Goal: Contribute content: Contribute content

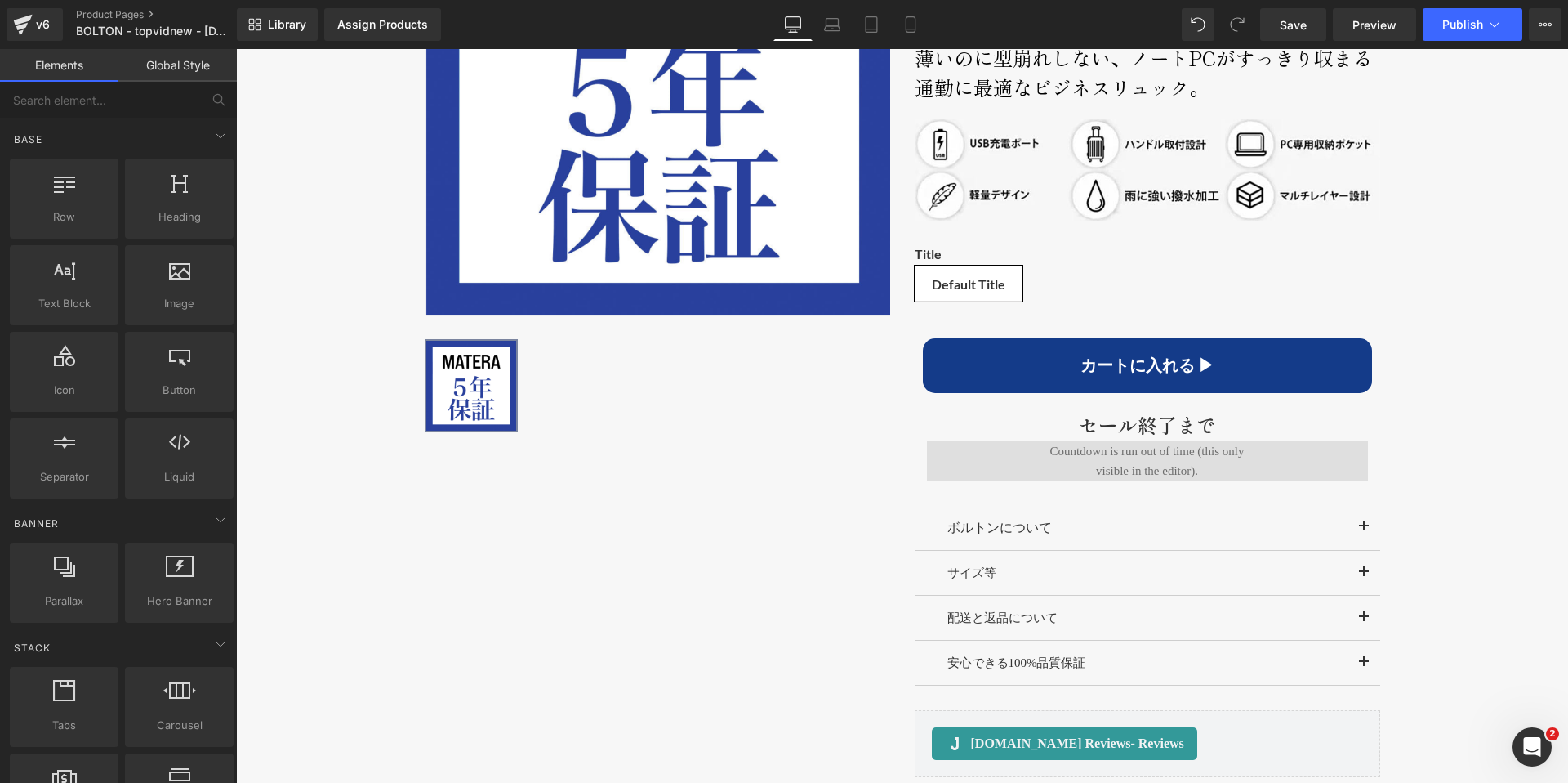
scroll to position [1246, 0]
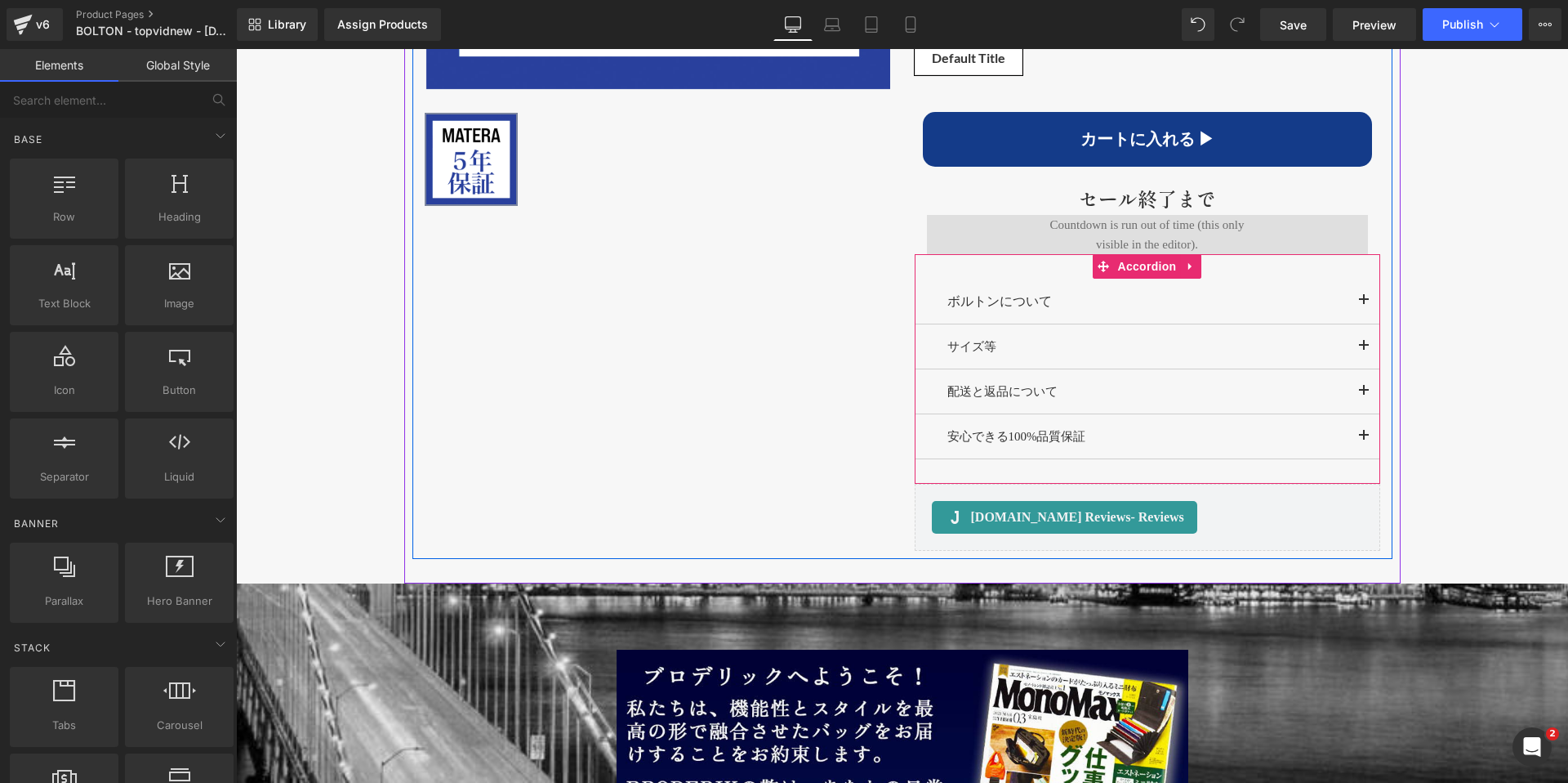
click at [1359, 299] on button "button" at bounding box center [1363, 301] width 32 height 46
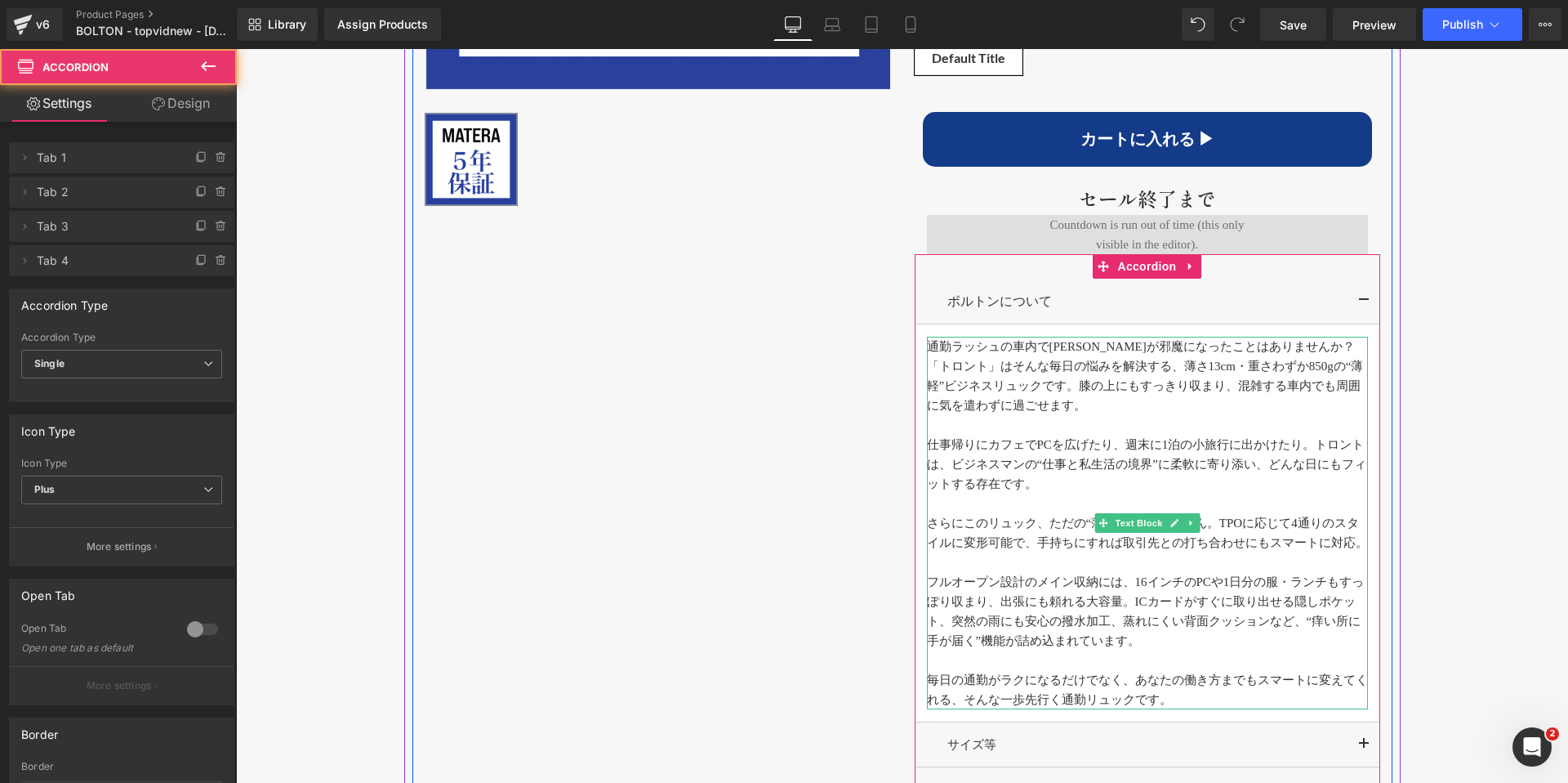
click at [1079, 401] on p "通勤ラッシュの車内で[PERSON_NAME]が邪魔になったことはありませんか？「トロント」はそんな毎日の悩みを解決する、薄さ13cm・重さわずか850gの“…" at bounding box center [1148, 376] width 441 height 78
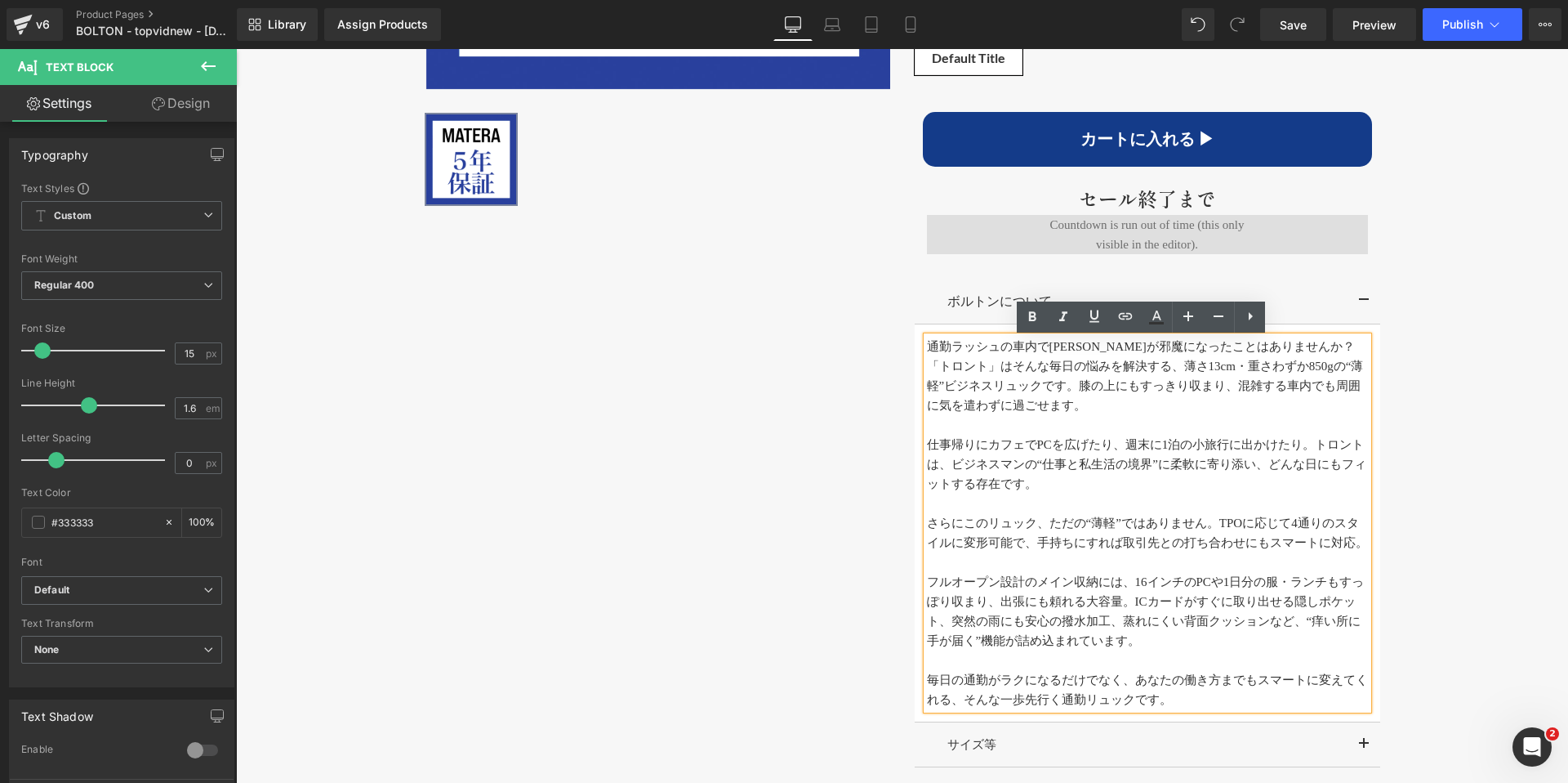
click at [1019, 412] on p "通勤ラッシュの車内で[PERSON_NAME]が邪魔になったことはありませんか？「トロント」はそんな毎日の悩みを解決する、薄さ13cm・重さわずか850gの“…" at bounding box center [1148, 376] width 441 height 78
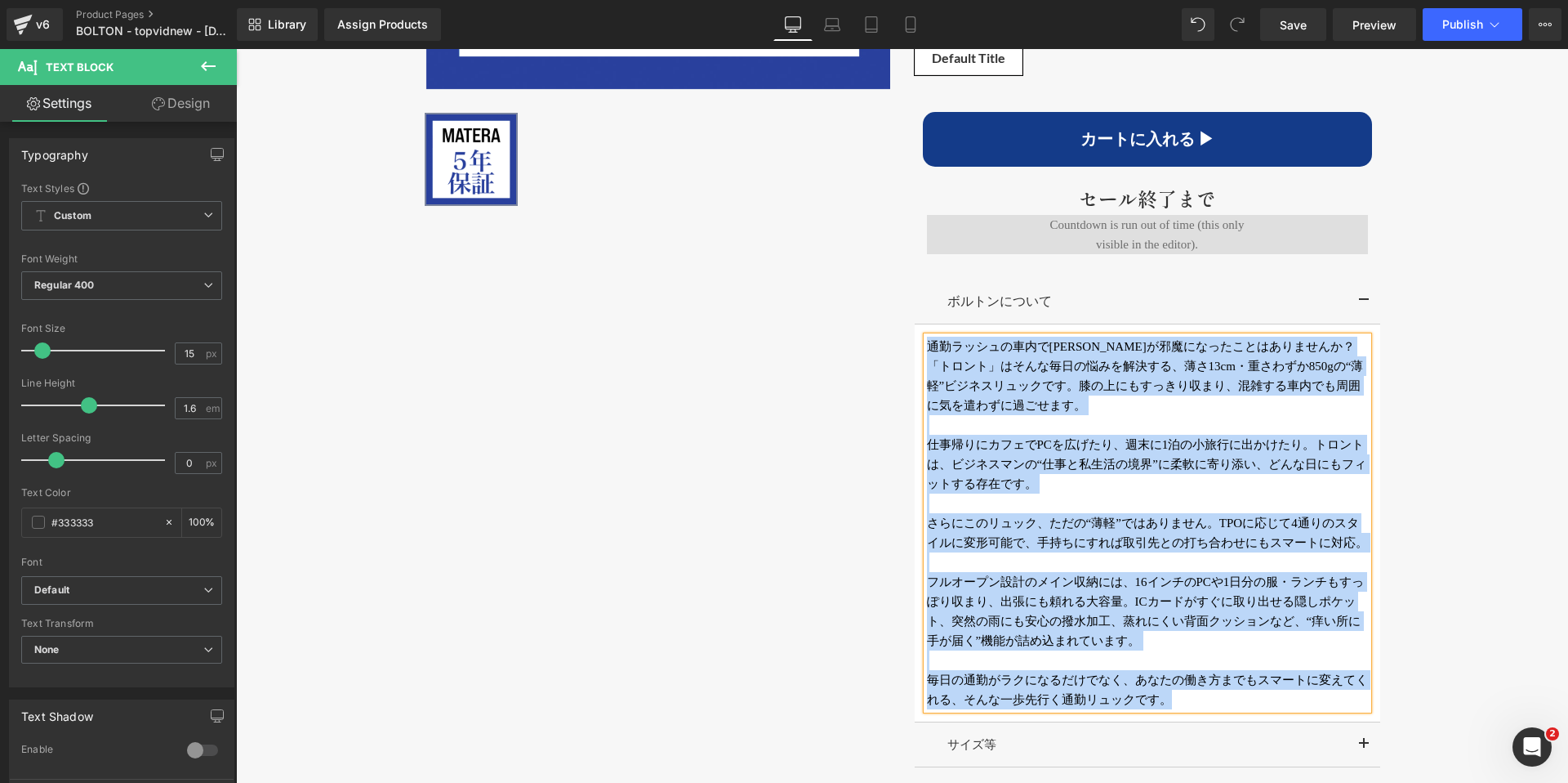
paste div
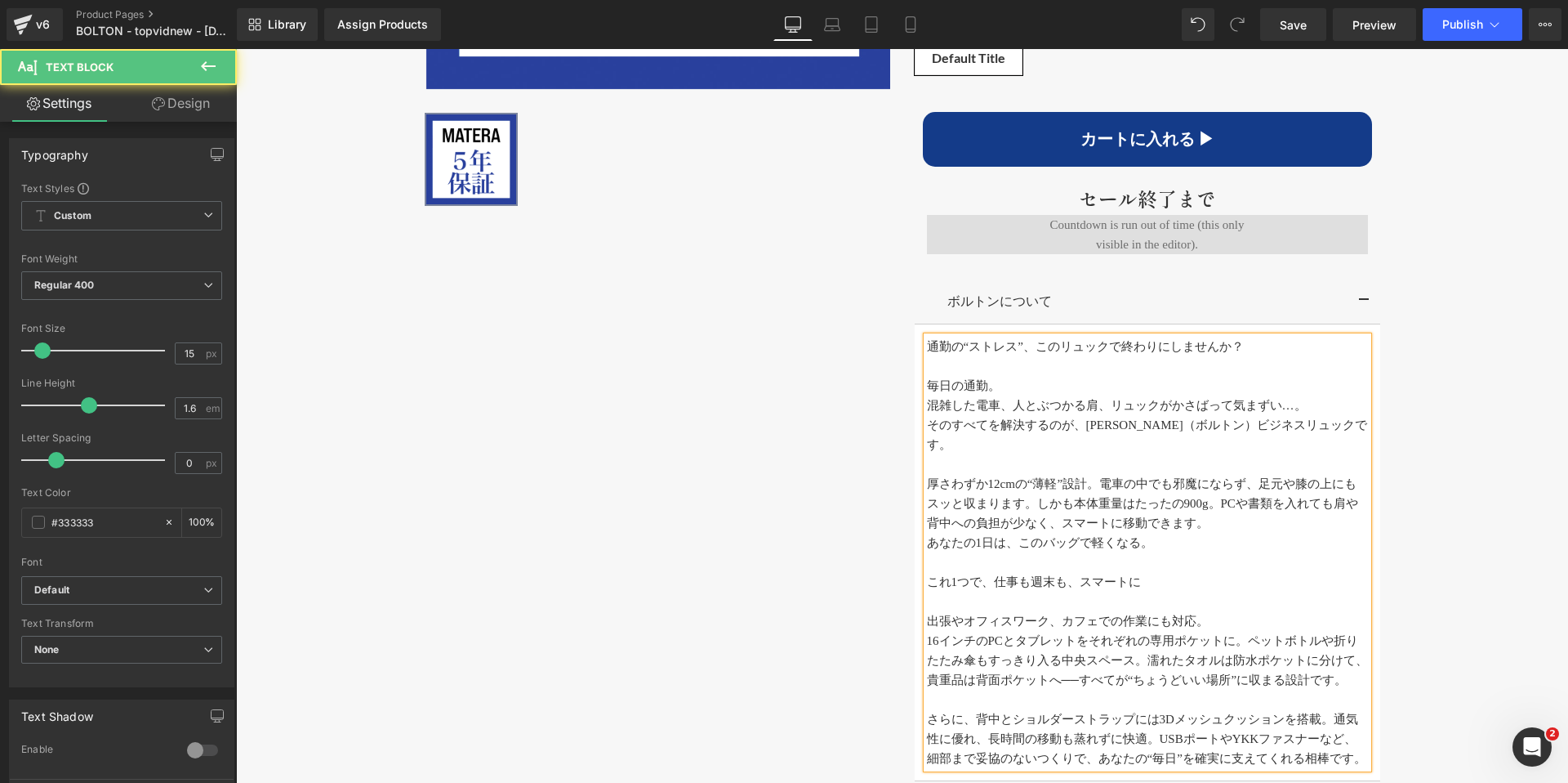
click at [927, 407] on p "混雑した電車、人とぶつかる肩、リュックがかさばって気まずい…。" at bounding box center [1148, 406] width 441 height 20
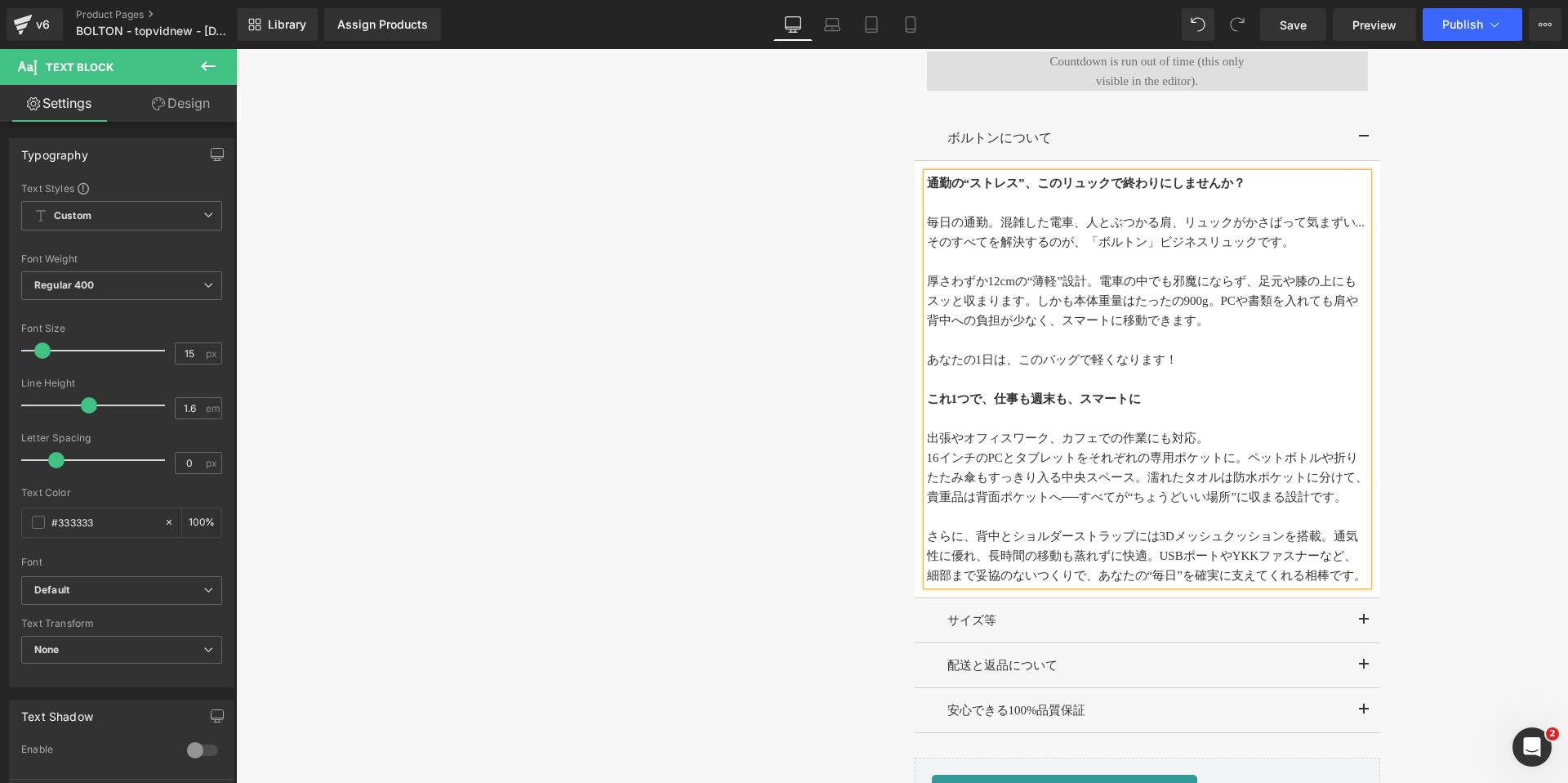
scroll to position [1442, 0]
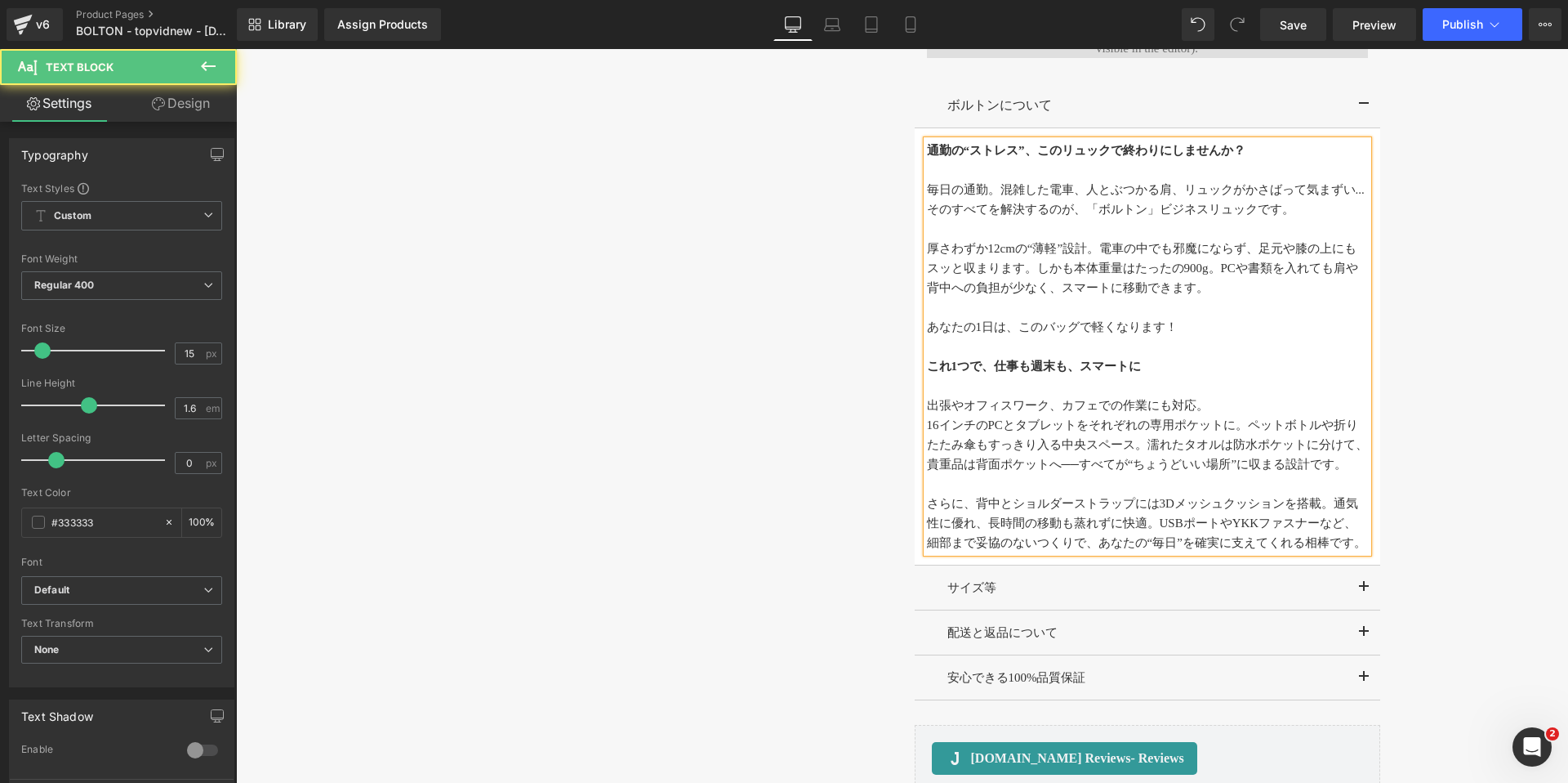
click at [1011, 415] on p "出張やオフィスワーク、カフェでの作業にも対応。" at bounding box center [1148, 406] width 441 height 20
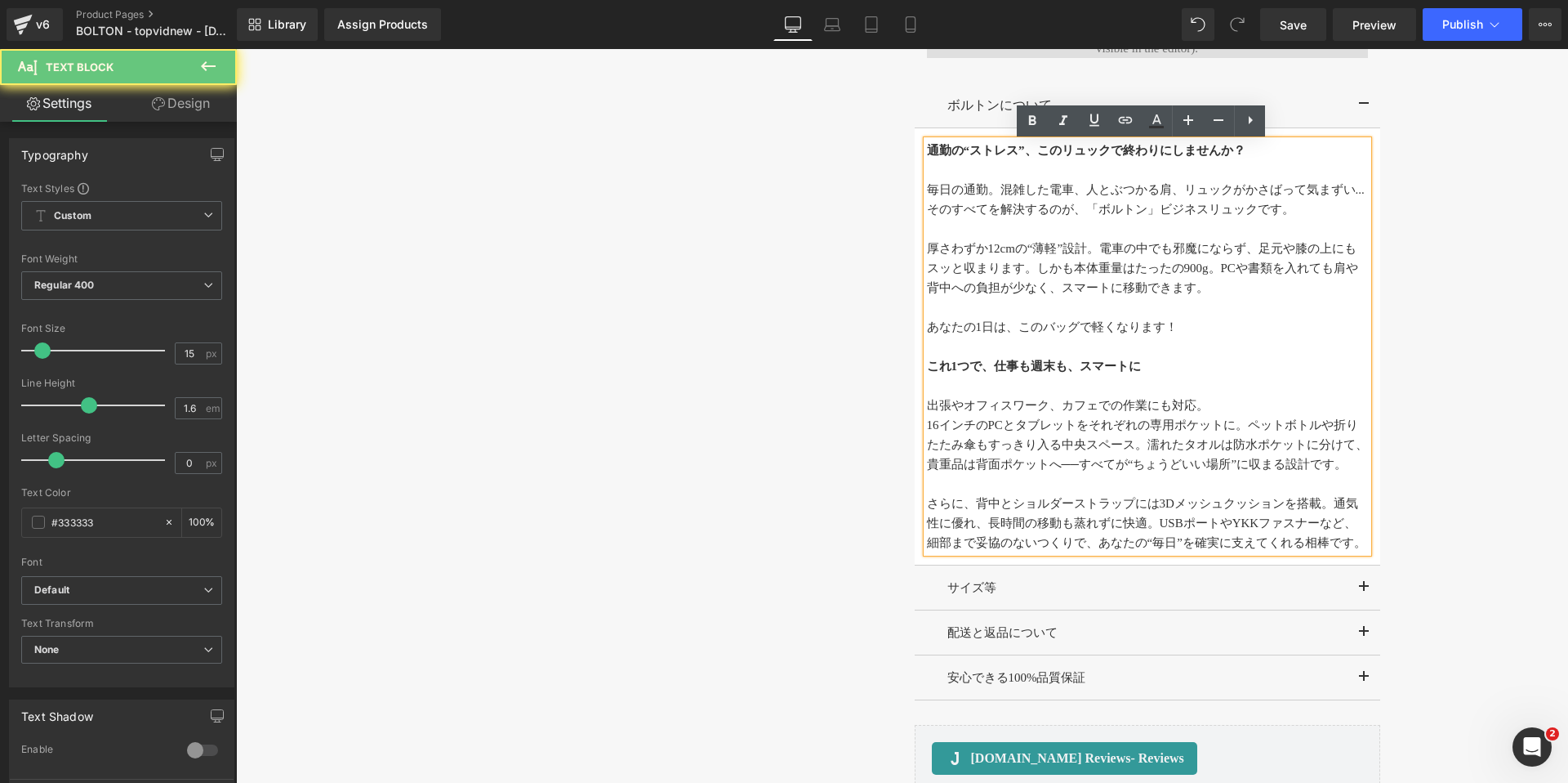
click at [949, 425] on p "16インチのPCとタブレットをそれぞれの専用ポケットに。ペットボトルや折りたたみ傘もすっきり入る中央スペース。濡れたタオルは防水ポケットに分けて、貴重品は背面…" at bounding box center [1148, 445] width 441 height 59
click at [1062, 406] on p "出張やオフィスワーク、カフェでの作業にも対応。" at bounding box center [1148, 406] width 441 height 20
click at [927, 427] on p "16インチのPCとタブレットをそれぞれの専用ポケットに。ペットボトルや折りたたみ傘もすっきり入る中央スペース。濡れたタオルは防水ポケットに分けて、貴重品は背面…" at bounding box center [1148, 445] width 441 height 59
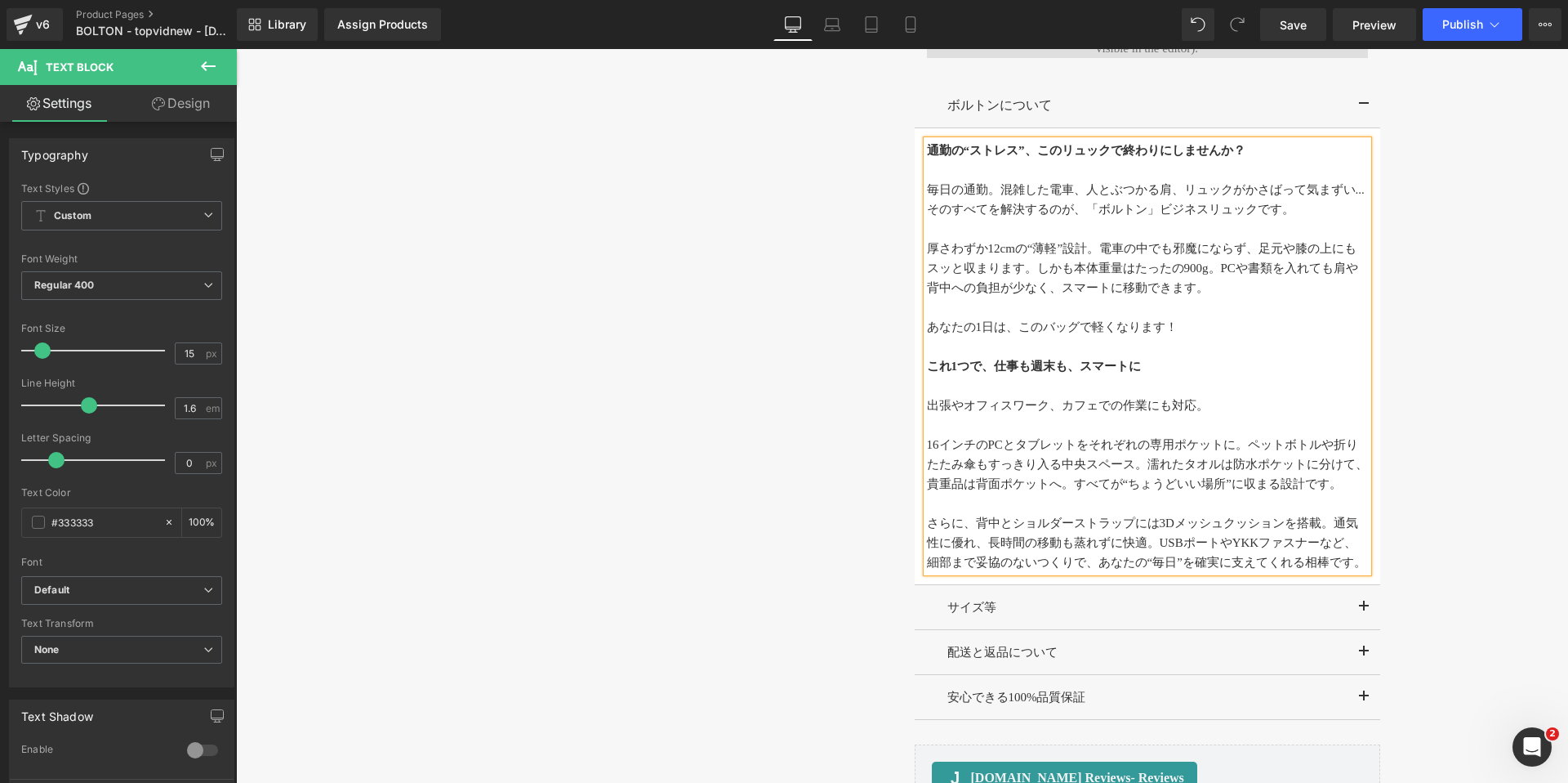
click at [811, 343] on div "‹ › (P) Image List ‹ › (P) Image List (P) Title [DOMAIN_NAME] Reviews" at bounding box center [902, 104] width 980 height 1432
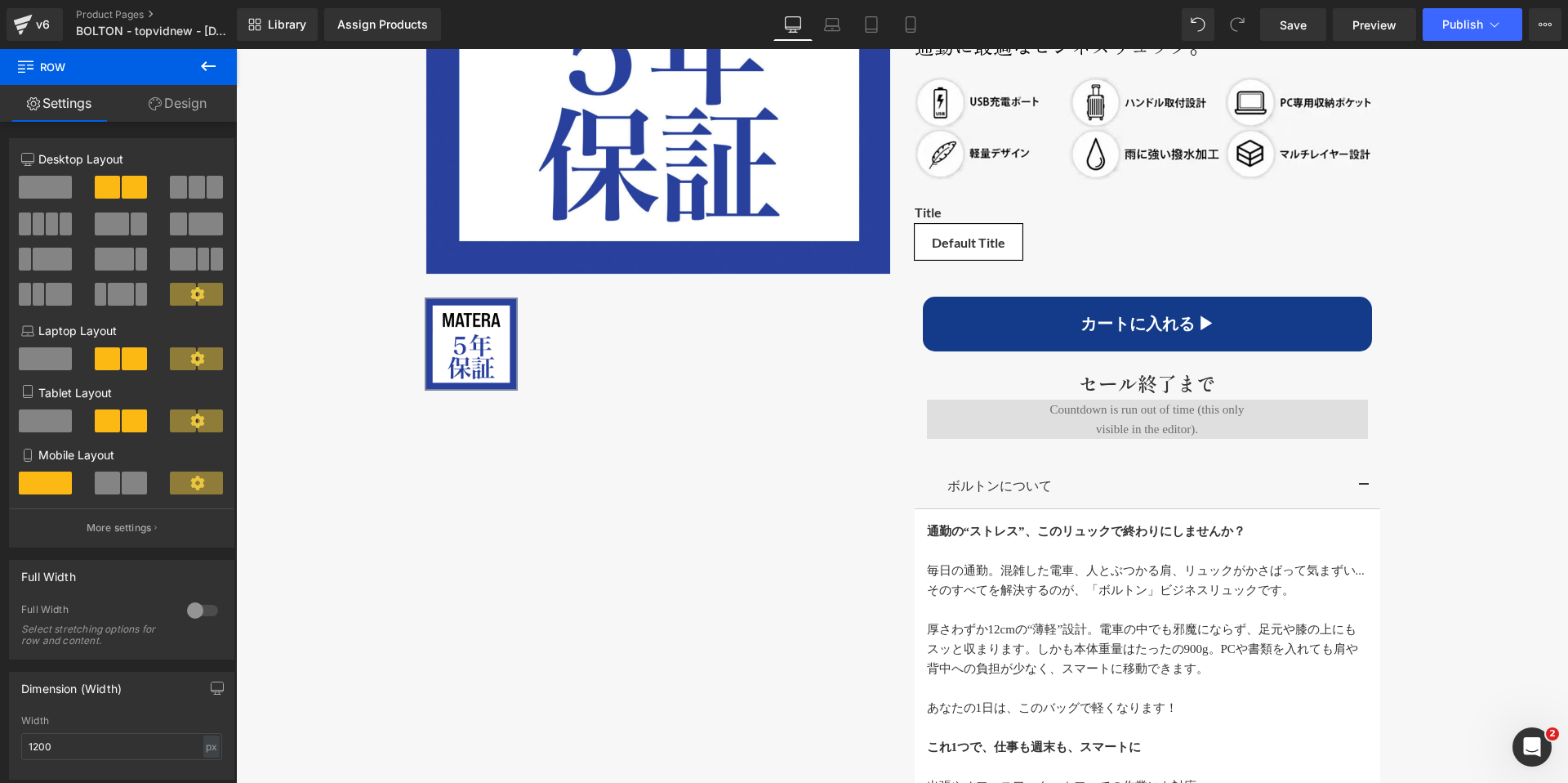
scroll to position [1047, 0]
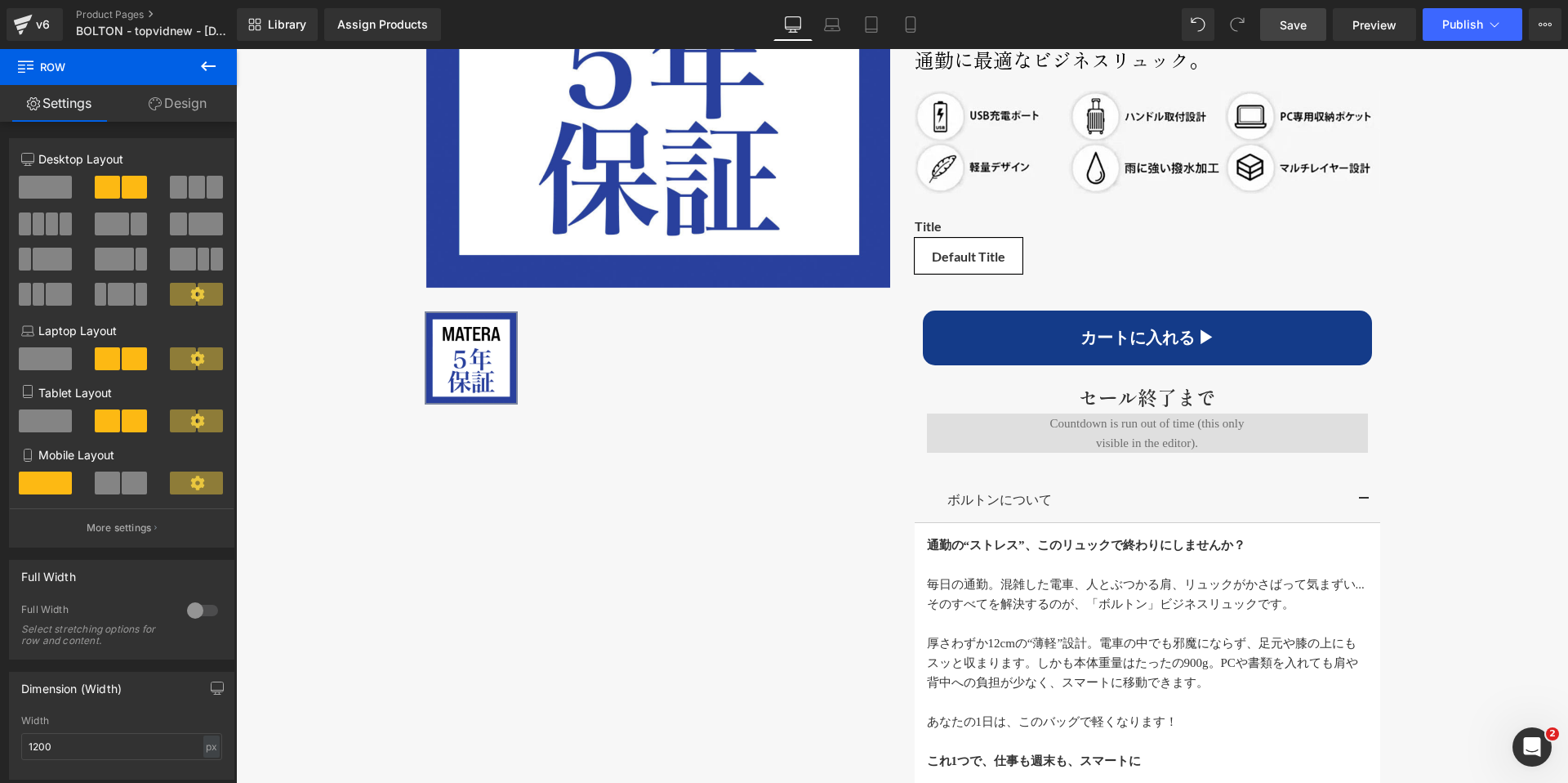
click at [1300, 24] on span "Save" at bounding box center [1294, 25] width 27 height 18
click at [965, 549] on strong "通勤の“ストレス”、このリュックで終わりにしませんか？" at bounding box center [1086, 545] width 318 height 13
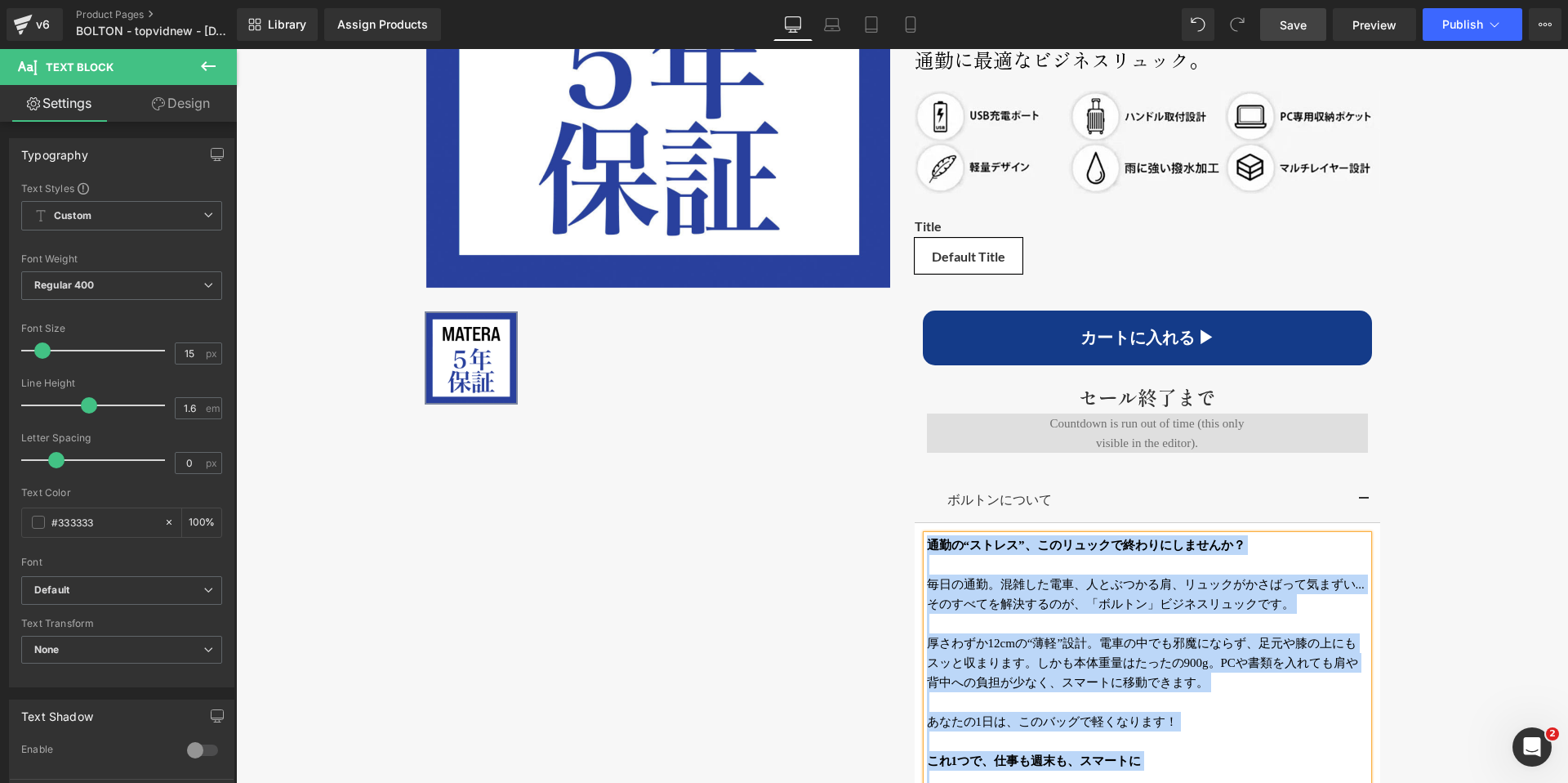
copy div "lor“ipsu”、dolorsitametcons？ adipi。 elitse、doeiusm、temporincididu... utlaboreetd…"
click at [839, 553] on div "‹ › (P) Image List ‹ › (P) Image List (P) Title [DOMAIN_NAME] Reviews" at bounding box center [902, 499] width 980 height 1432
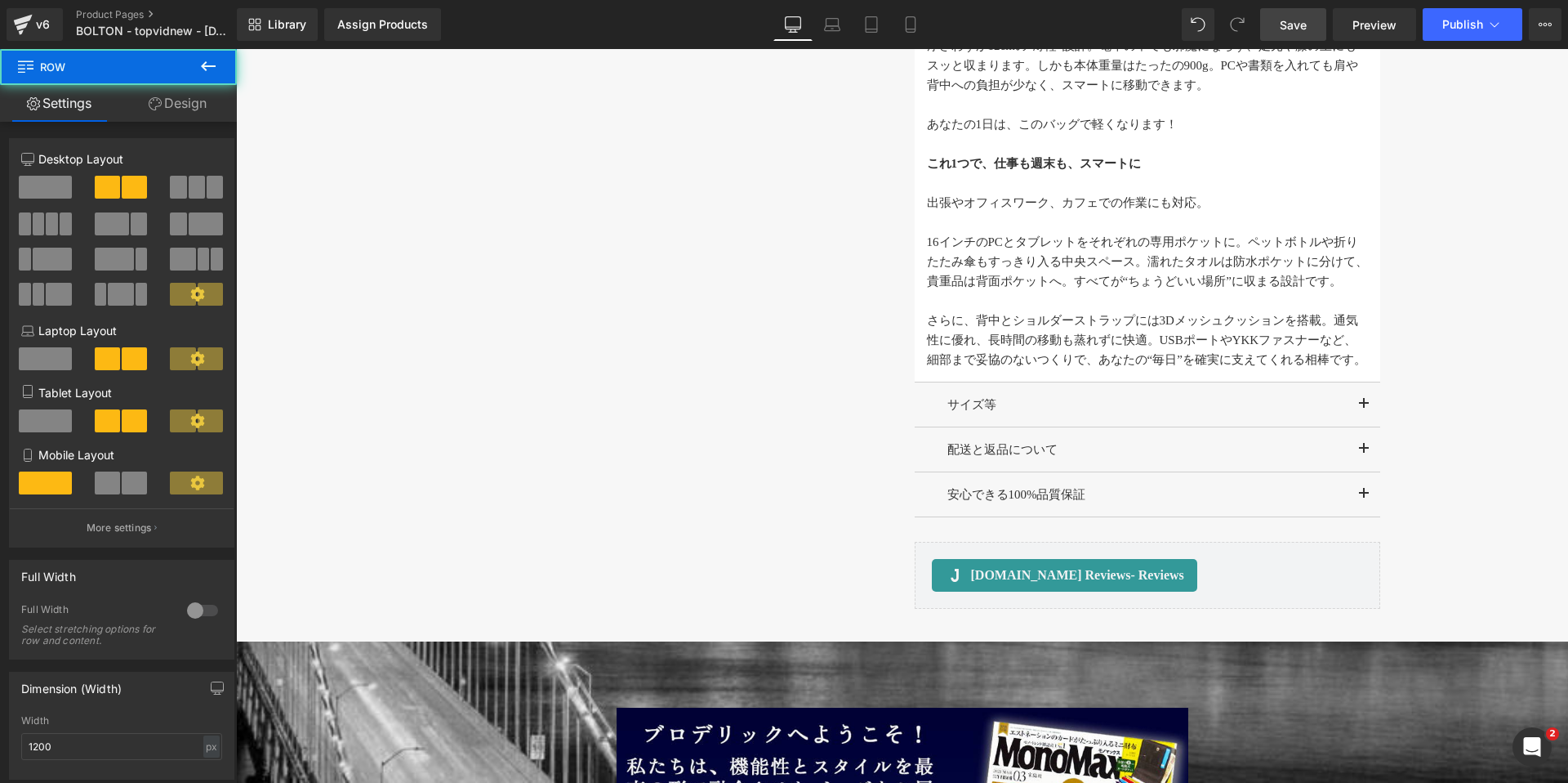
scroll to position [1653, 0]
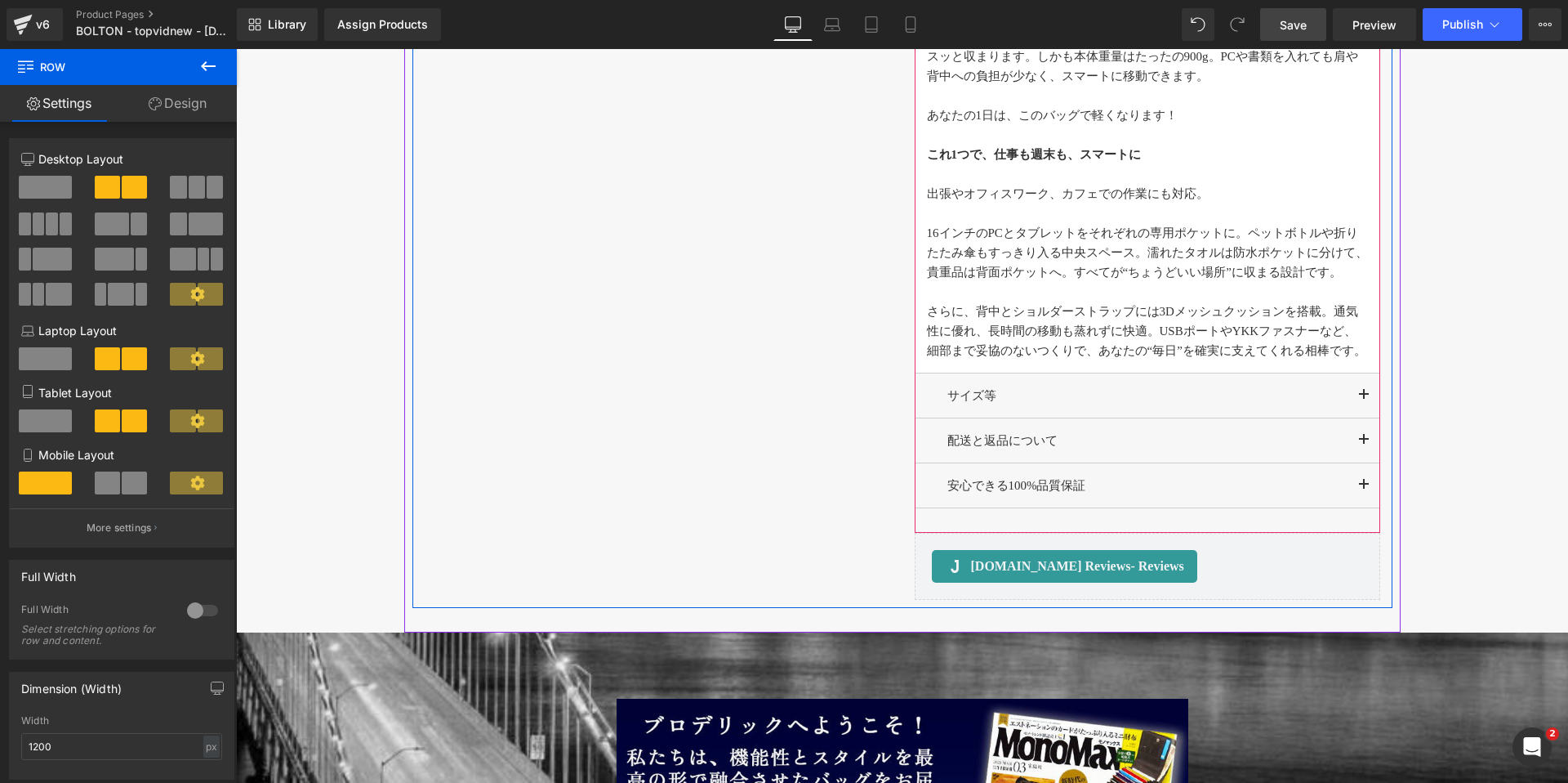
click at [1364, 400] on span "button" at bounding box center [1364, 400] width 0 height 0
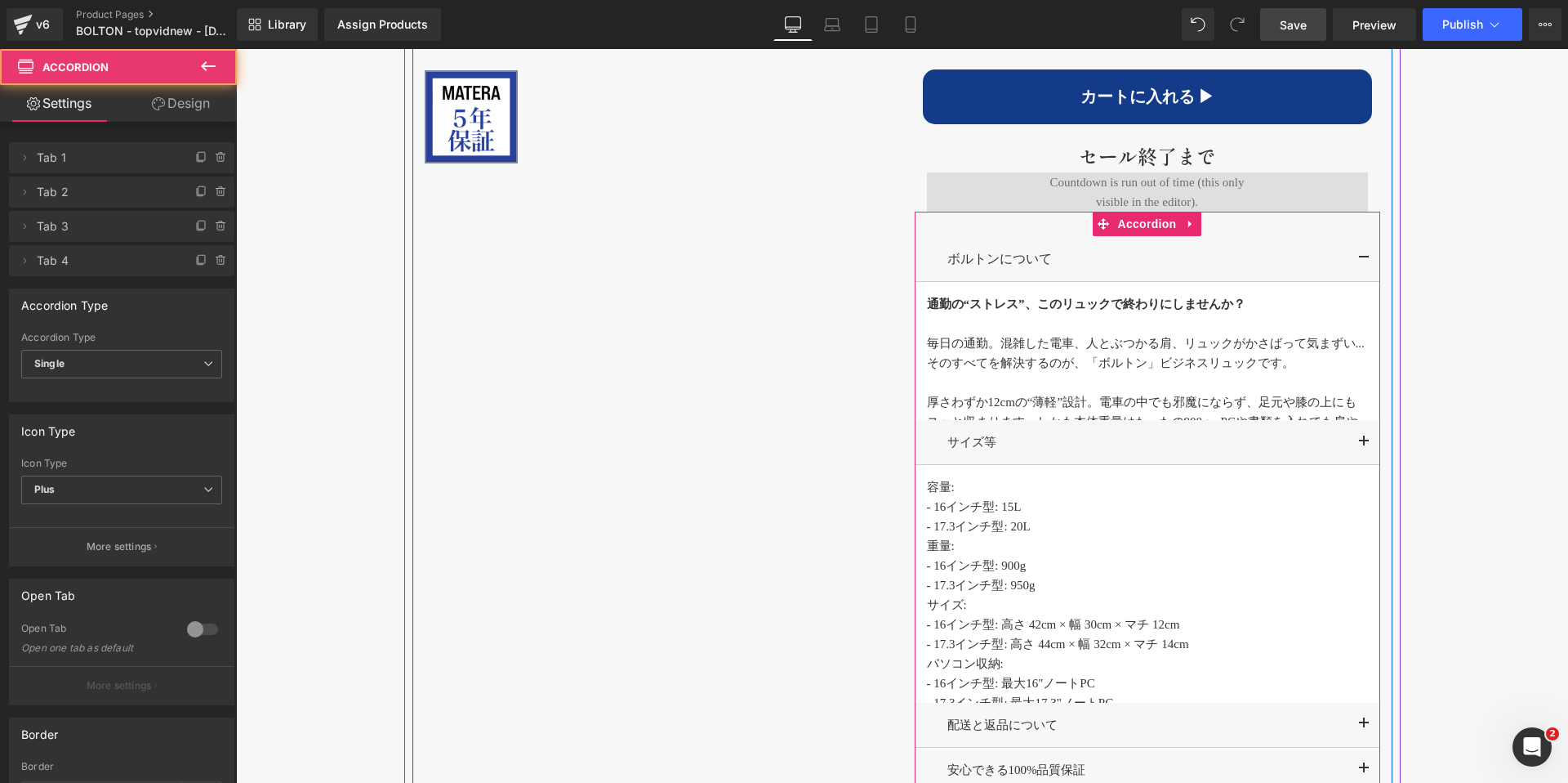
scroll to position [1197, 0]
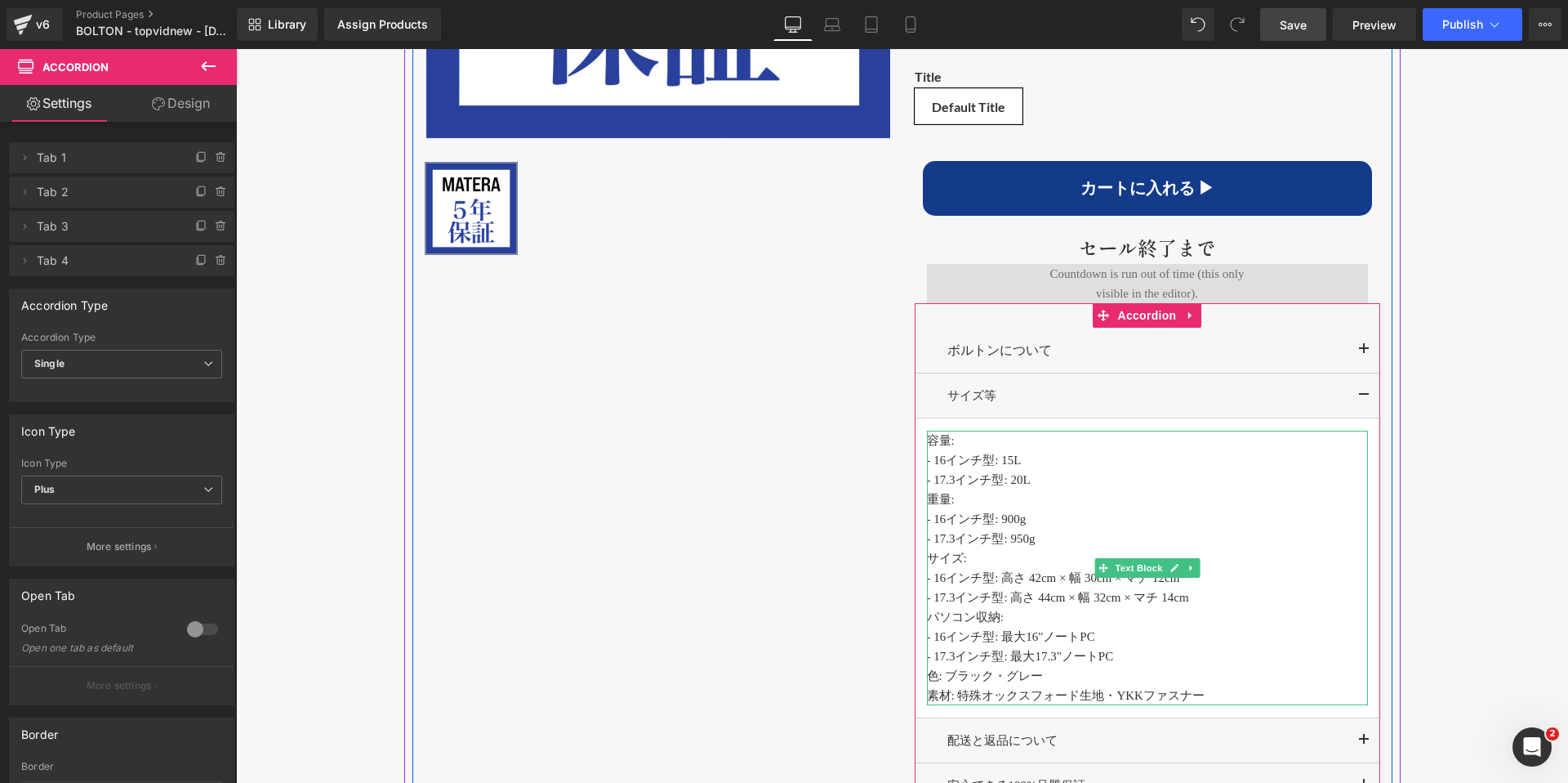
click at [954, 456] on p "- 16インチ型: 15 L" at bounding box center [1148, 461] width 441 height 20
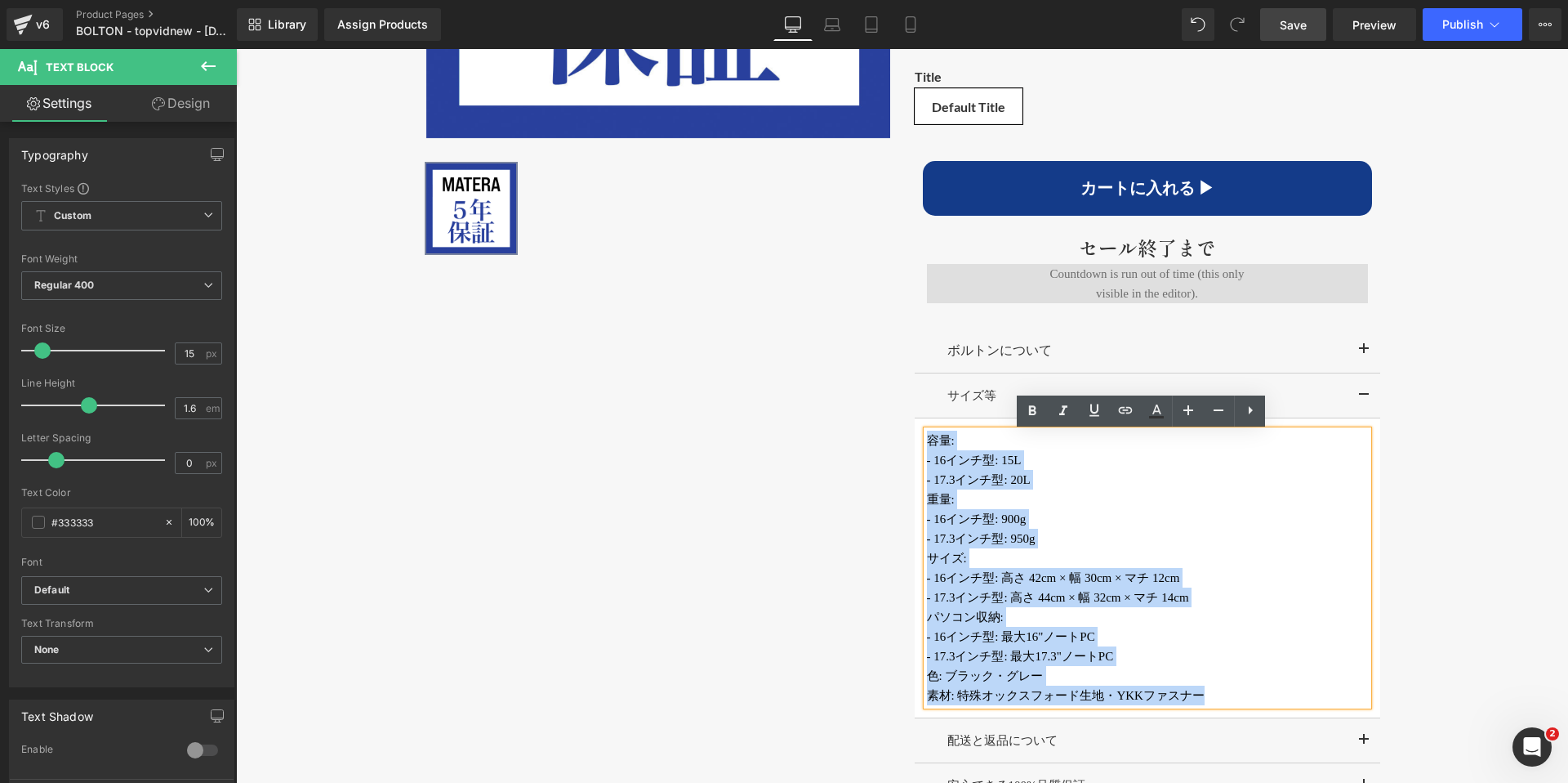
drag, startPoint x: 925, startPoint y: 441, endPoint x: 1227, endPoint y: 694, distance: 394.0
click at [1227, 694] on div "容量: - 16インチ型: 15 L - 17.3インチ型: 20L 重量: - 16インチ型: 900g - 17.3インチ型: 950g サイズ: - 1…" at bounding box center [1148, 568] width 441 height 274
copy div "容量: - 16インチ型: 15 L - 17.3インチ型: 20L 重量: - 16インチ型: 900g - 17.3インチ型: 950g サイズ: - 1…"
click at [761, 457] on div "‹ › (P) Image List ‹ › (P) Image List (P) Title [DOMAIN_NAME] Reviews" at bounding box center [902, 270] width 980 height 1274
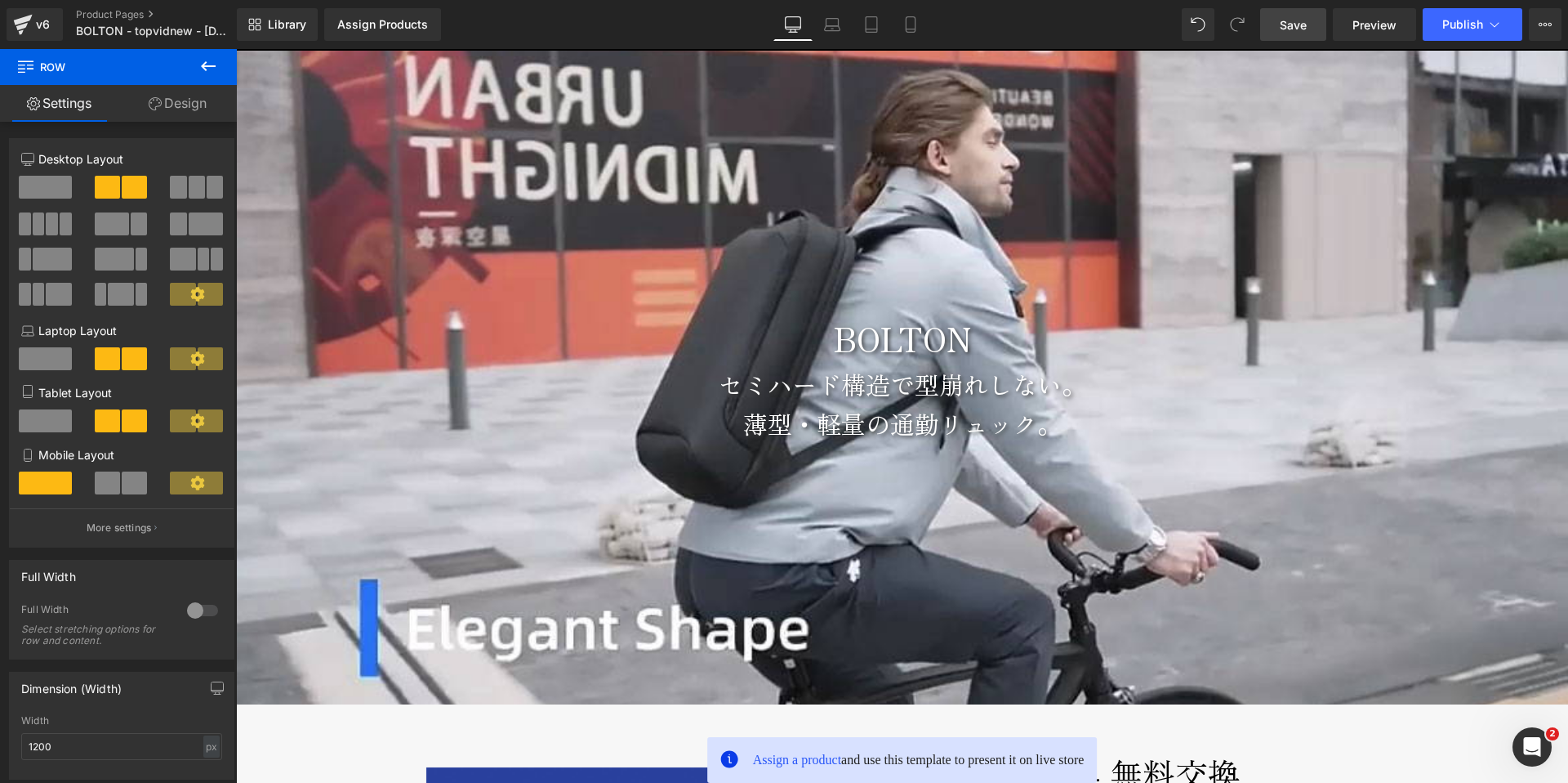
scroll to position [0, 0]
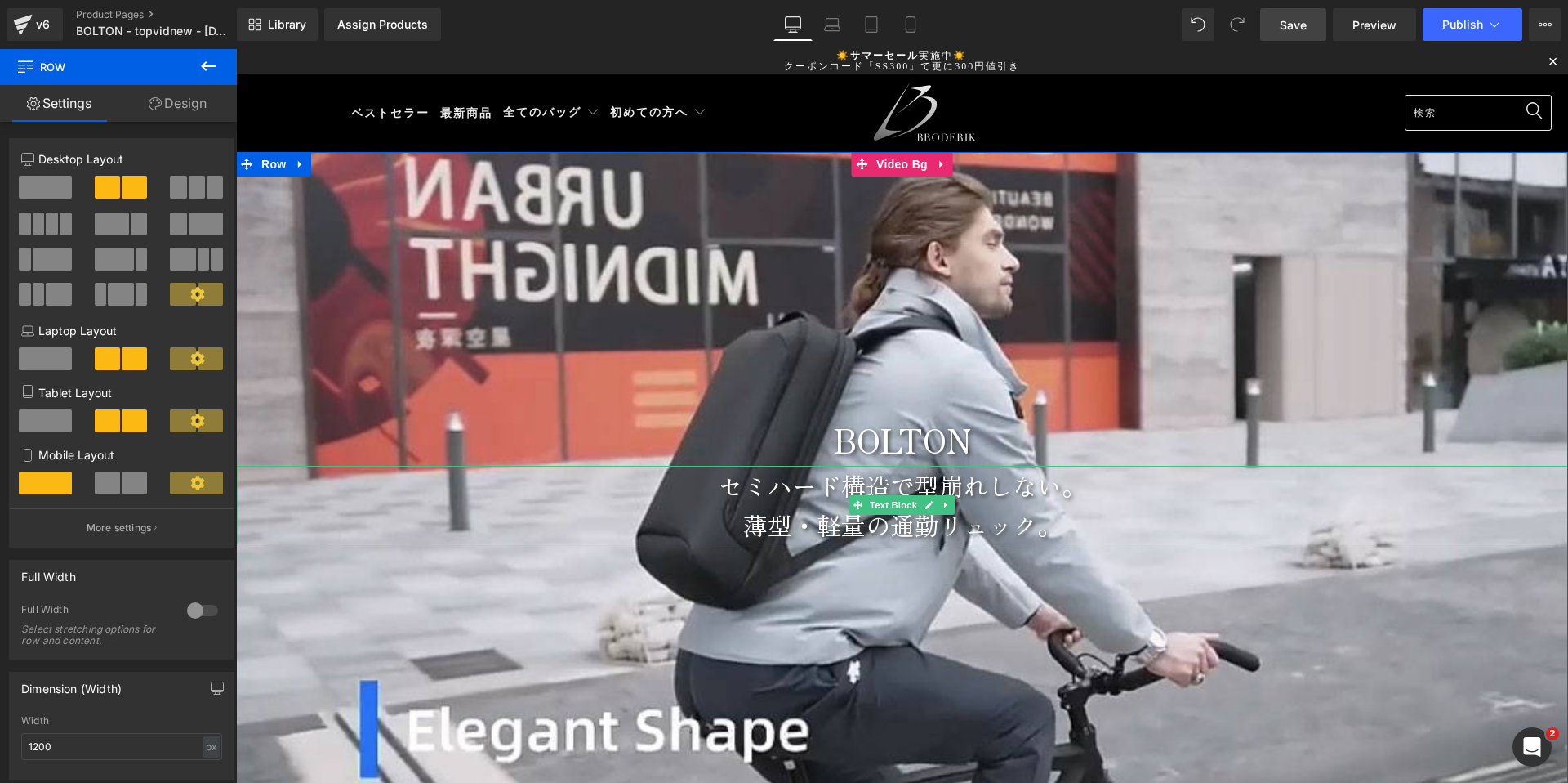
click at [709, 489] on p "セミハード構造で型崩れしない。" at bounding box center [902, 485] width 1332 height 39
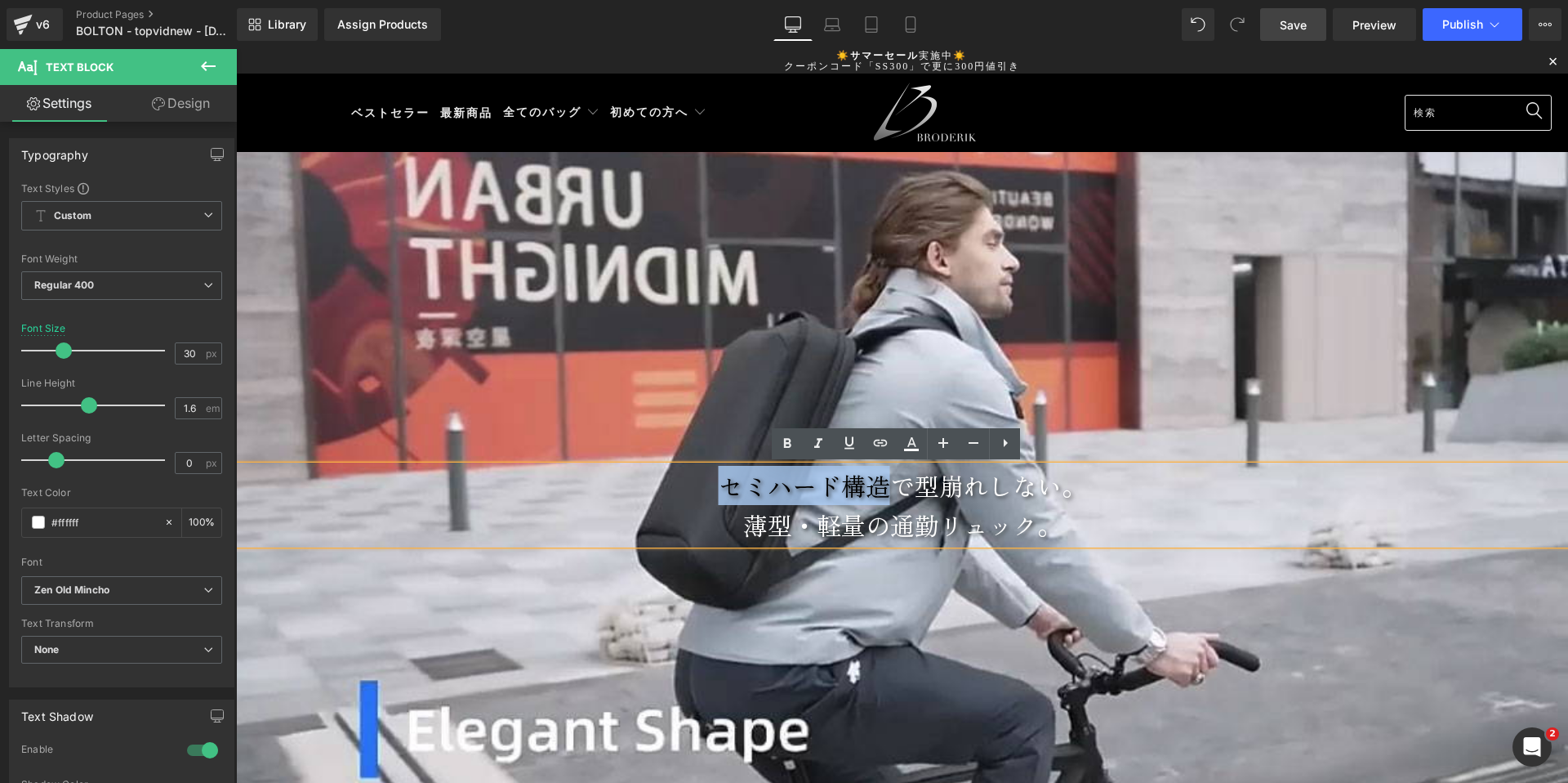
drag, startPoint x: 718, startPoint y: 490, endPoint x: 879, endPoint y: 489, distance: 161.0
click at [879, 489] on p "セミハード構造で型崩れしない。" at bounding box center [902, 485] width 1332 height 39
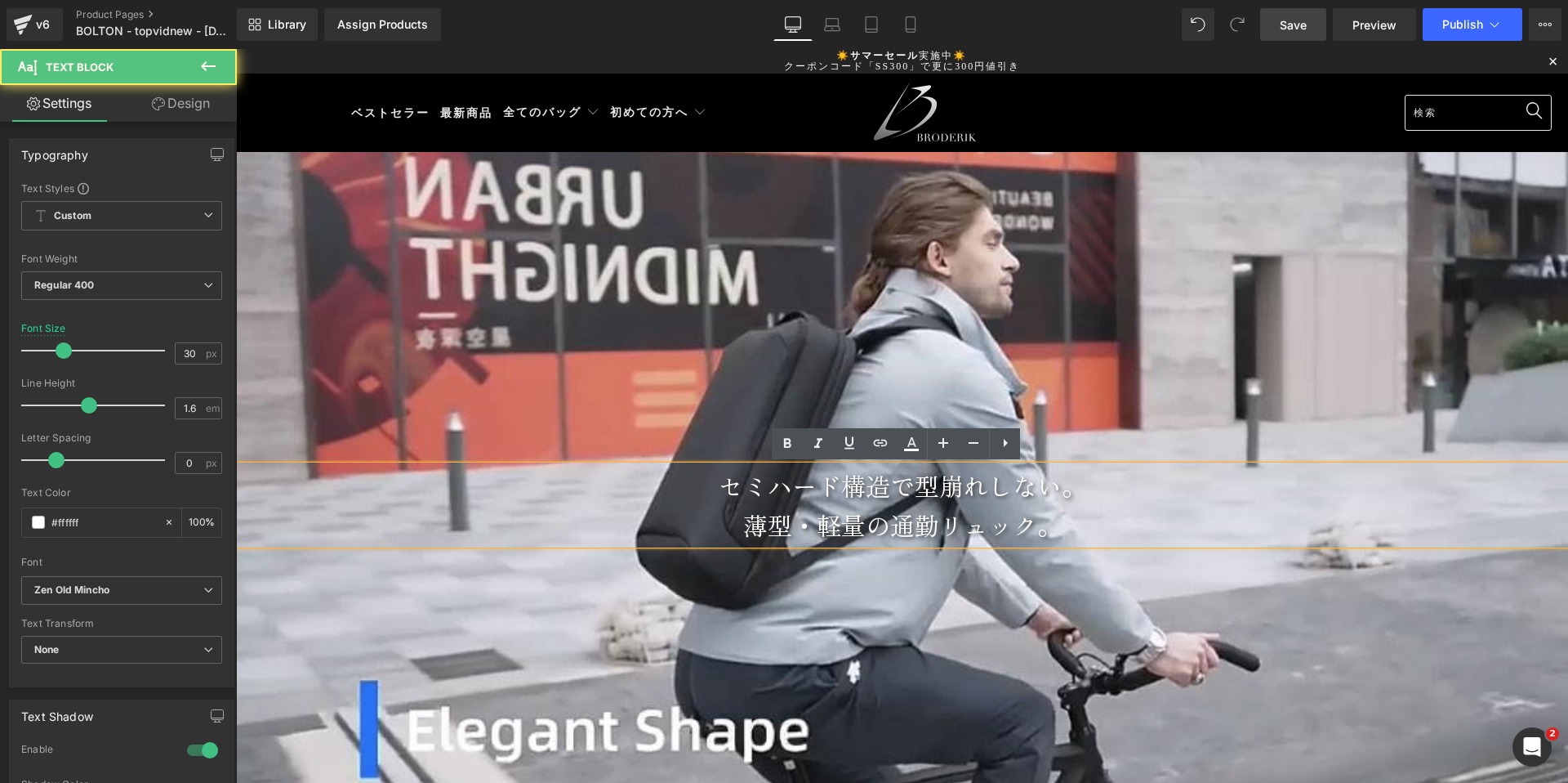
click at [916, 491] on p "セミハード構造で型崩れしない。" at bounding box center [902, 485] width 1332 height 39
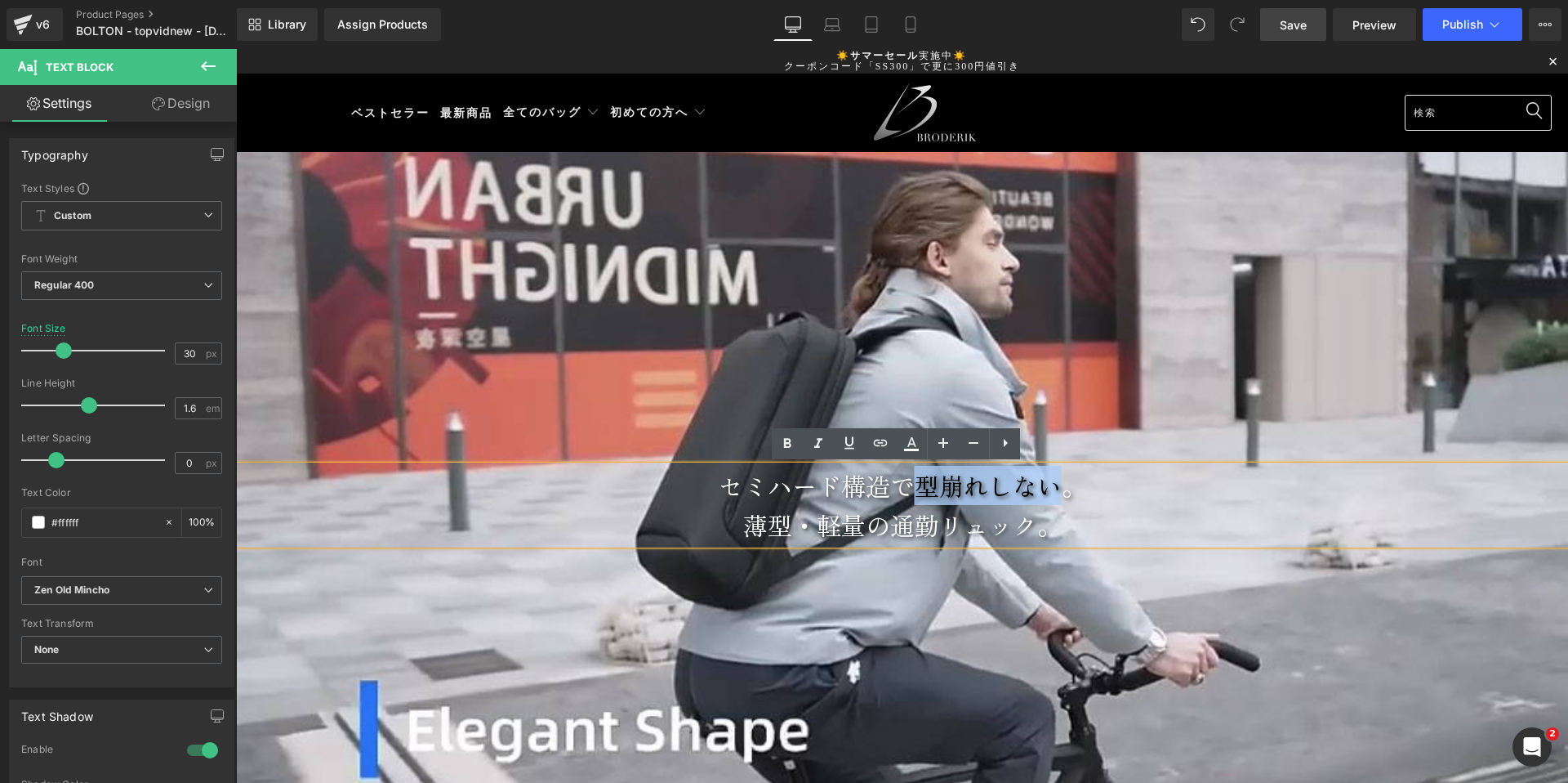
drag, startPoint x: 928, startPoint y: 489, endPoint x: 1049, endPoint y: 492, distance: 121.0
click at [1049, 492] on p "セミハード構造で型崩れしない。" at bounding box center [902, 485] width 1332 height 39
copy p "型崩れしない"
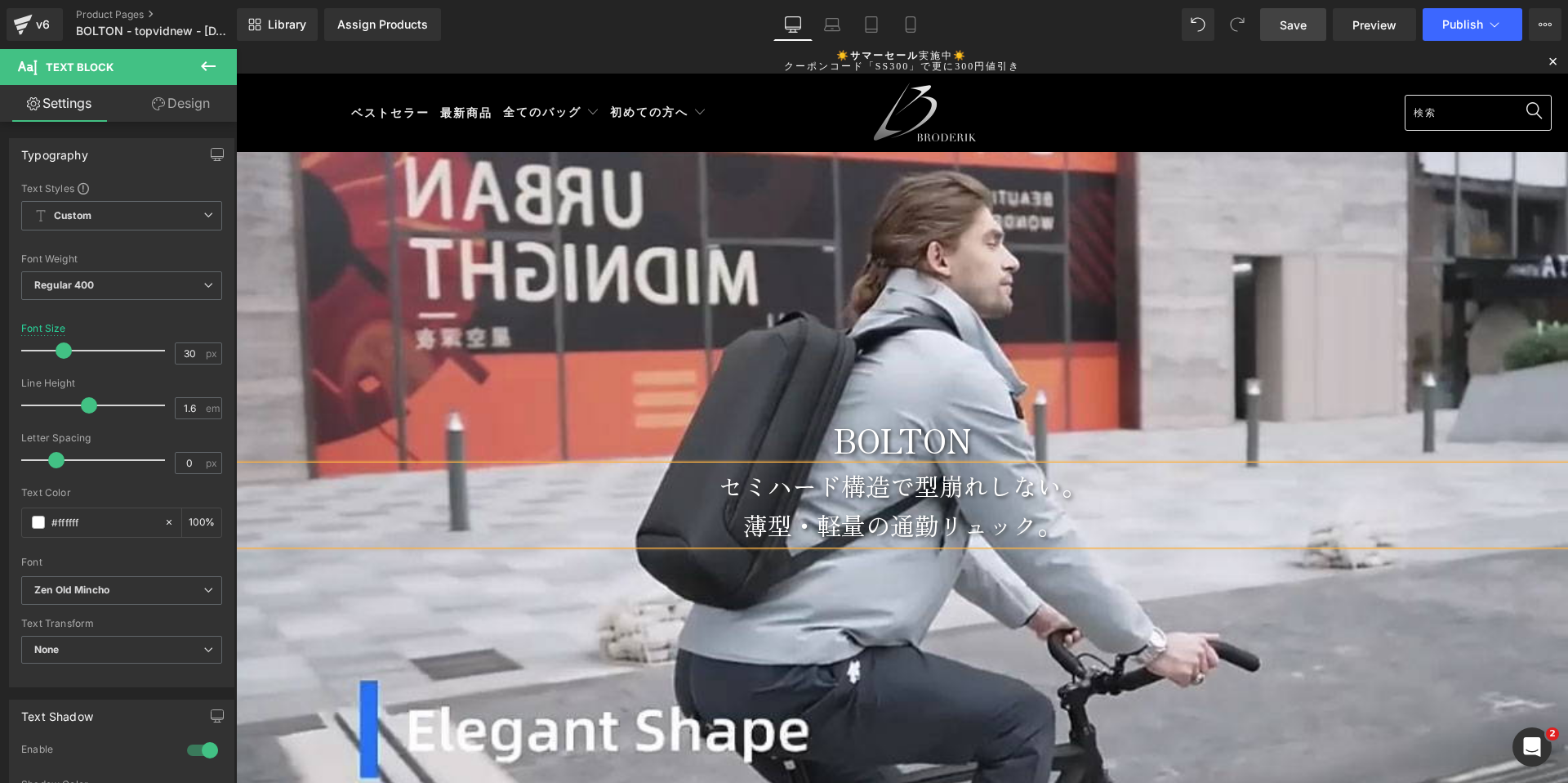
click at [697, 495] on p "セミハード構造で型崩れしない。" at bounding box center [902, 485] width 1332 height 39
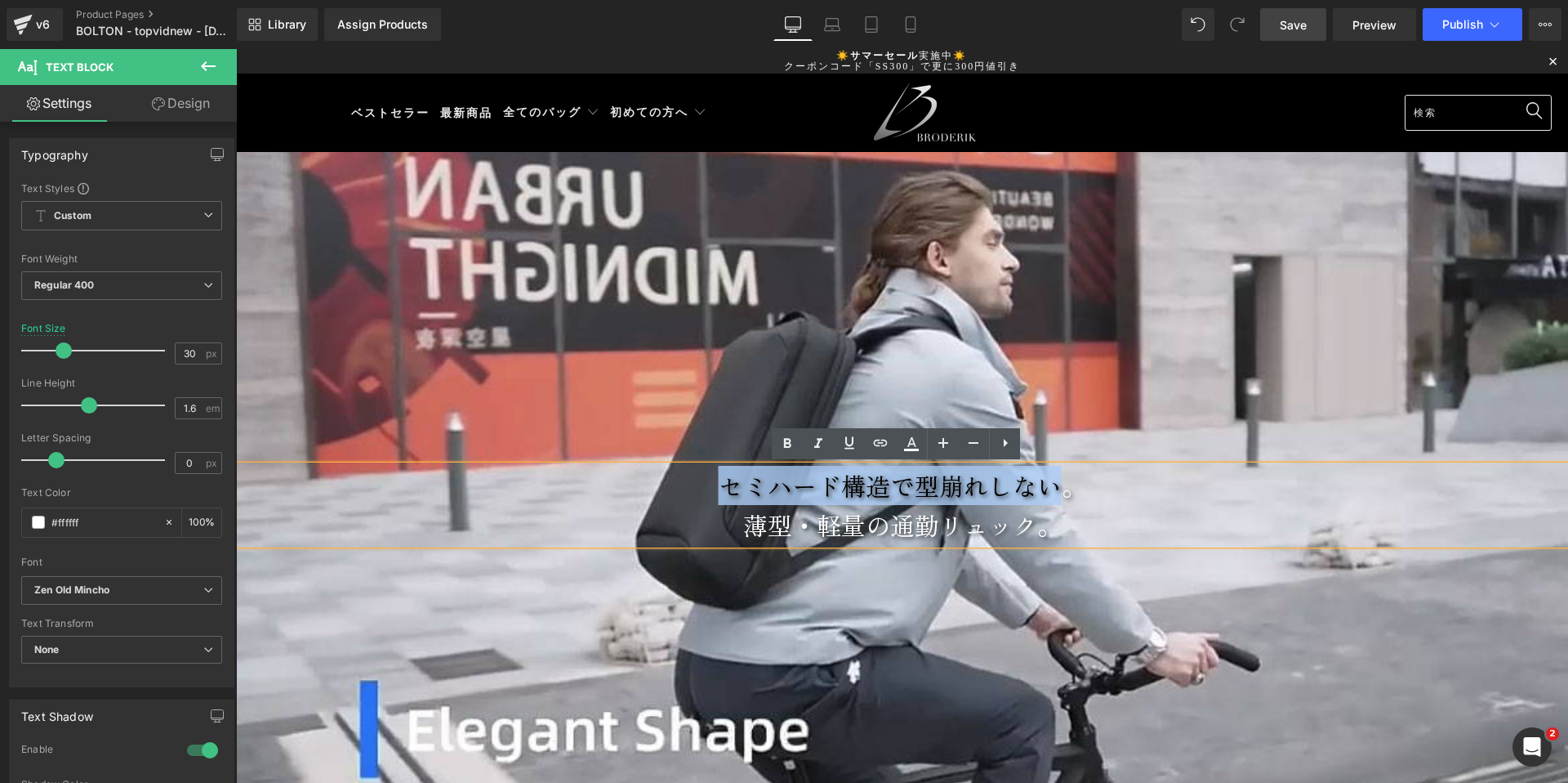
drag, startPoint x: 699, startPoint y: 491, endPoint x: 1060, endPoint y: 491, distance: 361.0
click at [1060, 491] on p "セミハード構造で型崩れしない。" at bounding box center [902, 485] width 1332 height 39
copy p "セミハード構造で型崩れしない"
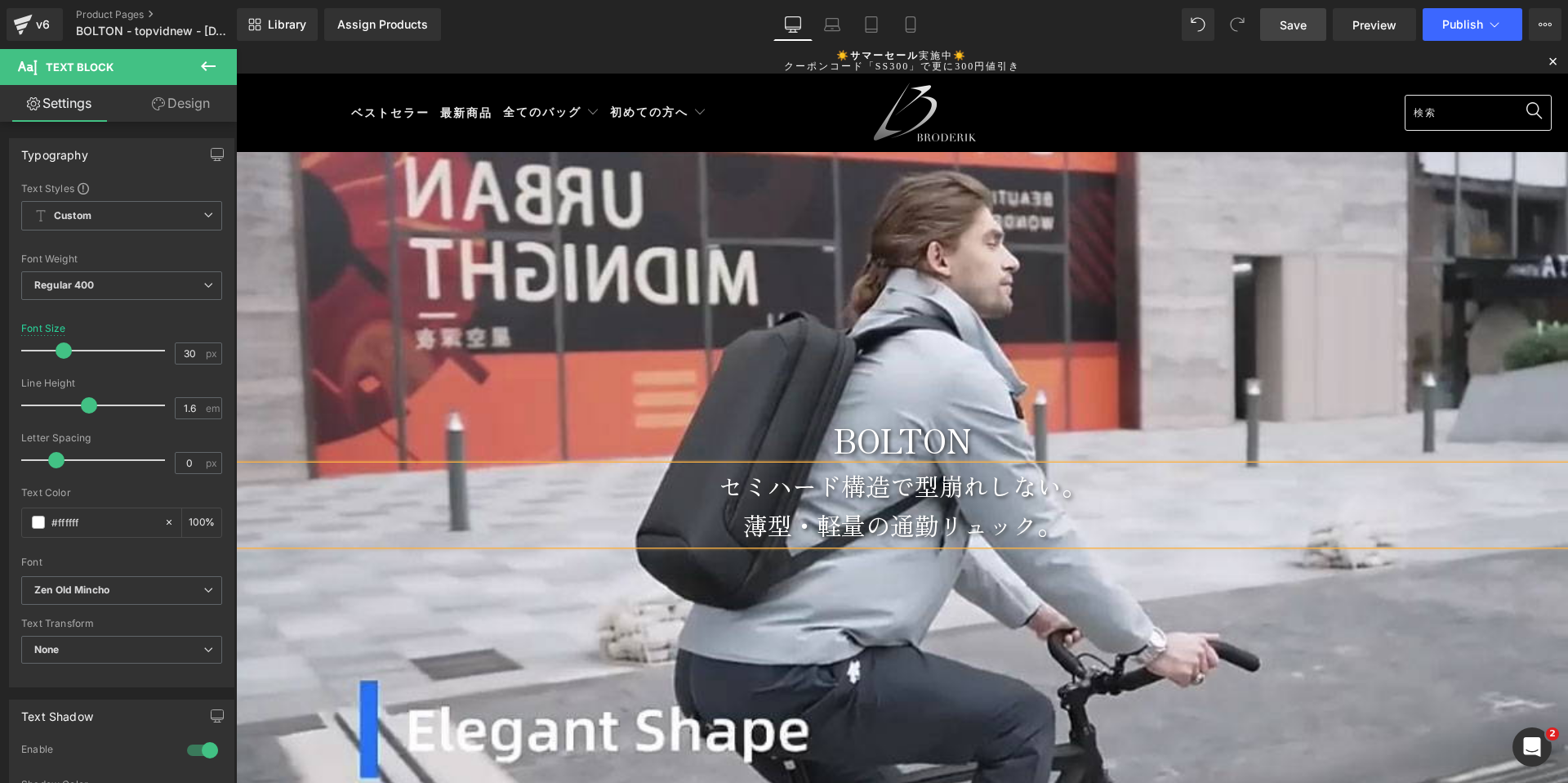
click at [732, 526] on p "薄型・軽量の通勤リュック。" at bounding box center [902, 524] width 1332 height 39
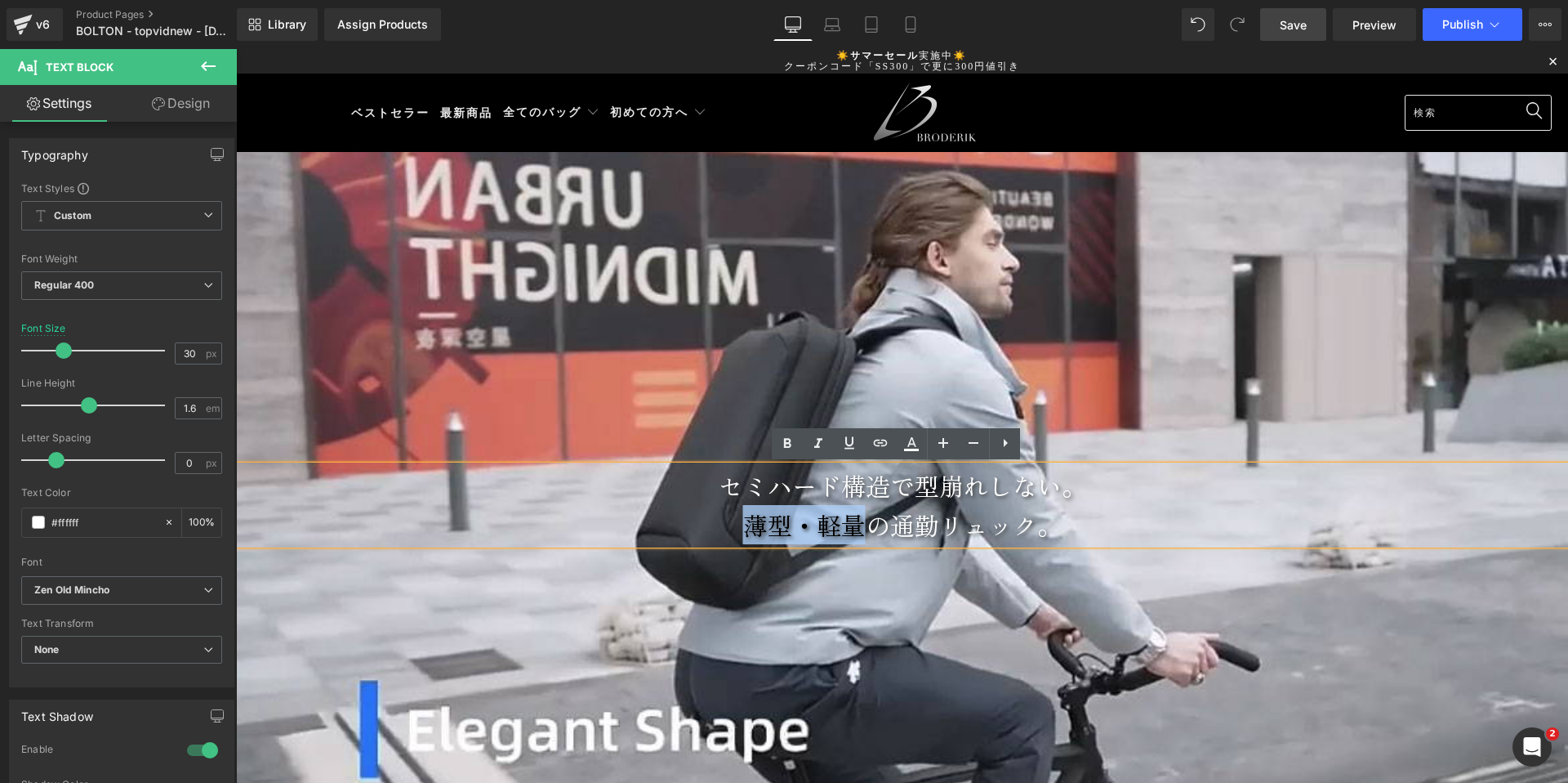
drag, startPoint x: 757, startPoint y: 531, endPoint x: 849, endPoint y: 533, distance: 92.0
click at [849, 533] on p "薄型・軽量の通勤リュック。" at bounding box center [902, 524] width 1332 height 39
copy p "薄型・軽量"
click at [1130, 420] on p "BOLTON" at bounding box center [902, 439] width 1332 height 52
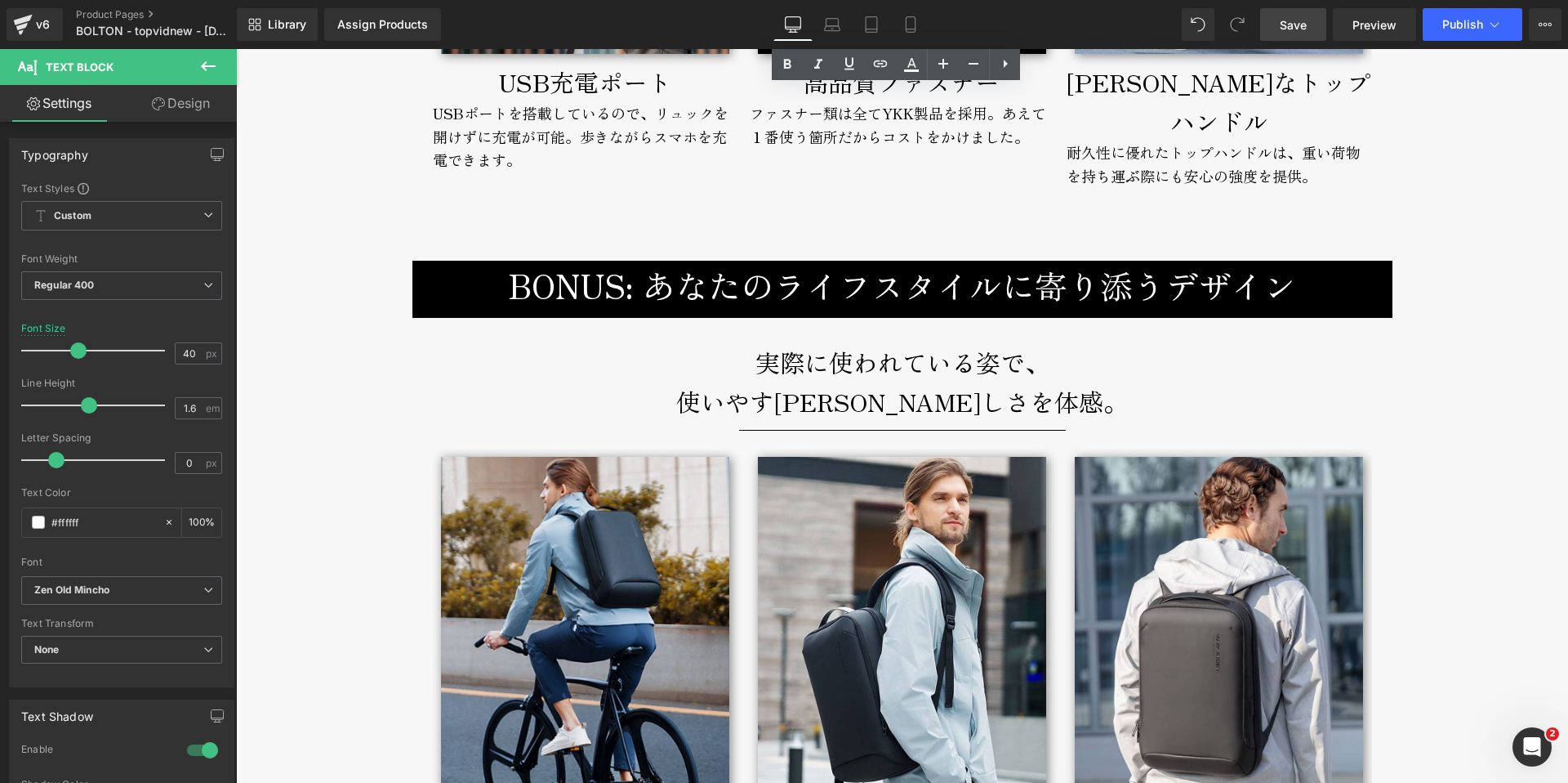
scroll to position [8127, 0]
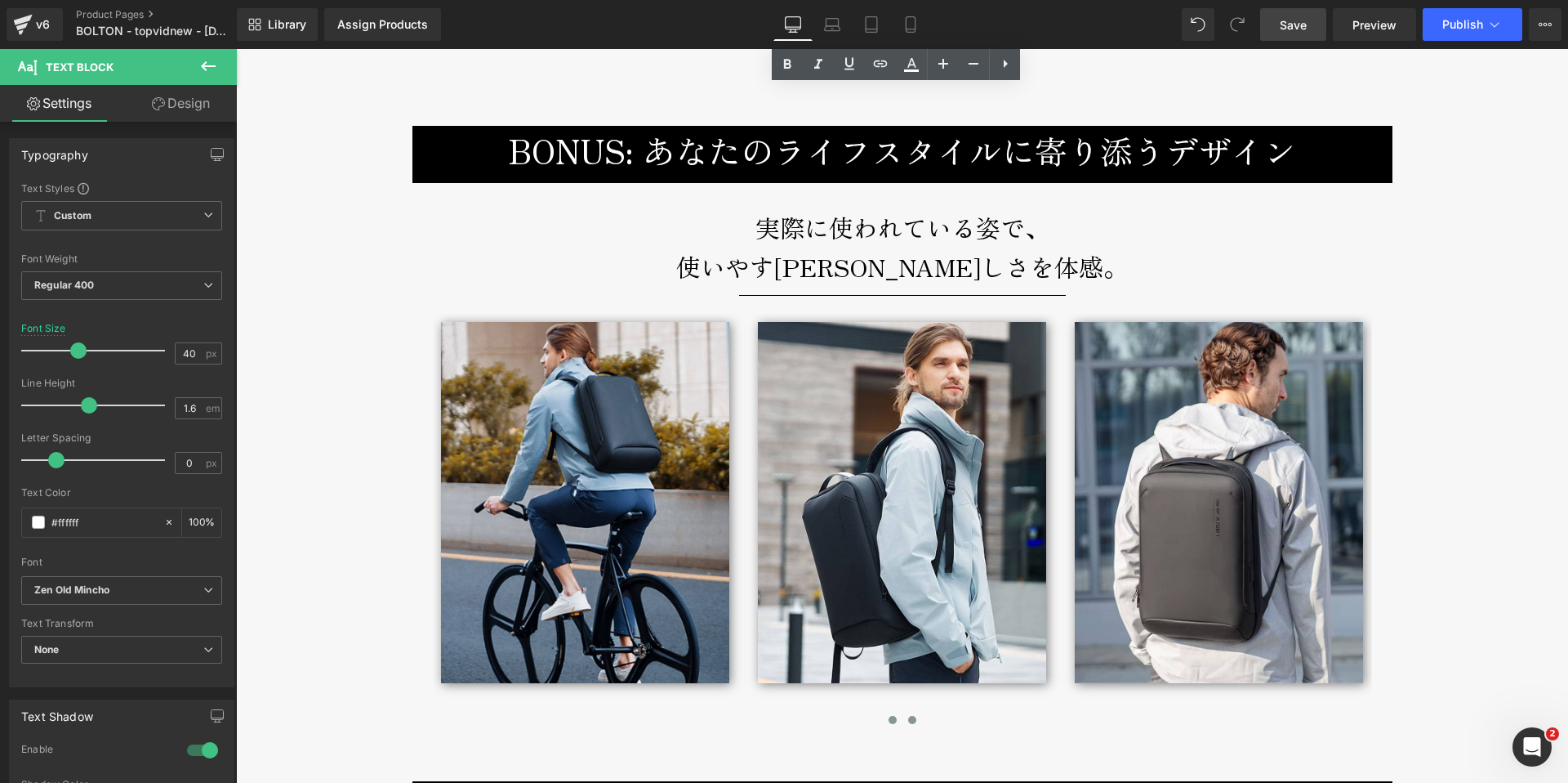
click at [909, 716] on span at bounding box center [913, 720] width 8 height 8
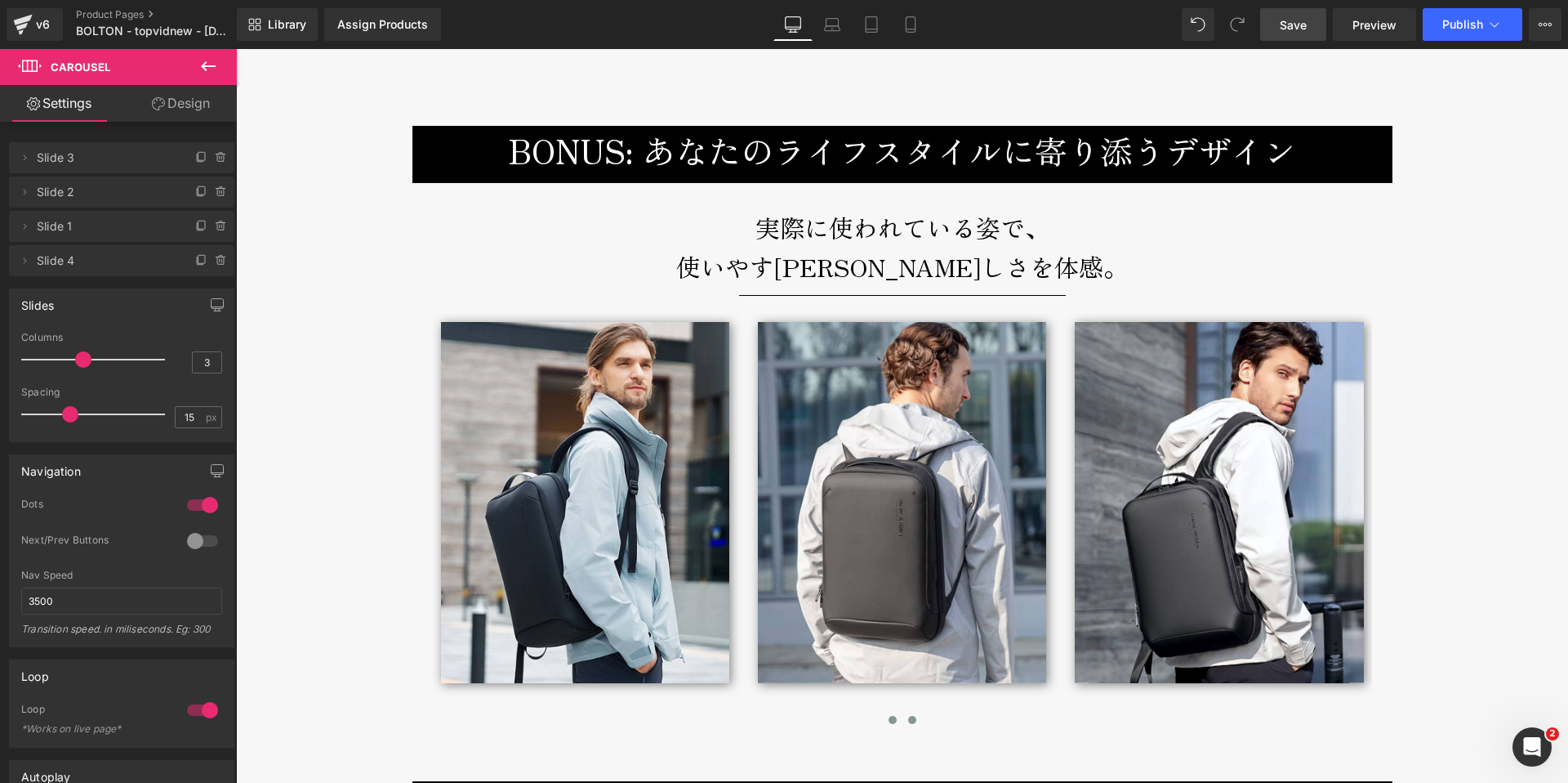
click at [889, 716] on span at bounding box center [893, 720] width 8 height 8
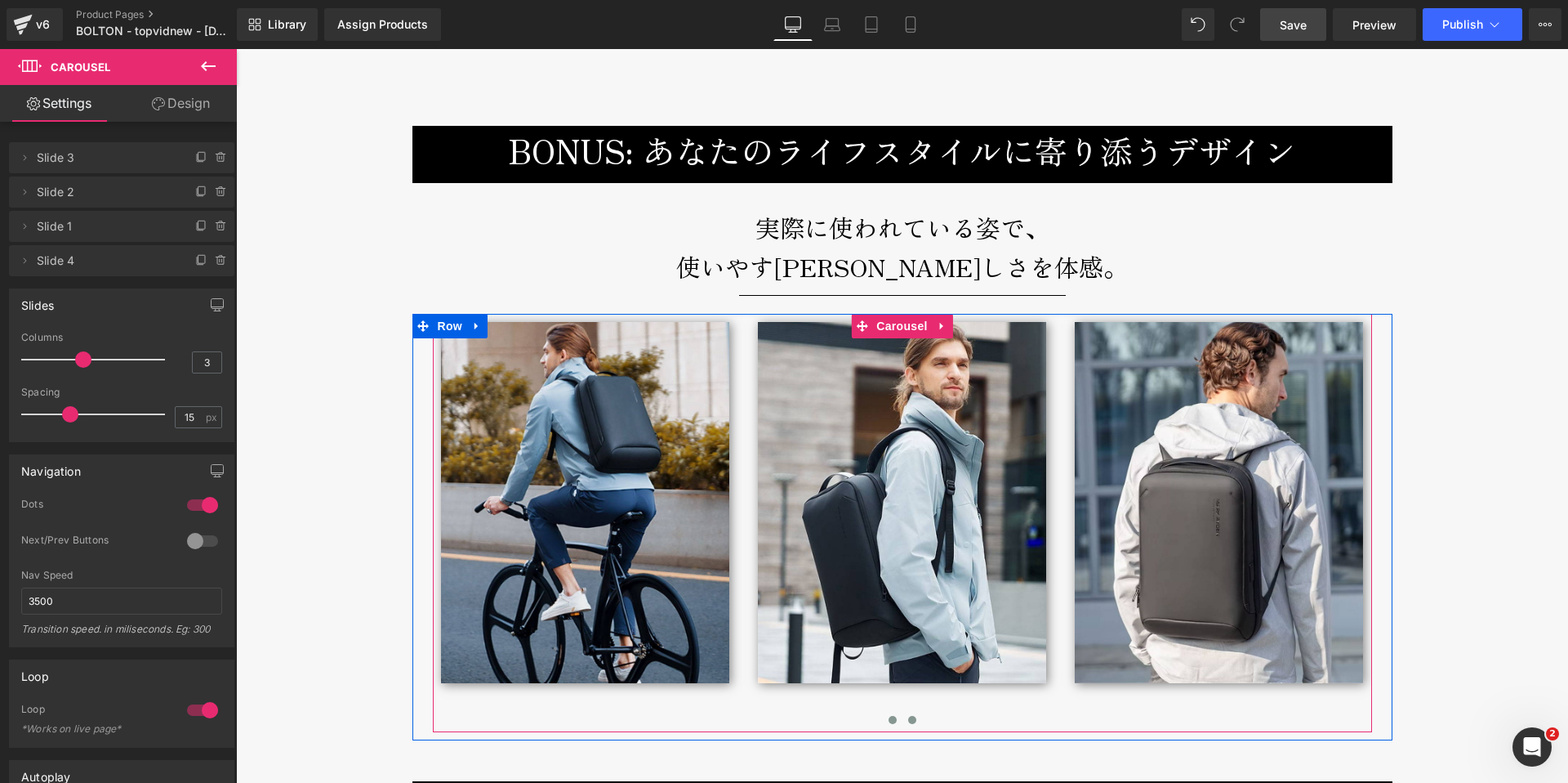
click at [909, 716] on span at bounding box center [913, 720] width 8 height 8
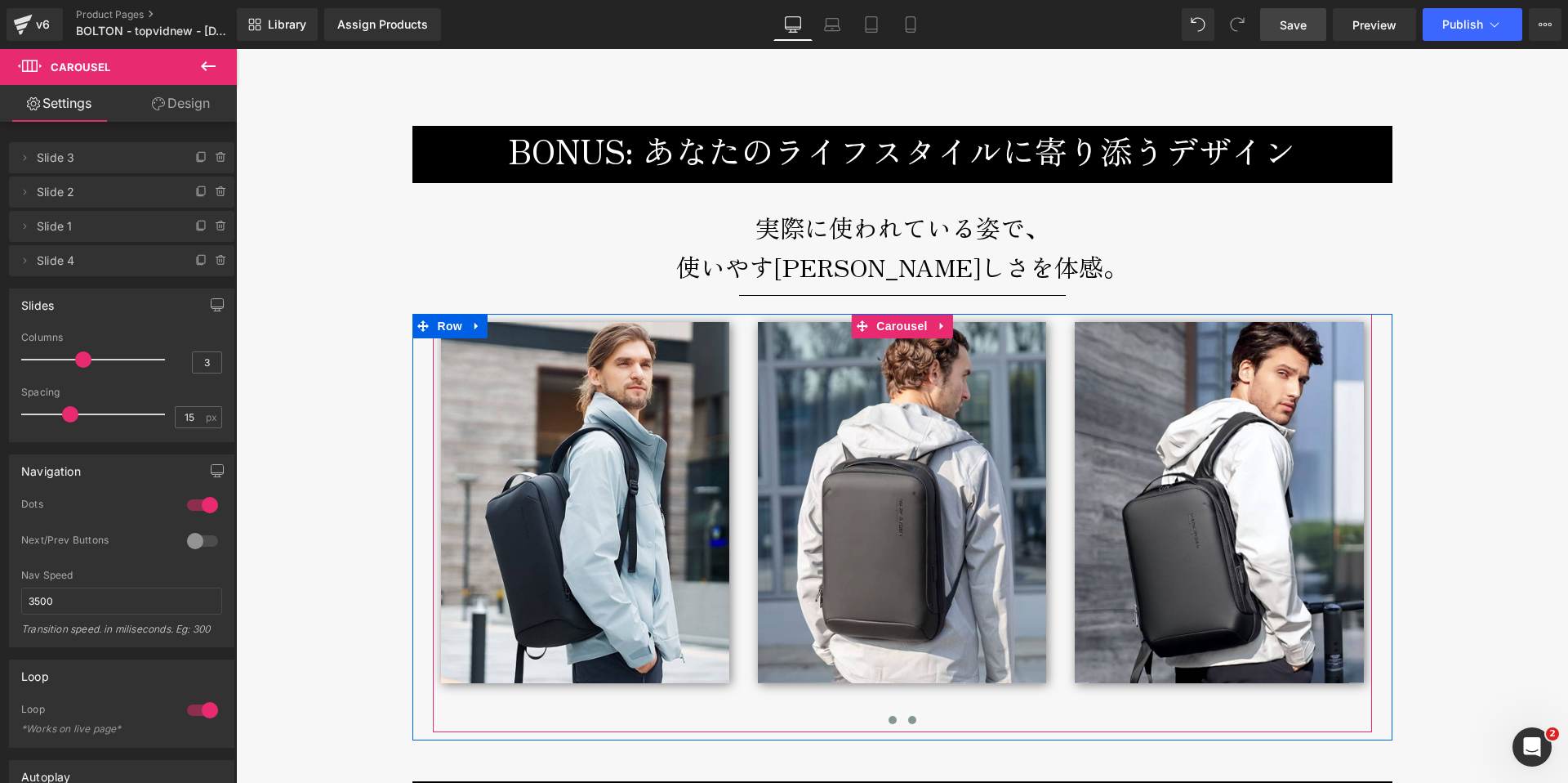
click at [889, 716] on span at bounding box center [893, 720] width 8 height 8
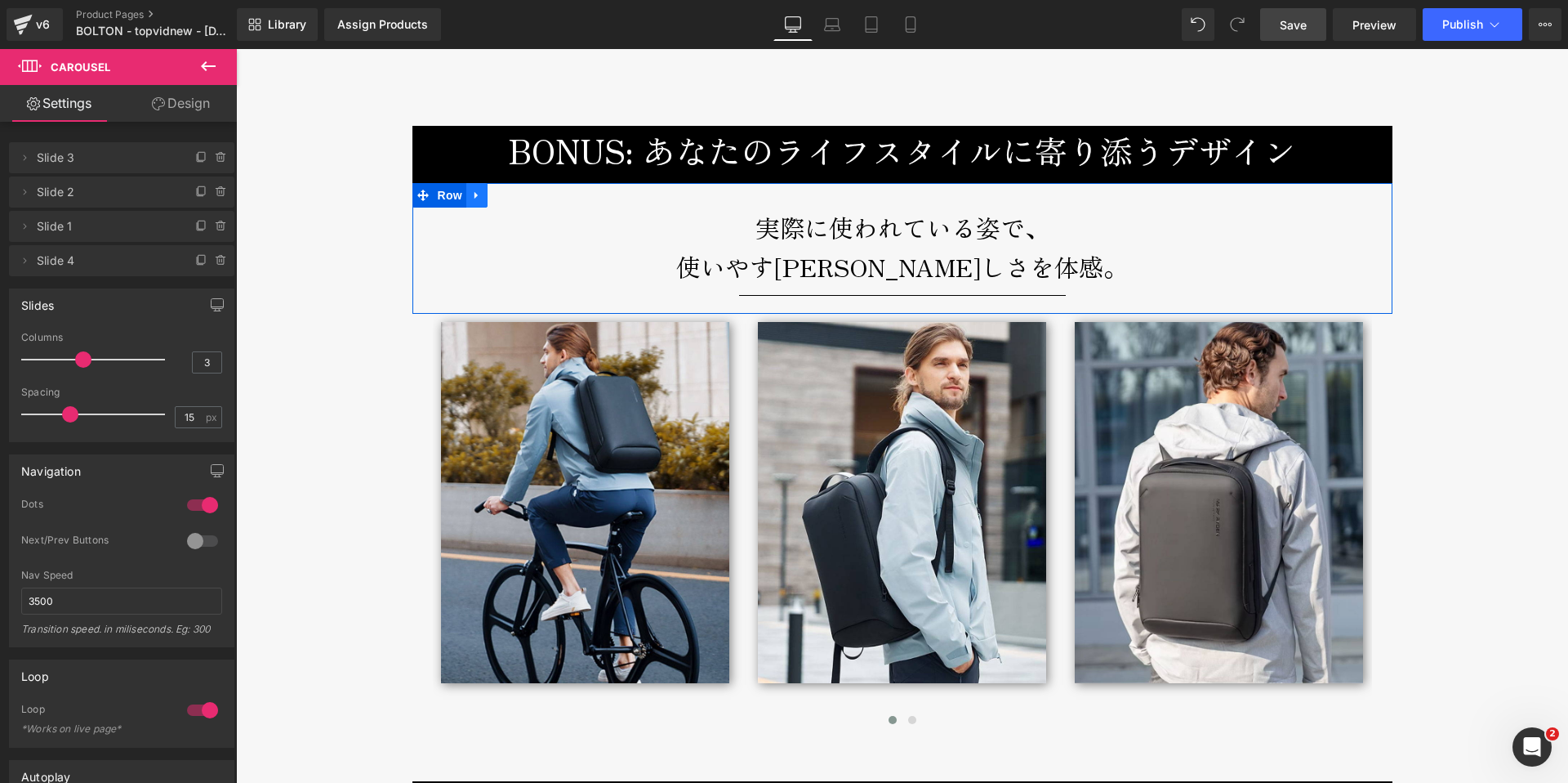
click at [474, 190] on icon at bounding box center [477, 196] width 12 height 13
click at [493, 190] on icon at bounding box center [499, 196] width 12 height 12
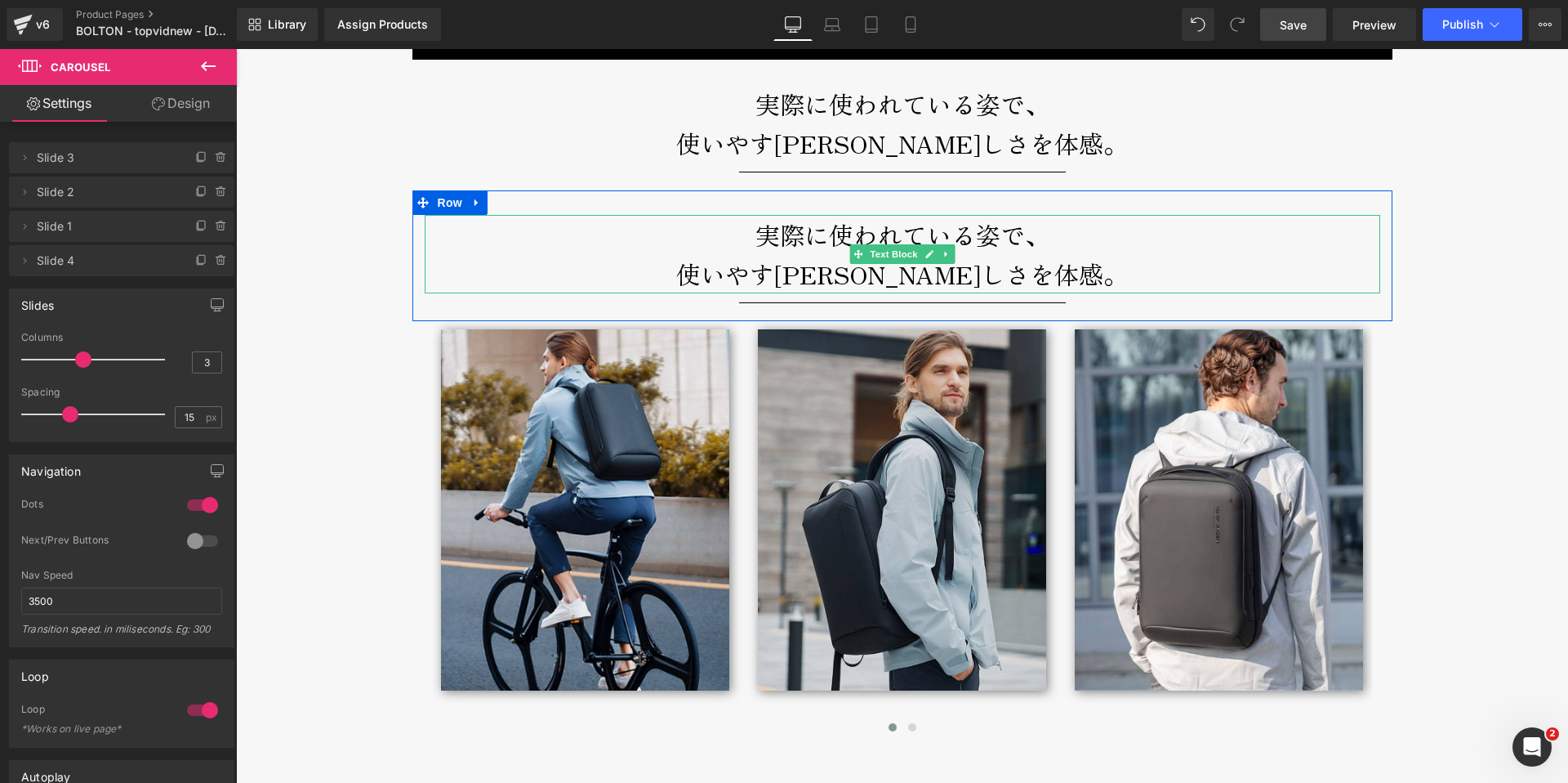
scroll to position [8291, 0]
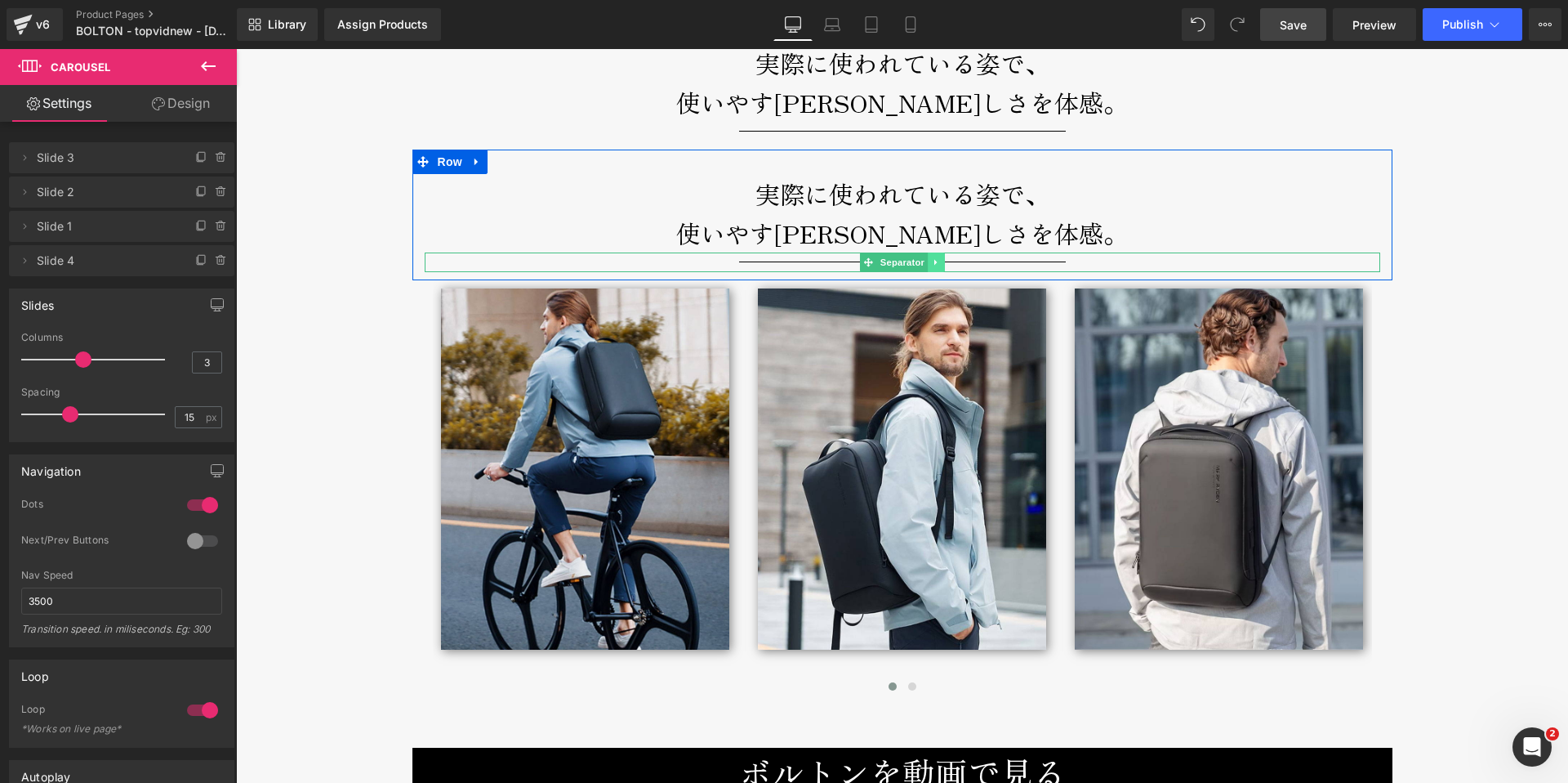
click at [934, 260] on icon at bounding box center [935, 263] width 3 height 6
click at [940, 258] on icon at bounding box center [944, 263] width 9 height 10
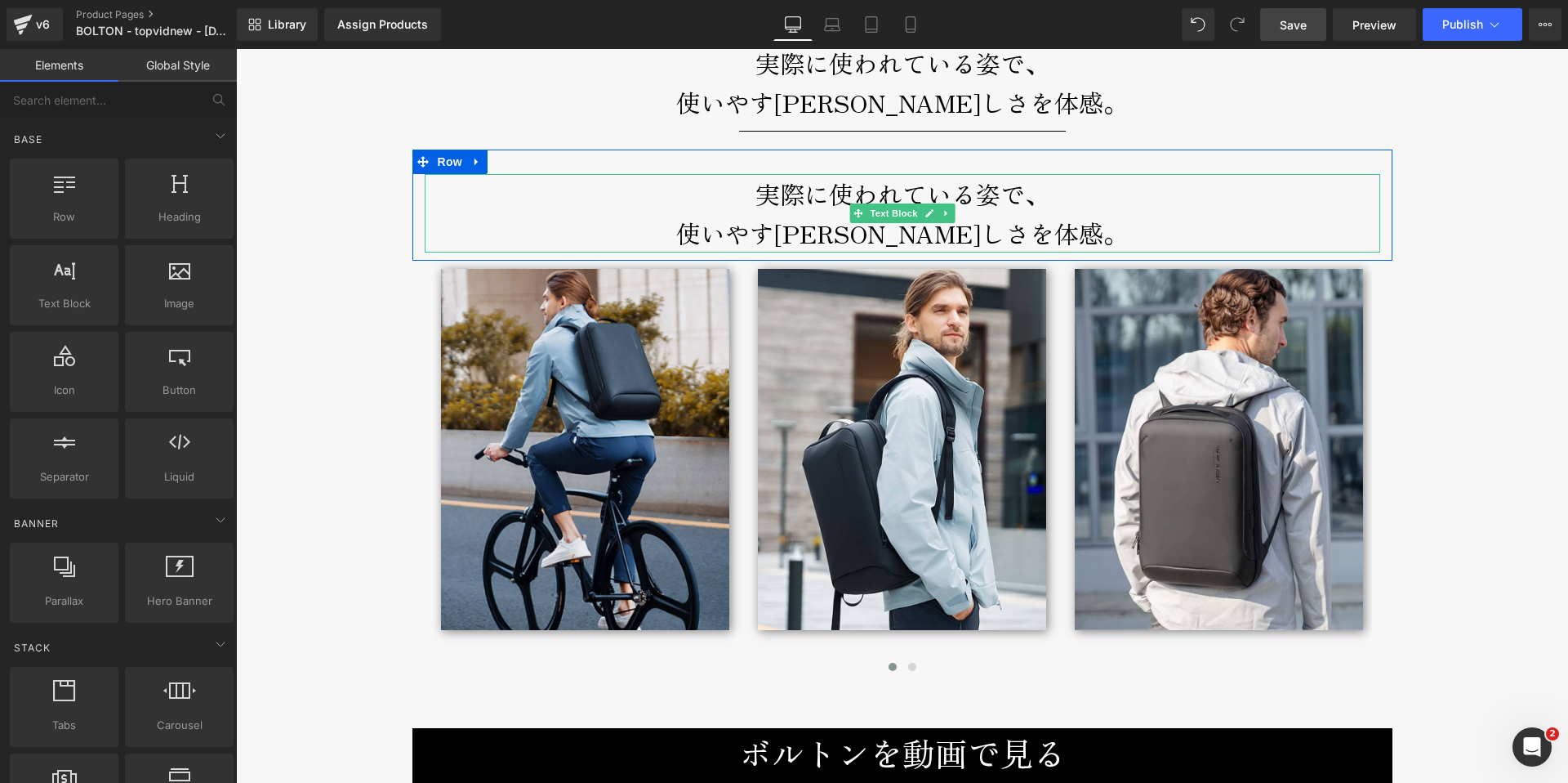
click at [847, 174] on p "実際に使われている姿で、" at bounding box center [903, 194] width 956 height 39
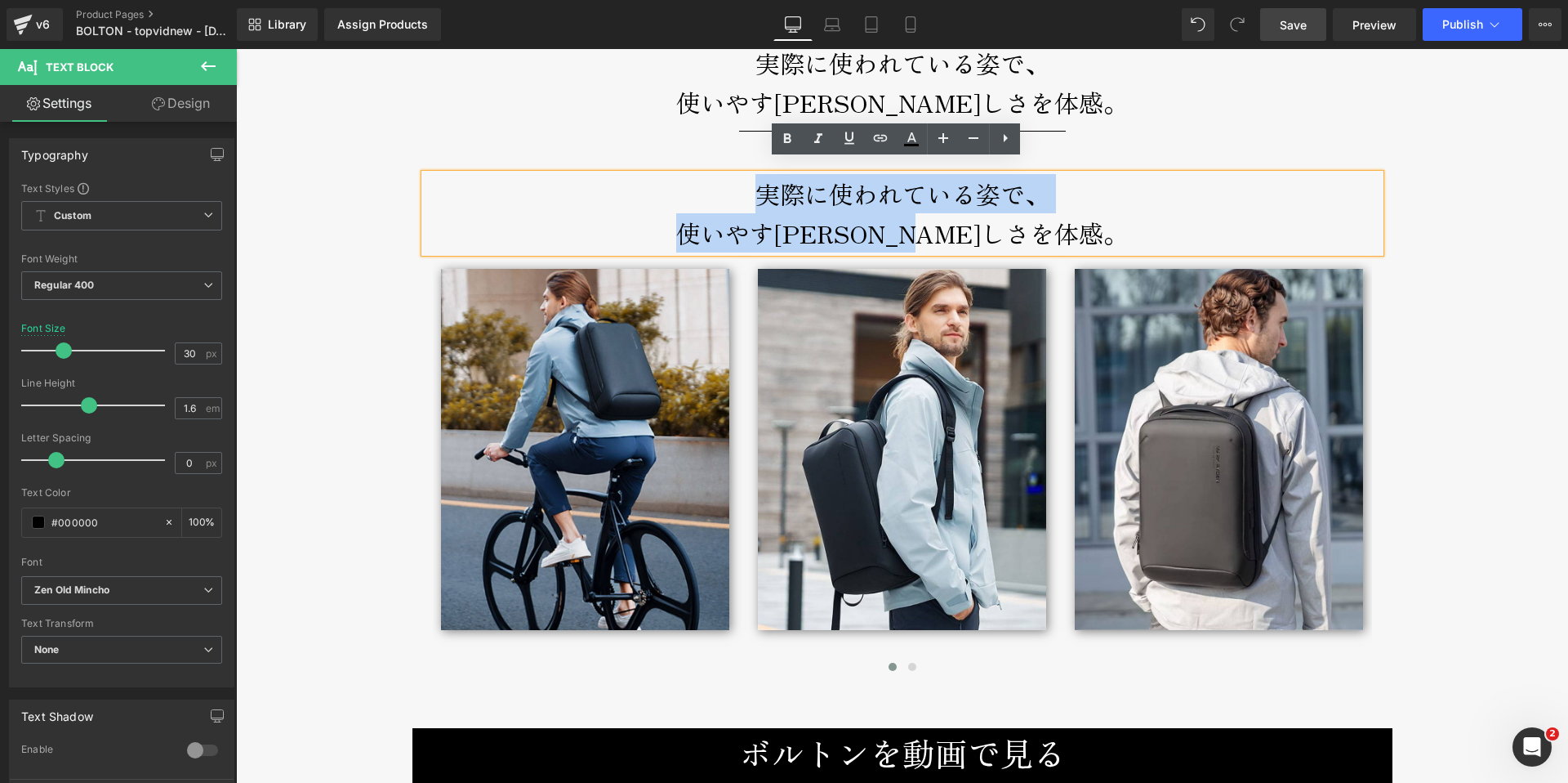
drag, startPoint x: 716, startPoint y: 182, endPoint x: 1087, endPoint y: 208, distance: 371.9
click at [1087, 208] on div "実際に使われている姿で、 使いやす[PERSON_NAME]しさを体感。" at bounding box center [903, 214] width 956 height 78
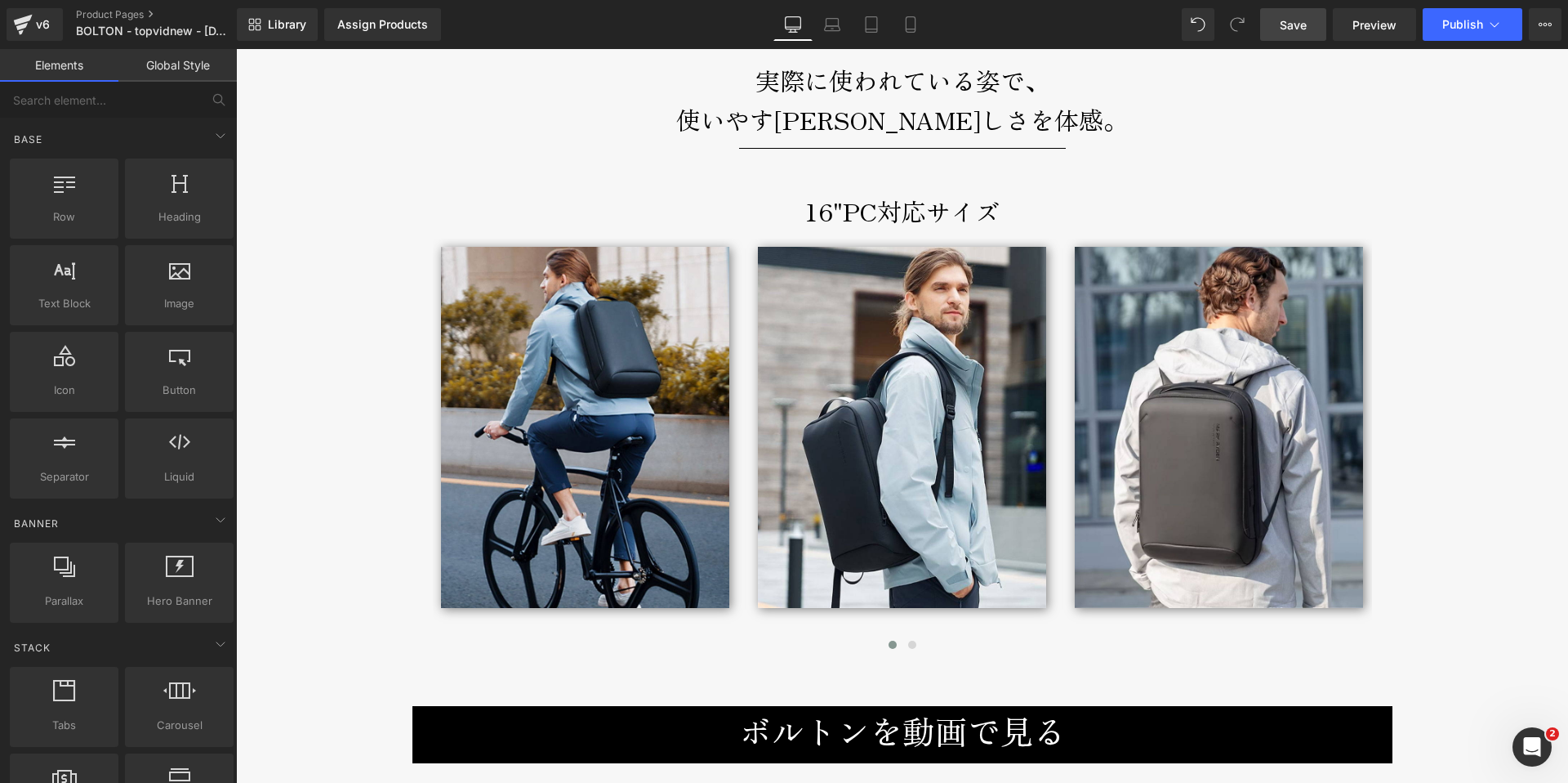
scroll to position [8276, 0]
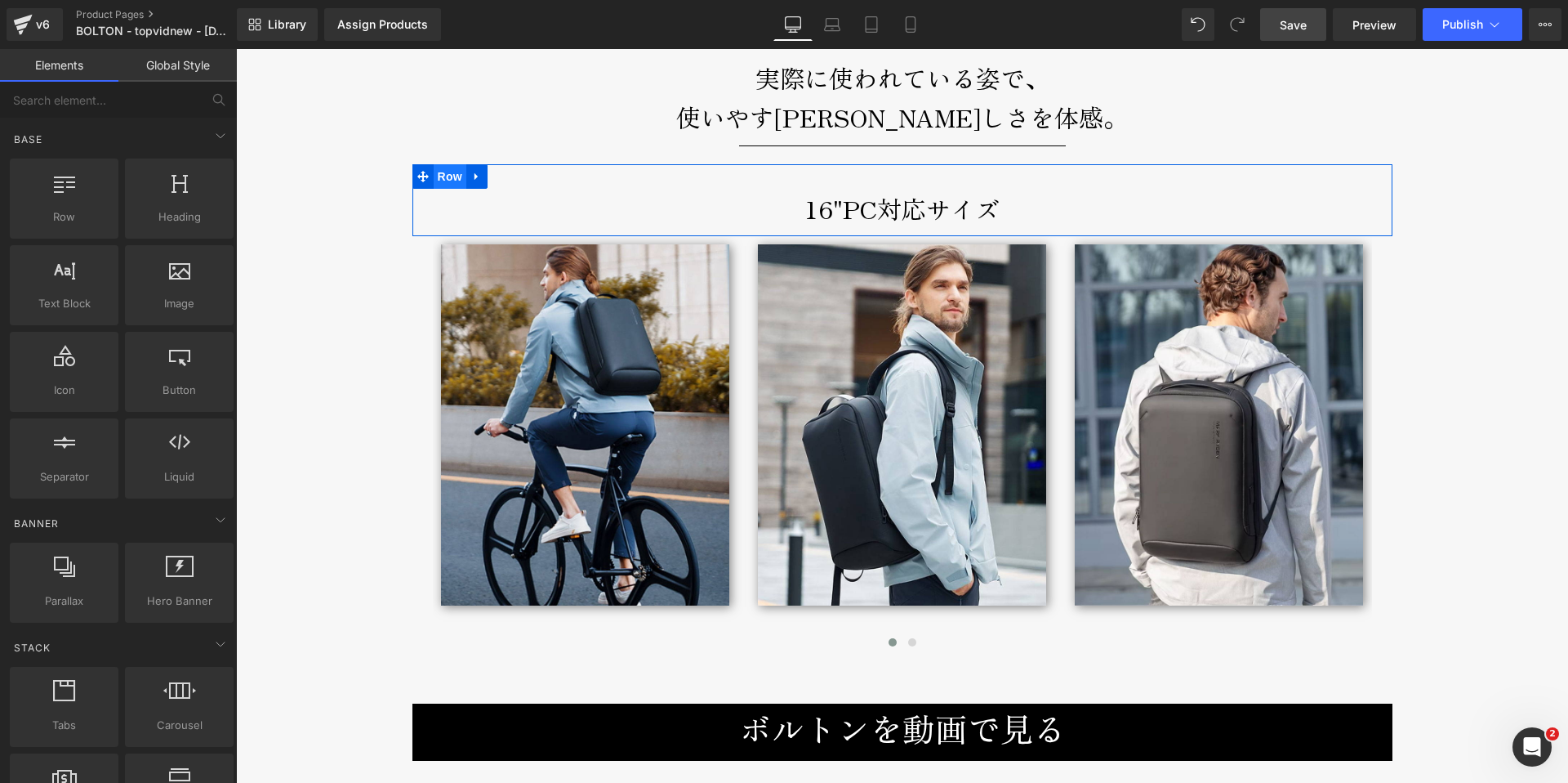
click at [441, 165] on span "Row" at bounding box center [450, 176] width 32 height 24
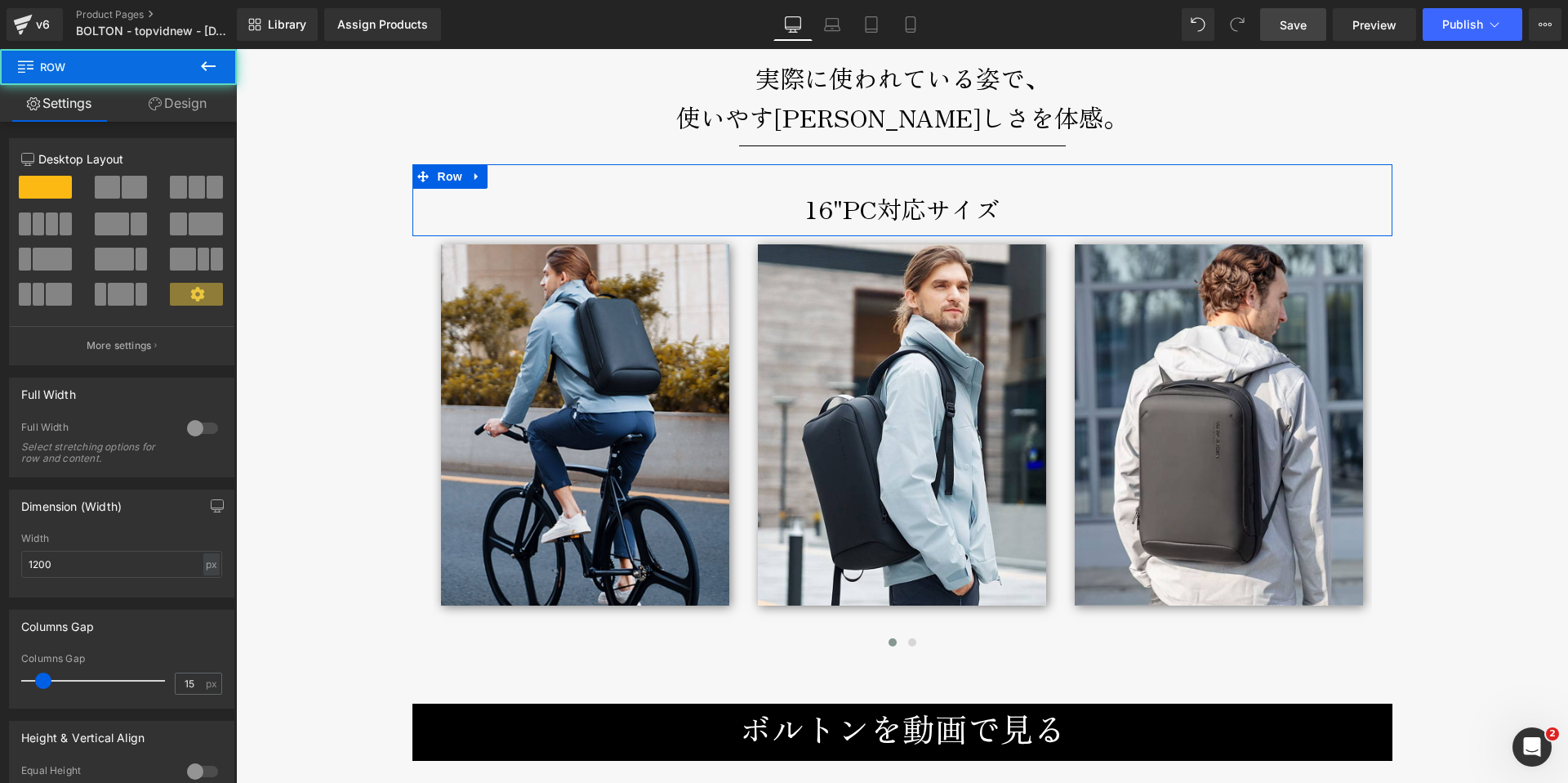
click at [194, 101] on link "Design" at bounding box center [177, 104] width 119 height 37
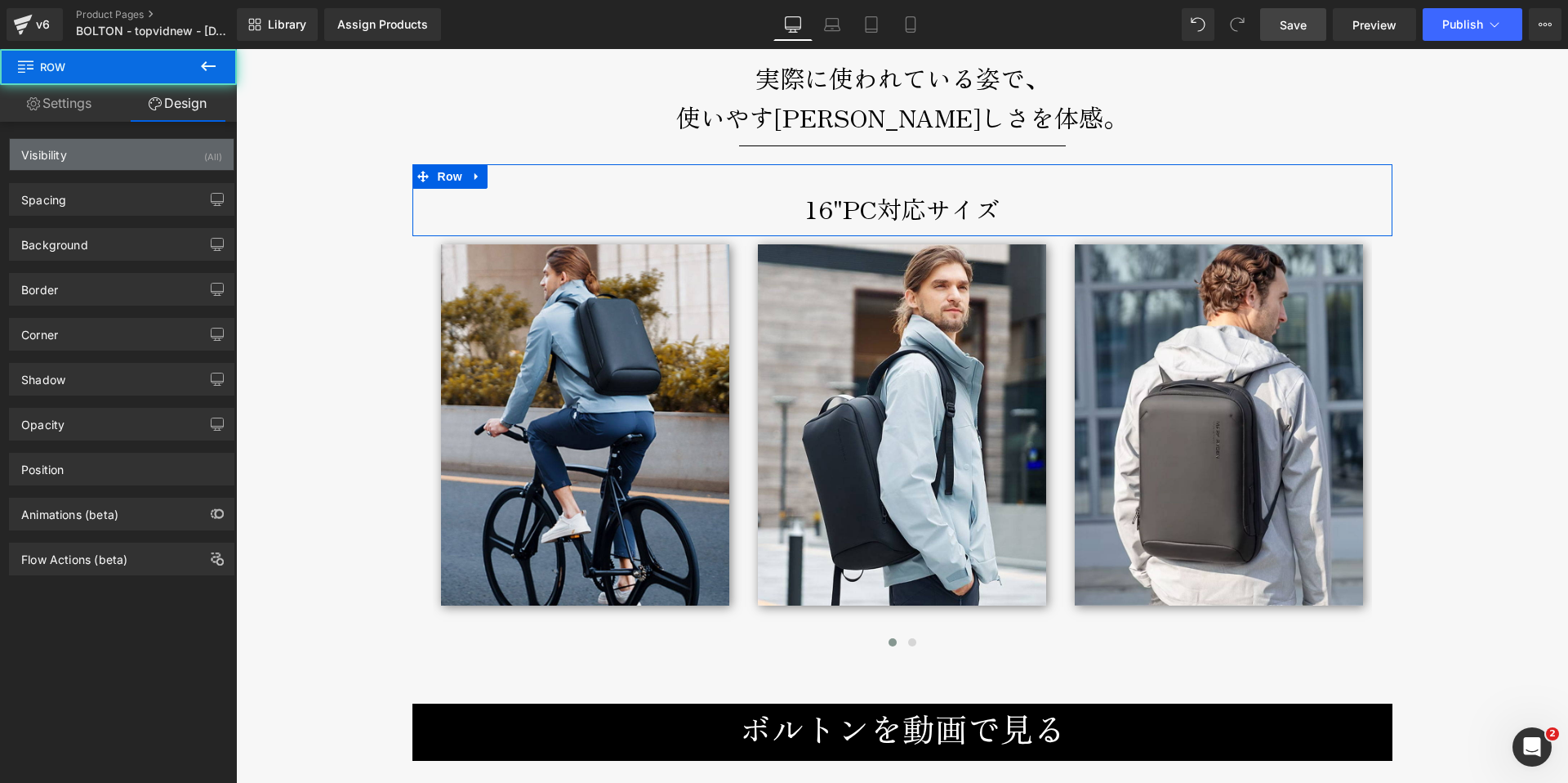
type input "0"
type input "30"
type input "0"
type input "10"
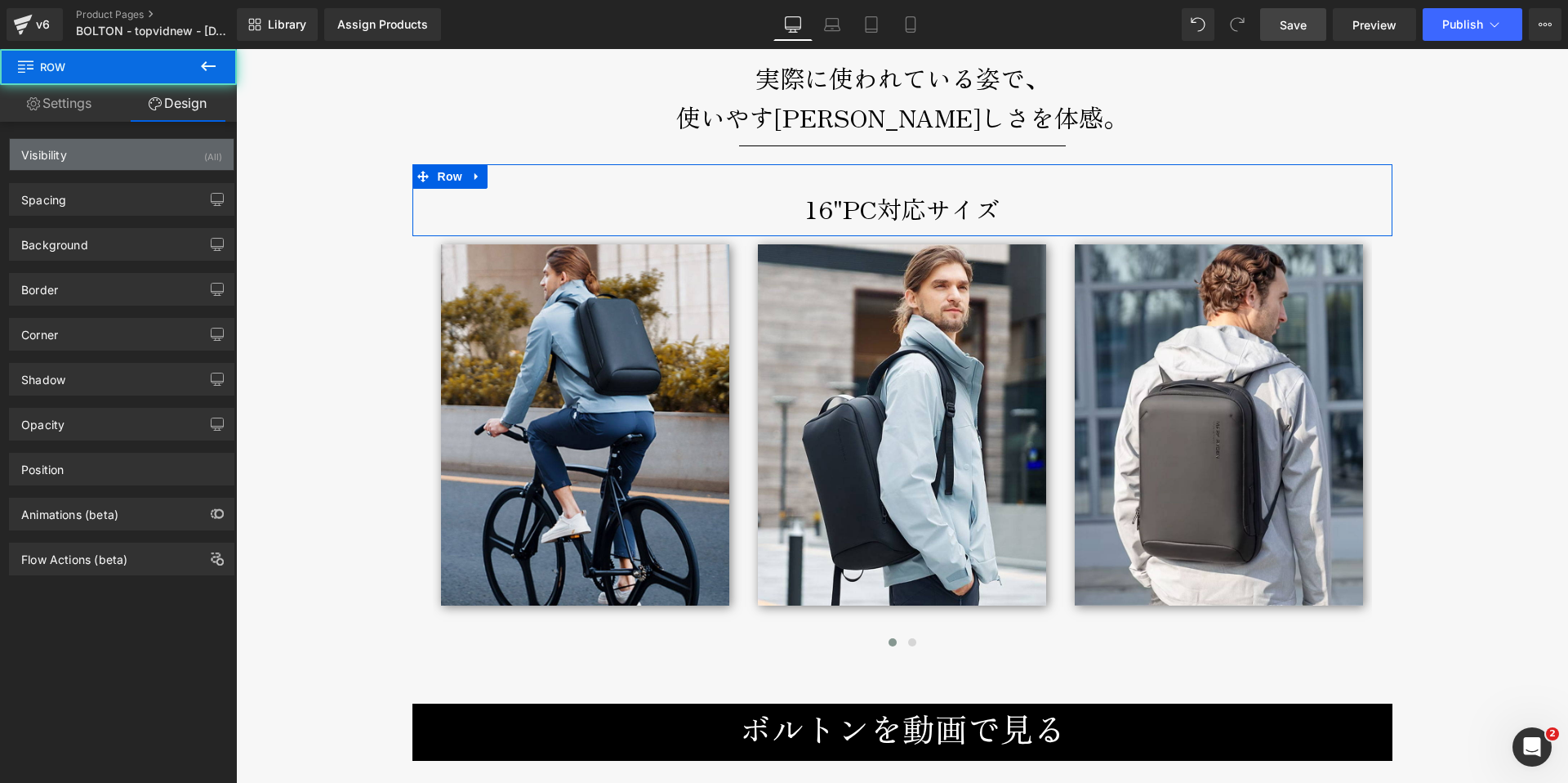
type input "0"
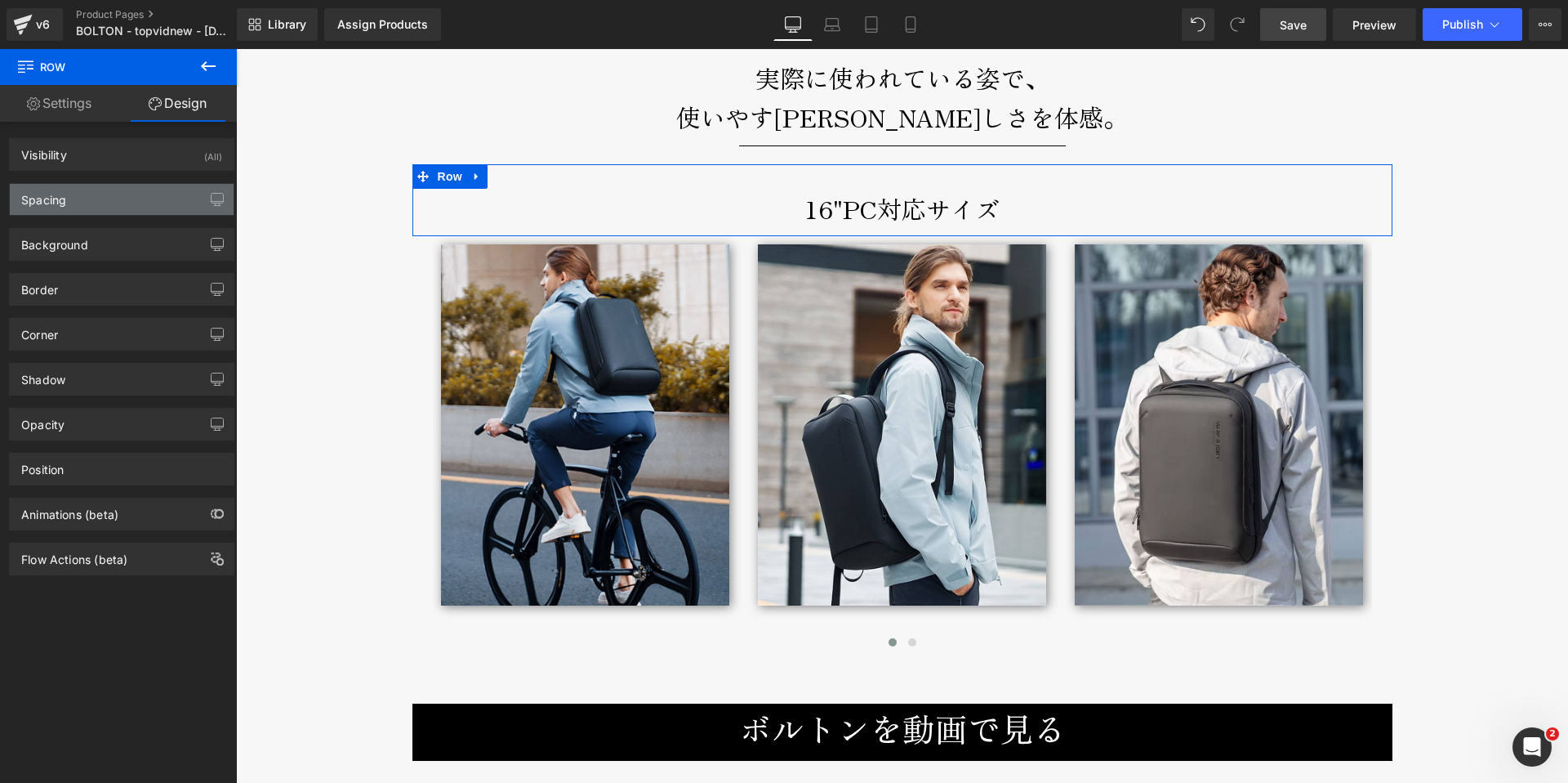
click at [71, 200] on div "Spacing" at bounding box center [121, 200] width 224 height 31
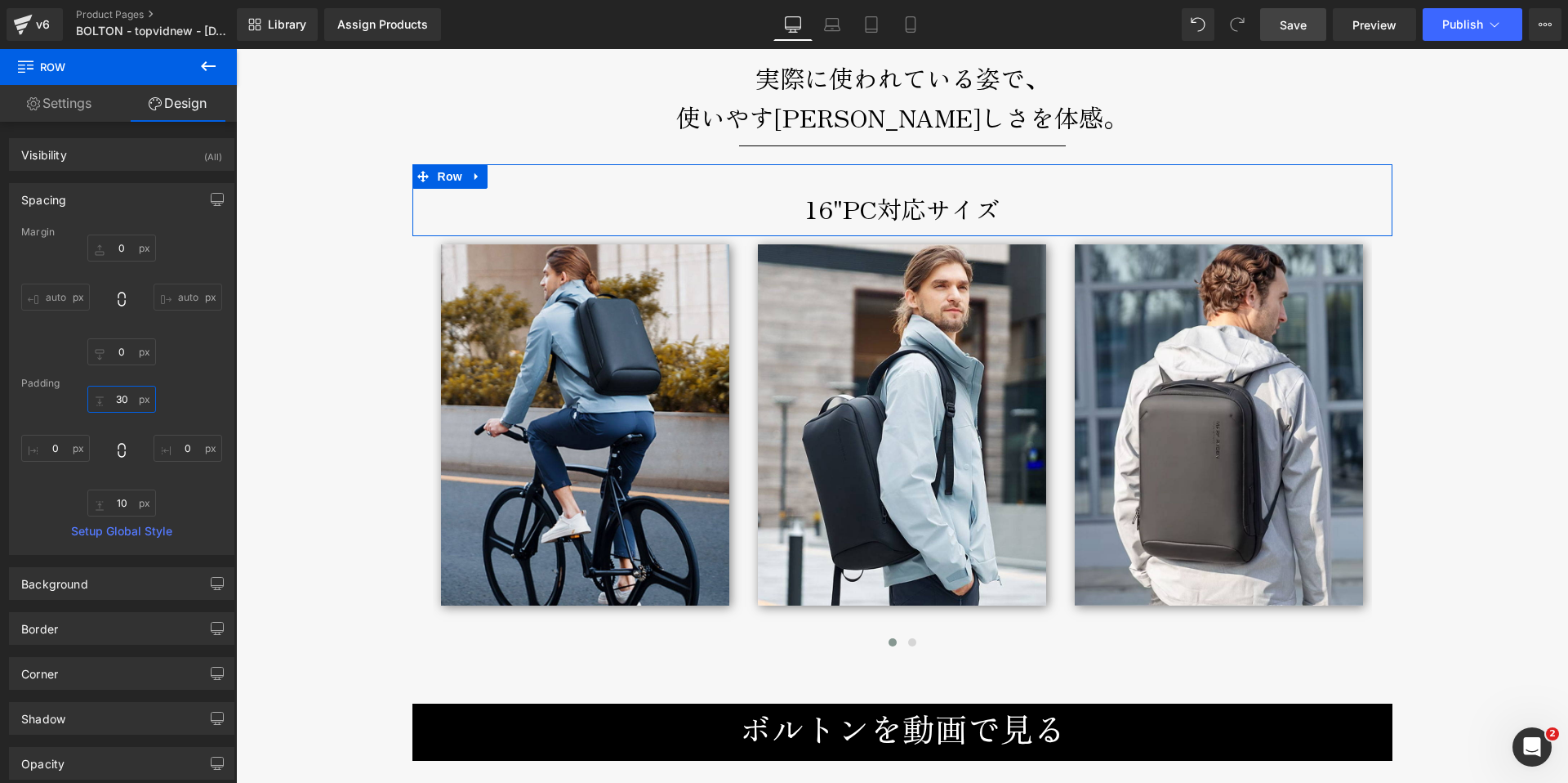
click at [114, 397] on input "30" at bounding box center [121, 400] width 69 height 27
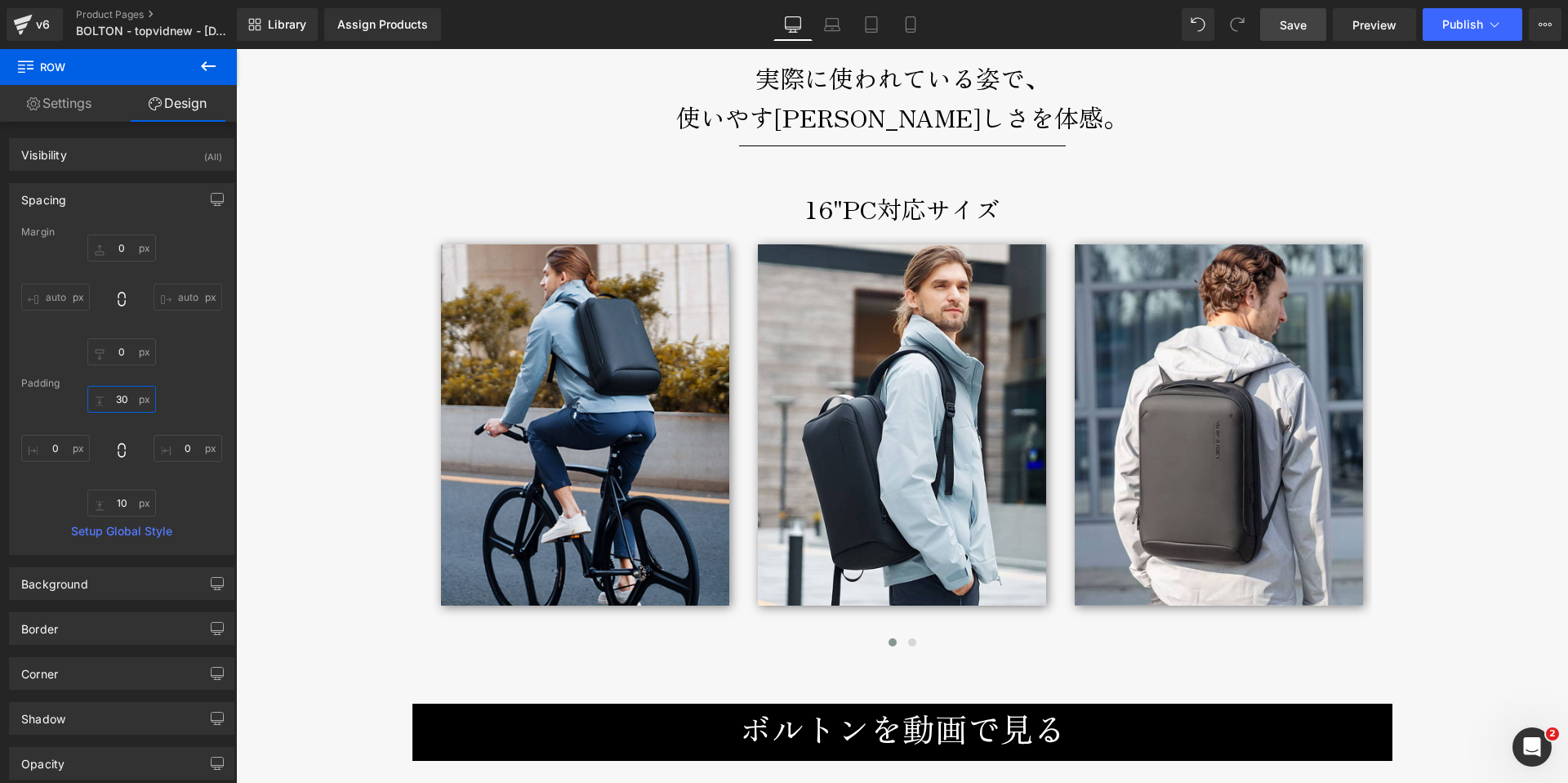
type input "0"
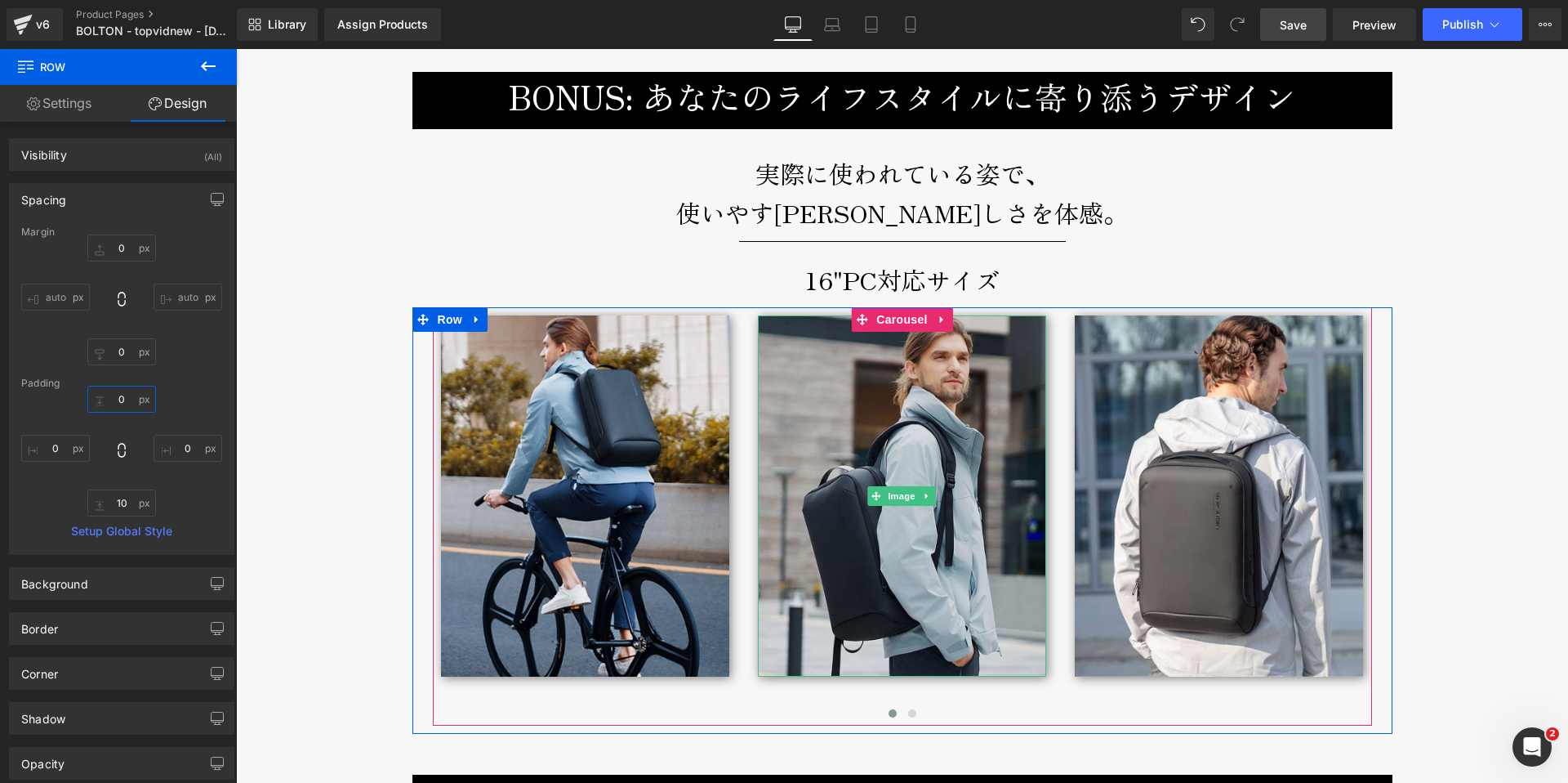
scroll to position [8182, 0]
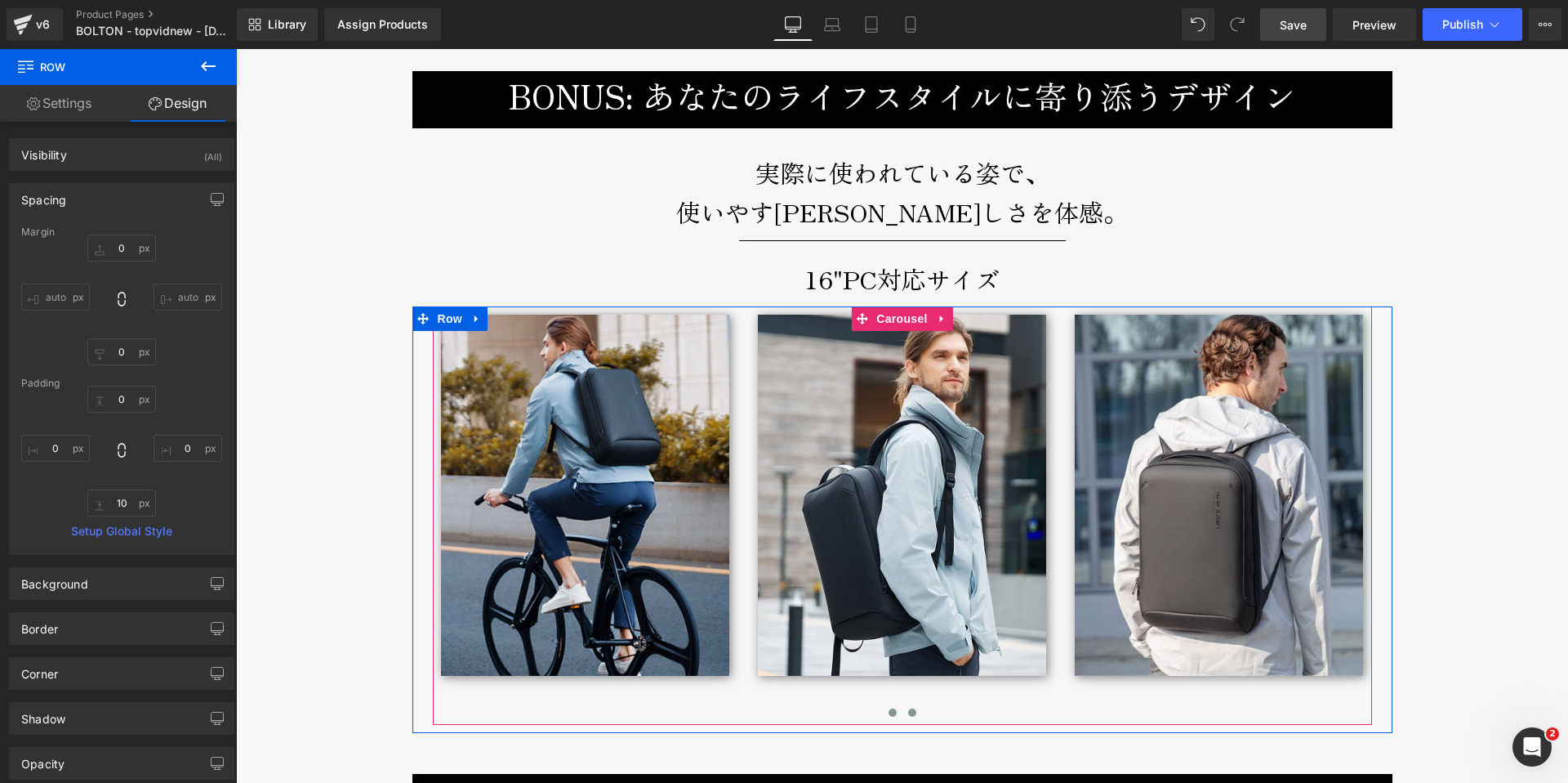
click at [909, 709] on span at bounding box center [913, 712] width 8 height 8
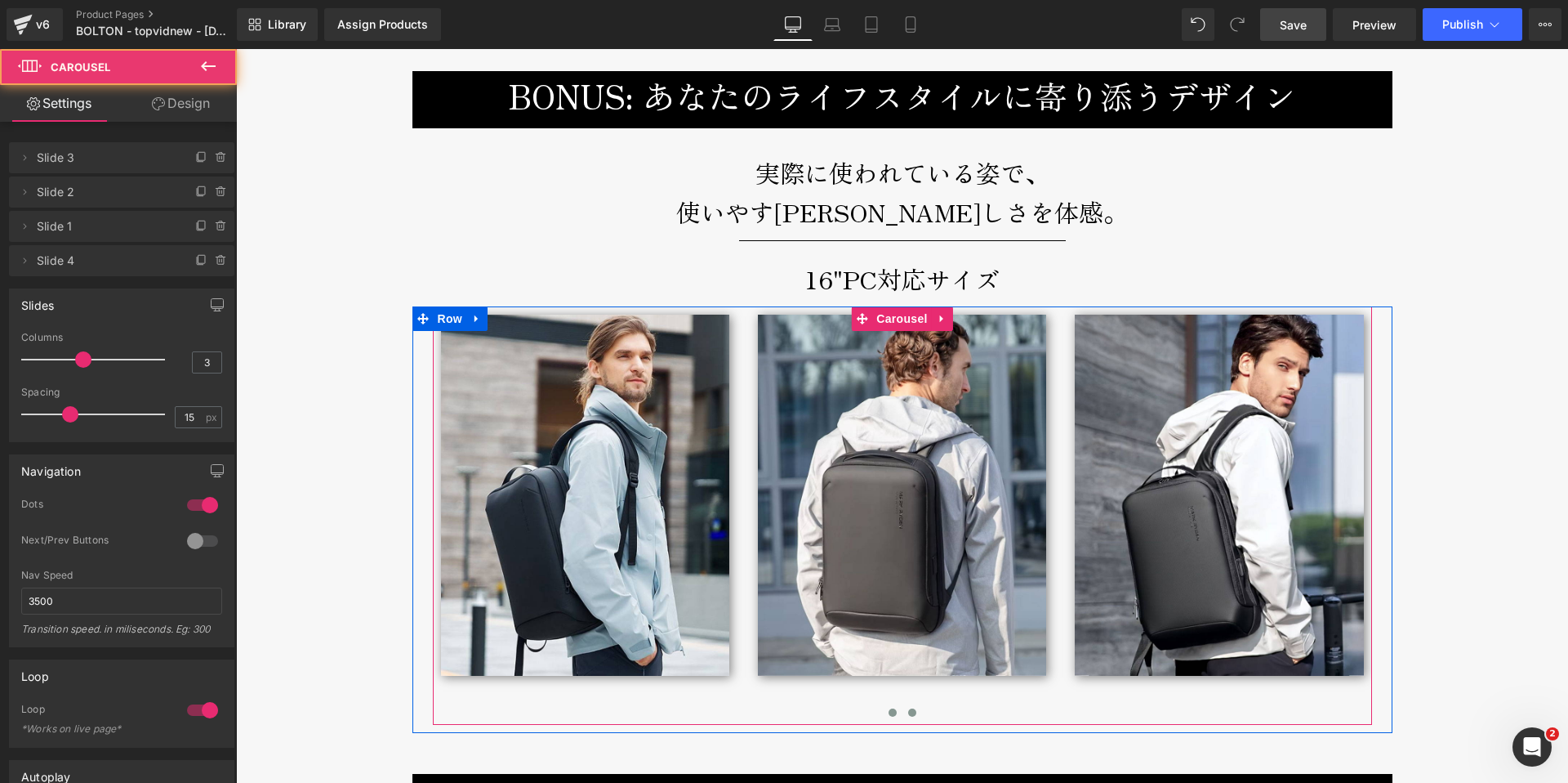
click at [889, 709] on span at bounding box center [893, 712] width 8 height 8
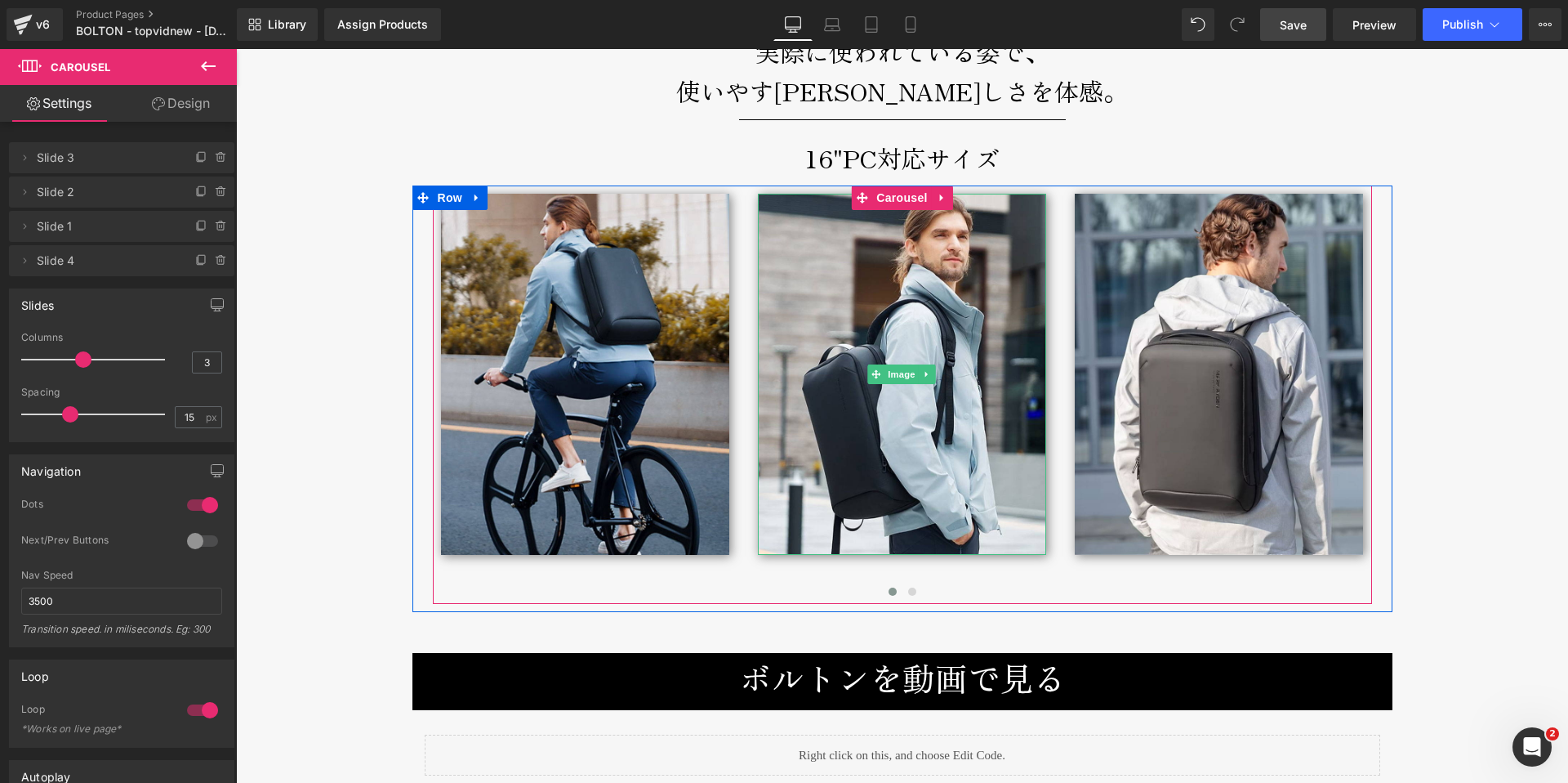
scroll to position [8337, 0]
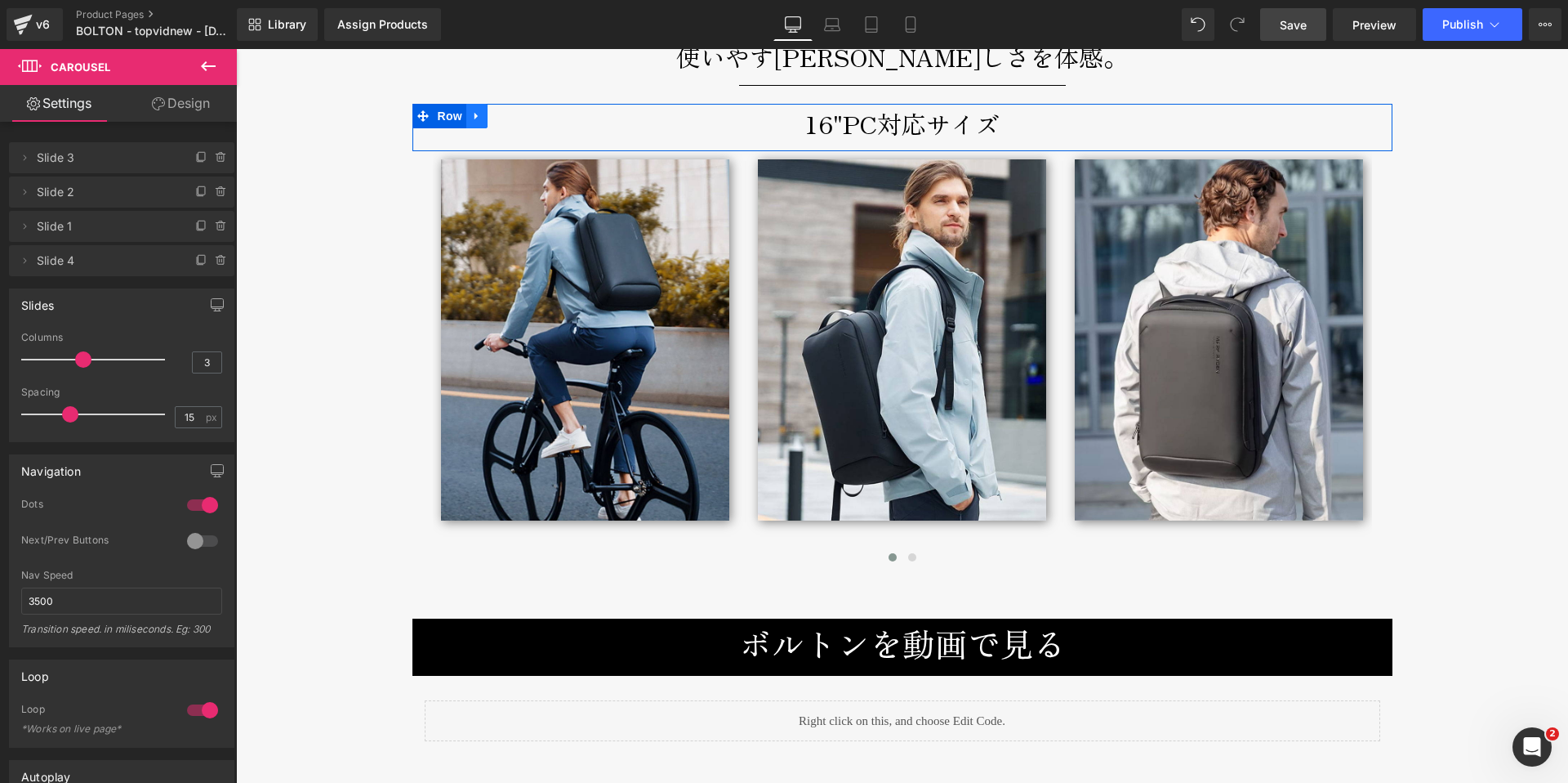
click at [472, 111] on icon at bounding box center [477, 117] width 12 height 13
click at [498, 111] on icon at bounding box center [499, 117] width 12 height 12
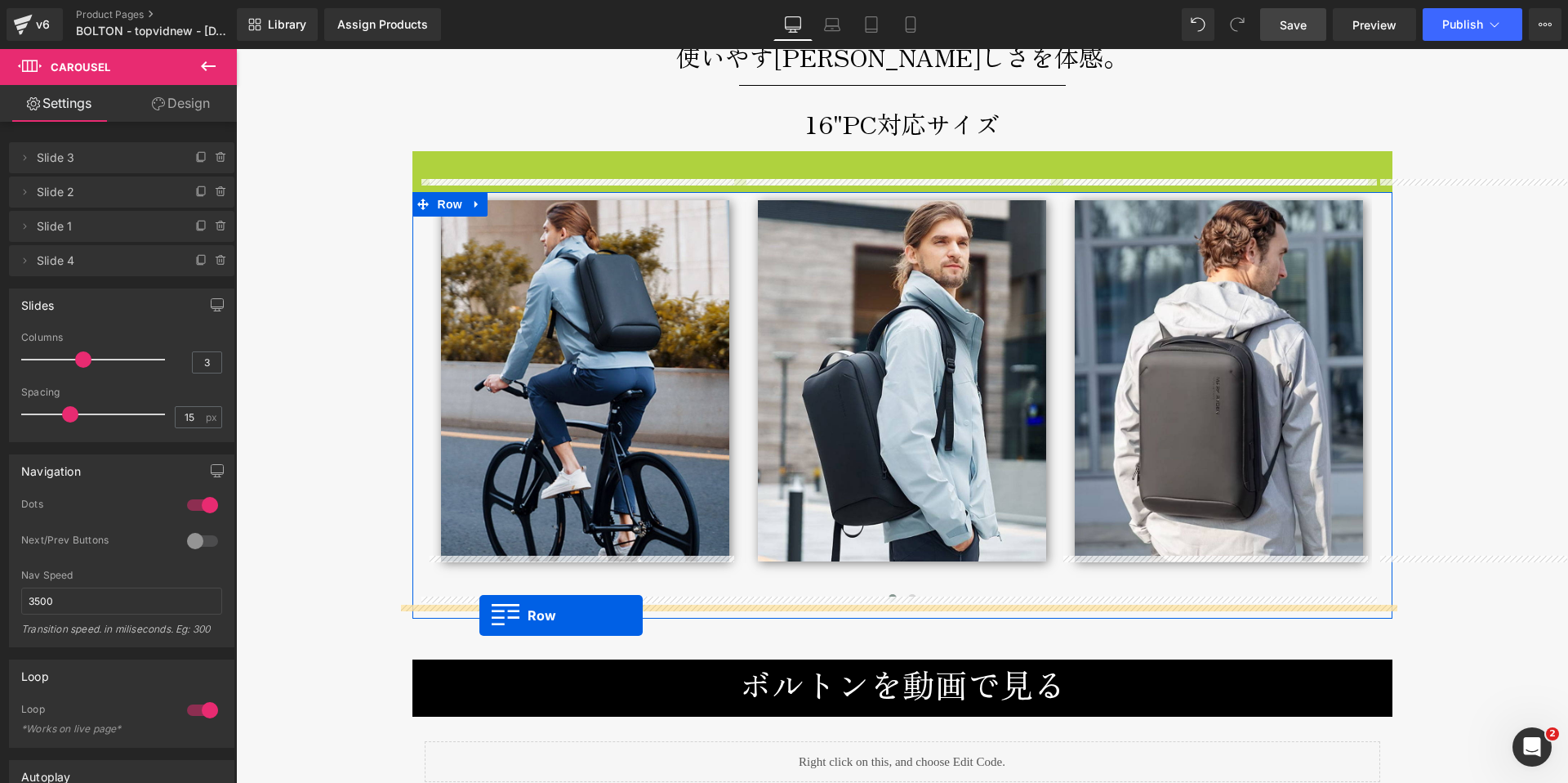
drag, startPoint x: 416, startPoint y: 150, endPoint x: 480, endPoint y: 615, distance: 469.4
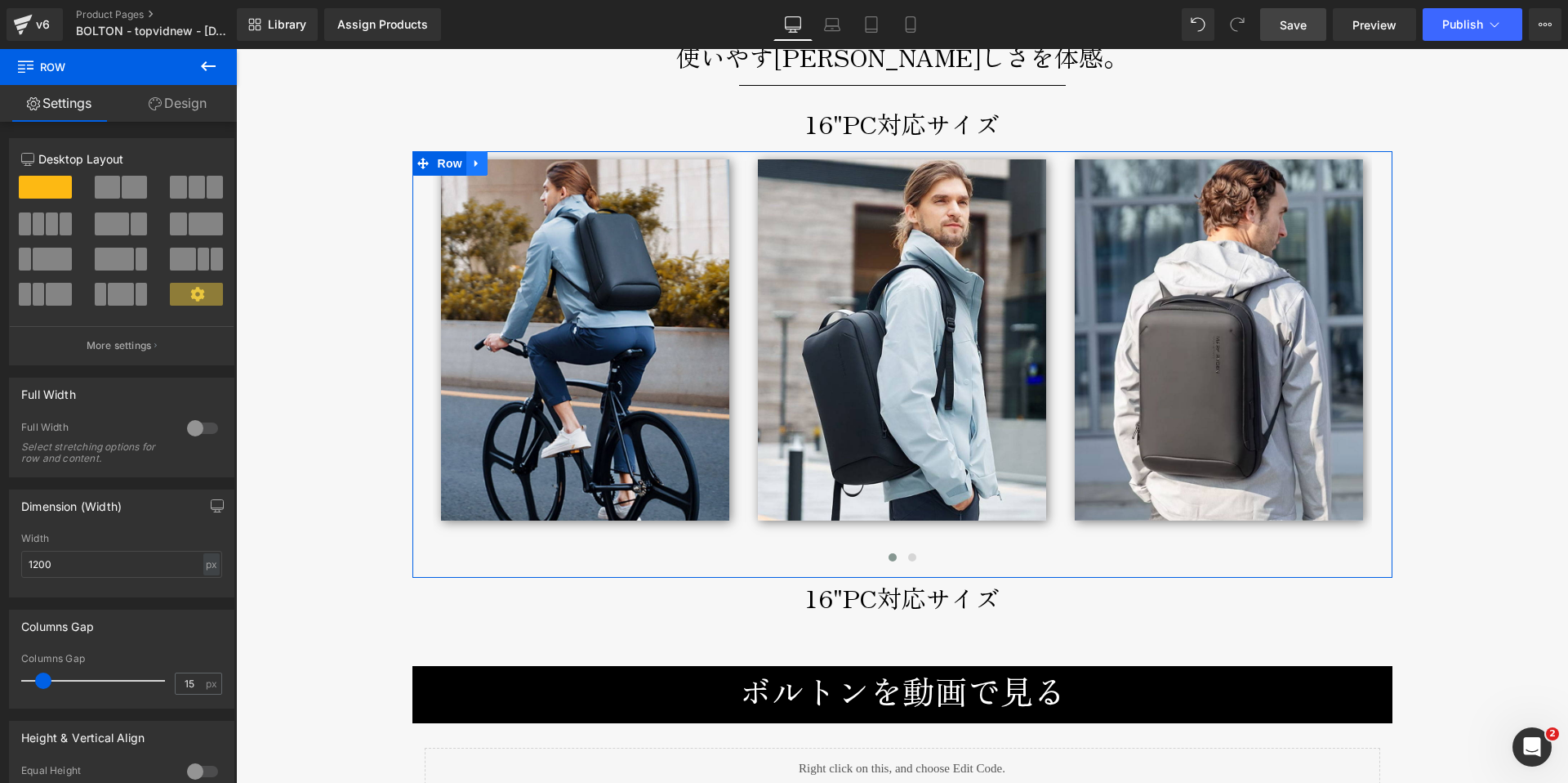
click at [473, 151] on link at bounding box center [477, 163] width 22 height 24
click at [494, 158] on icon at bounding box center [499, 164] width 12 height 12
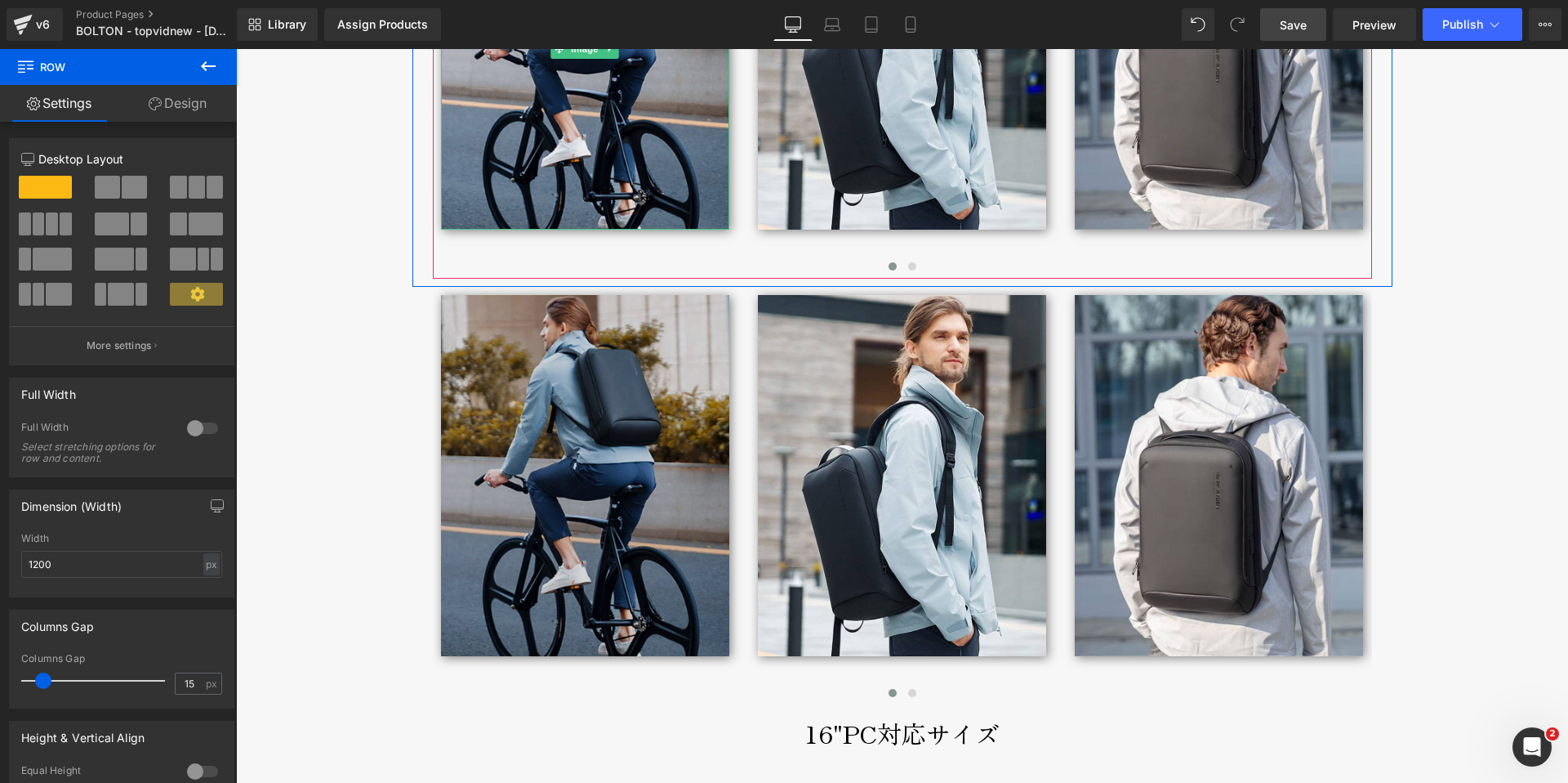
scroll to position [8690, 0]
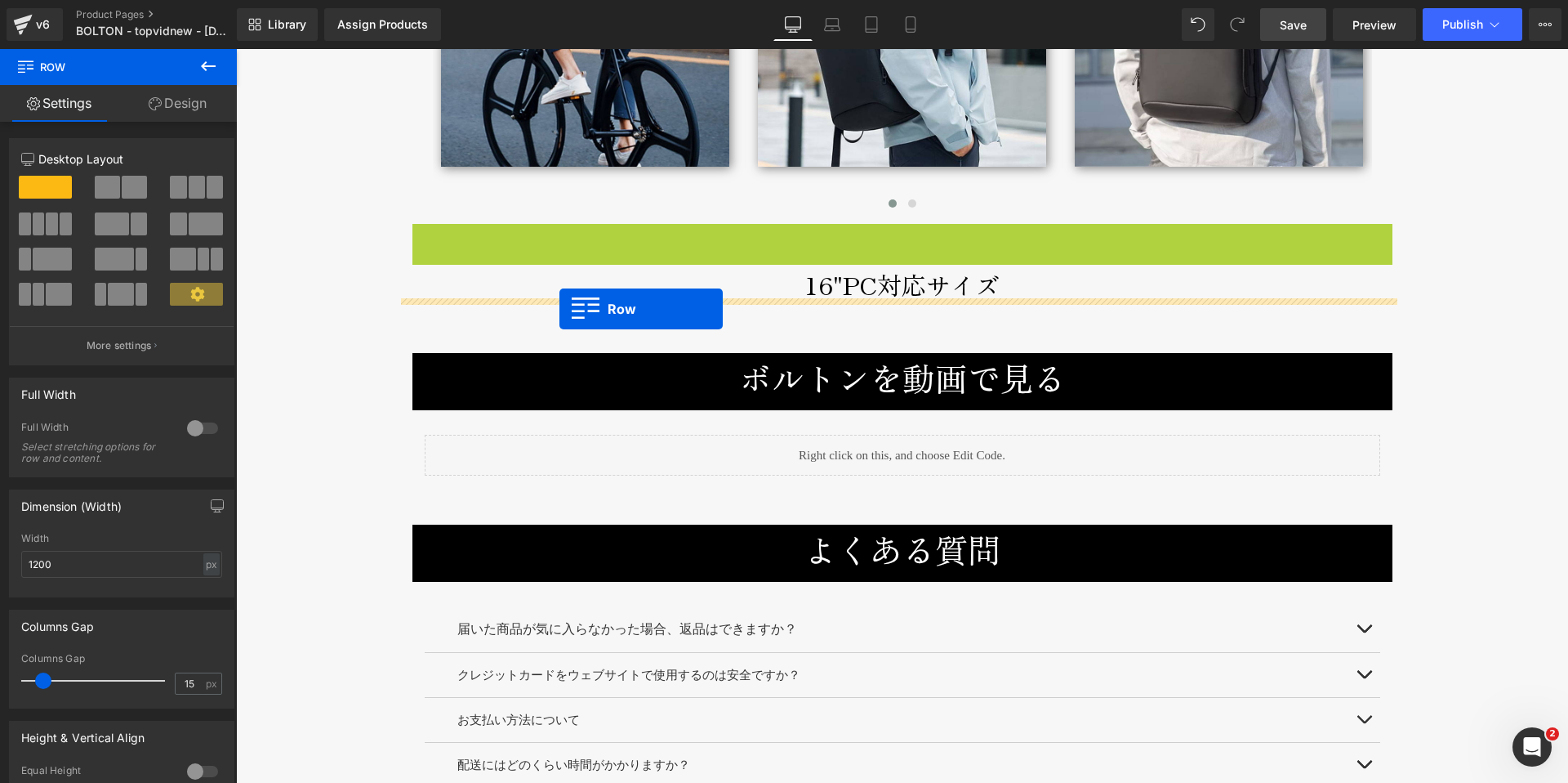
drag, startPoint x: 418, startPoint y: 224, endPoint x: 559, endPoint y: 309, distance: 164.6
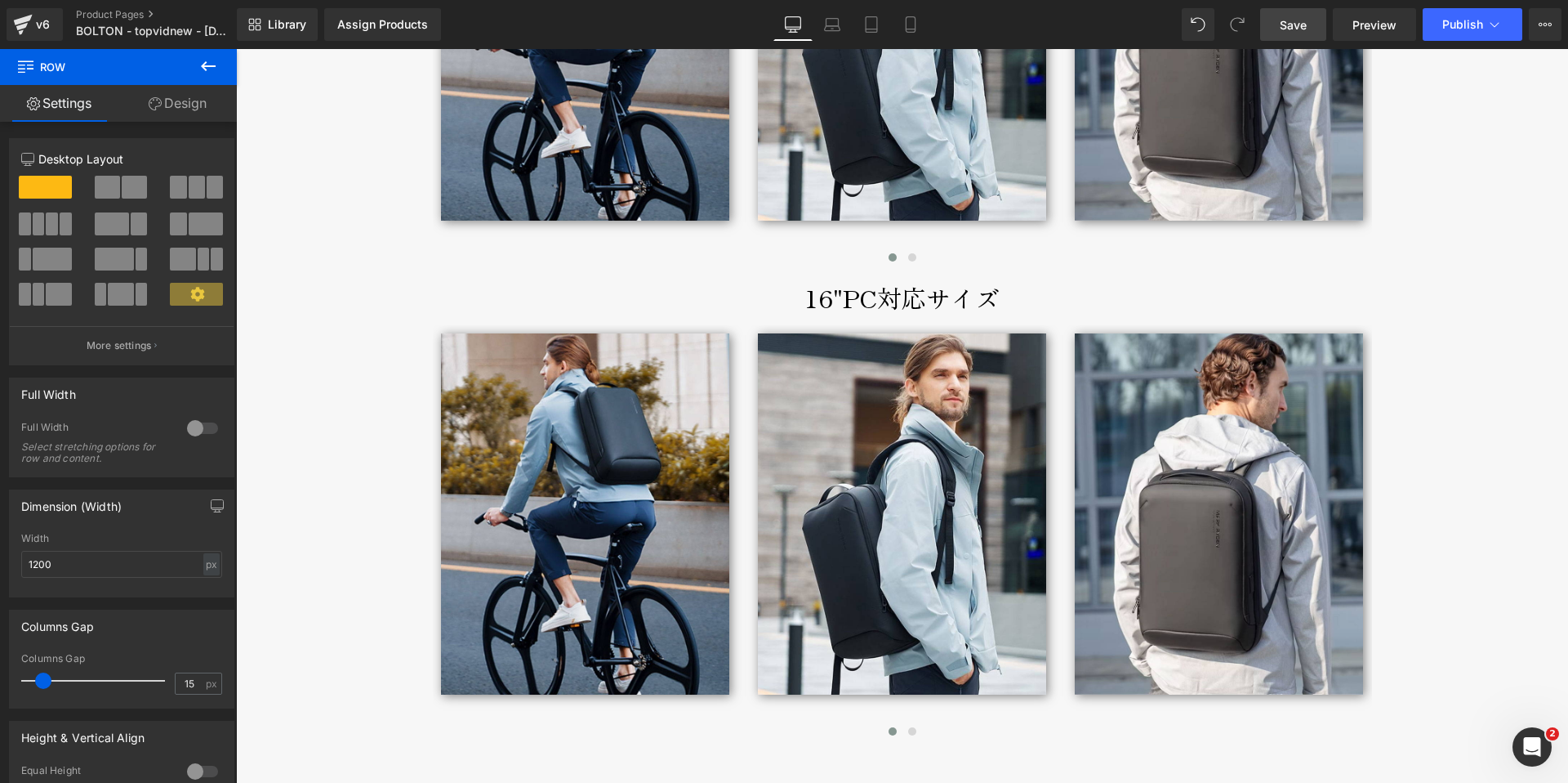
scroll to position [8583, 0]
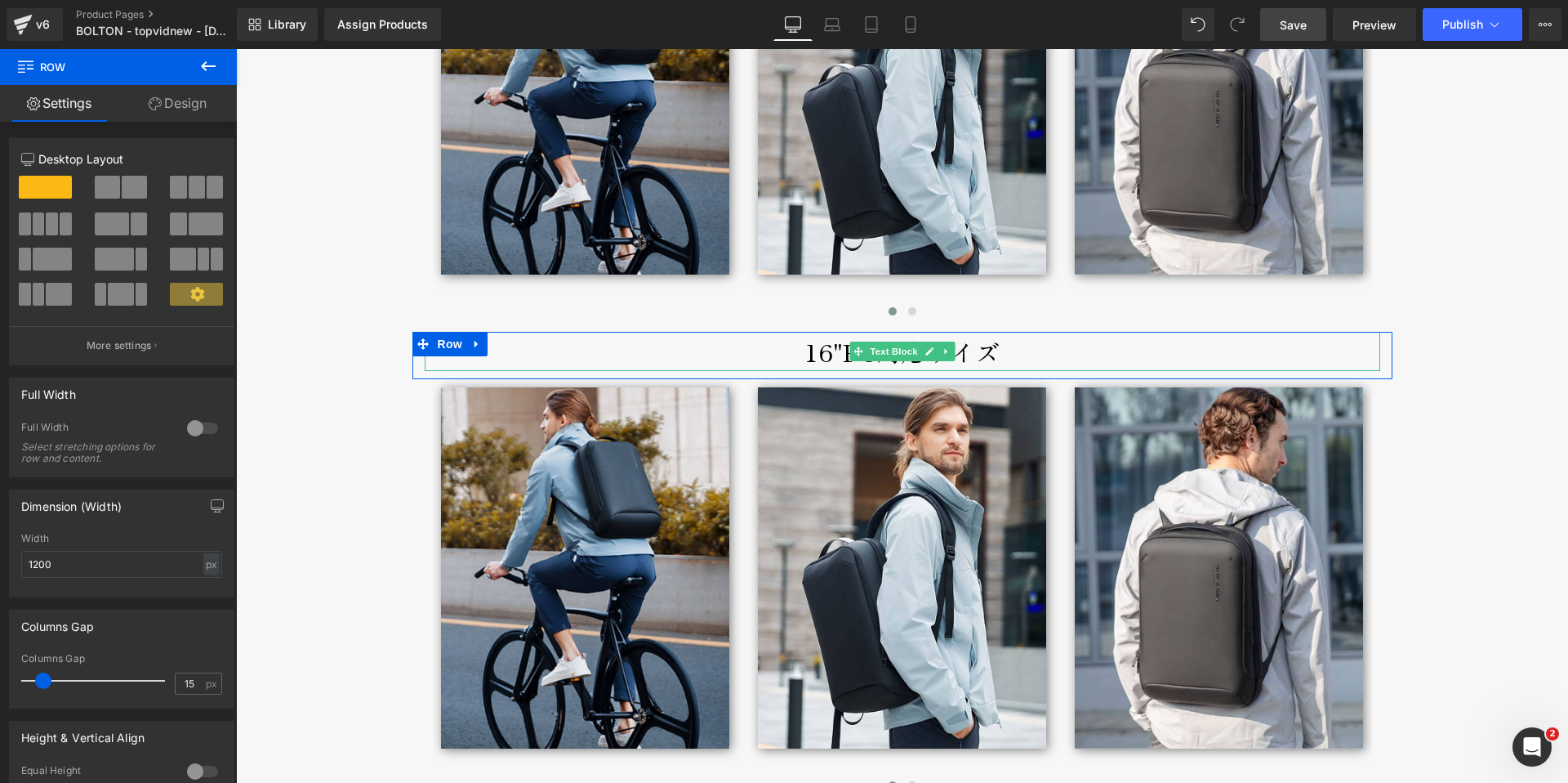
click at [821, 342] on p "16"PC対応サイズ" at bounding box center [903, 352] width 956 height 39
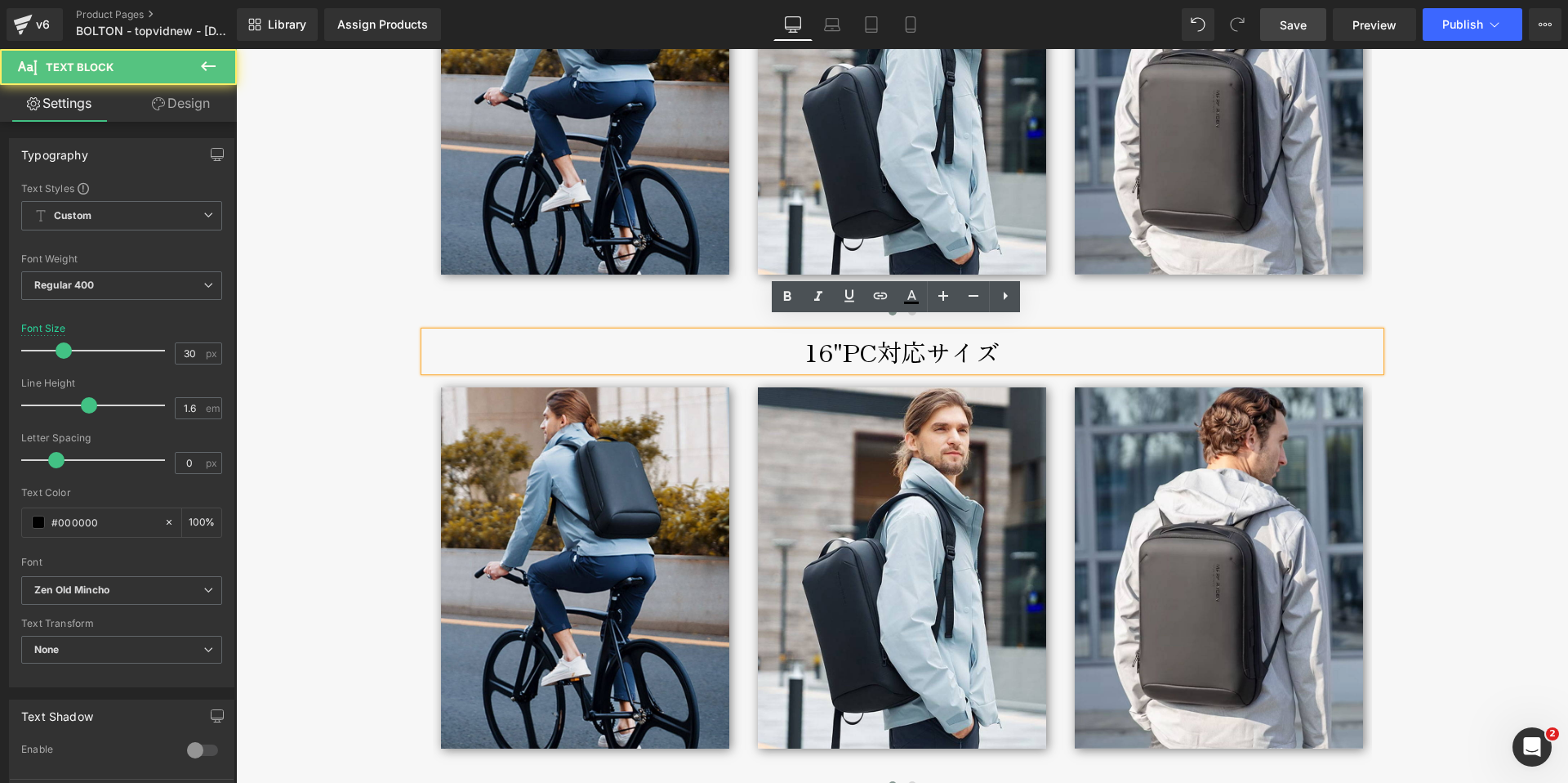
click at [825, 338] on p "16"PC対応サイズ" at bounding box center [903, 352] width 956 height 39
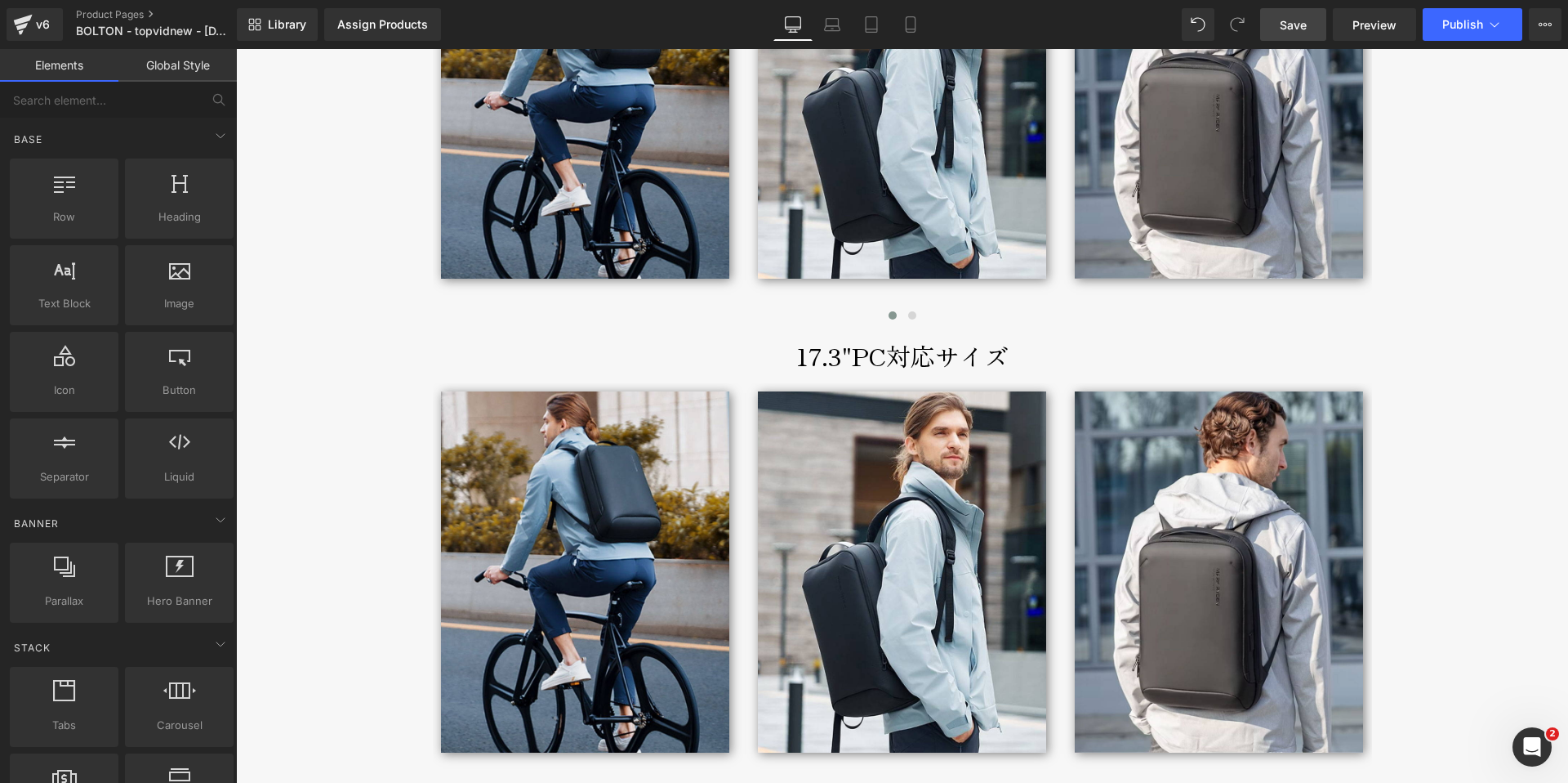
scroll to position [8580, 0]
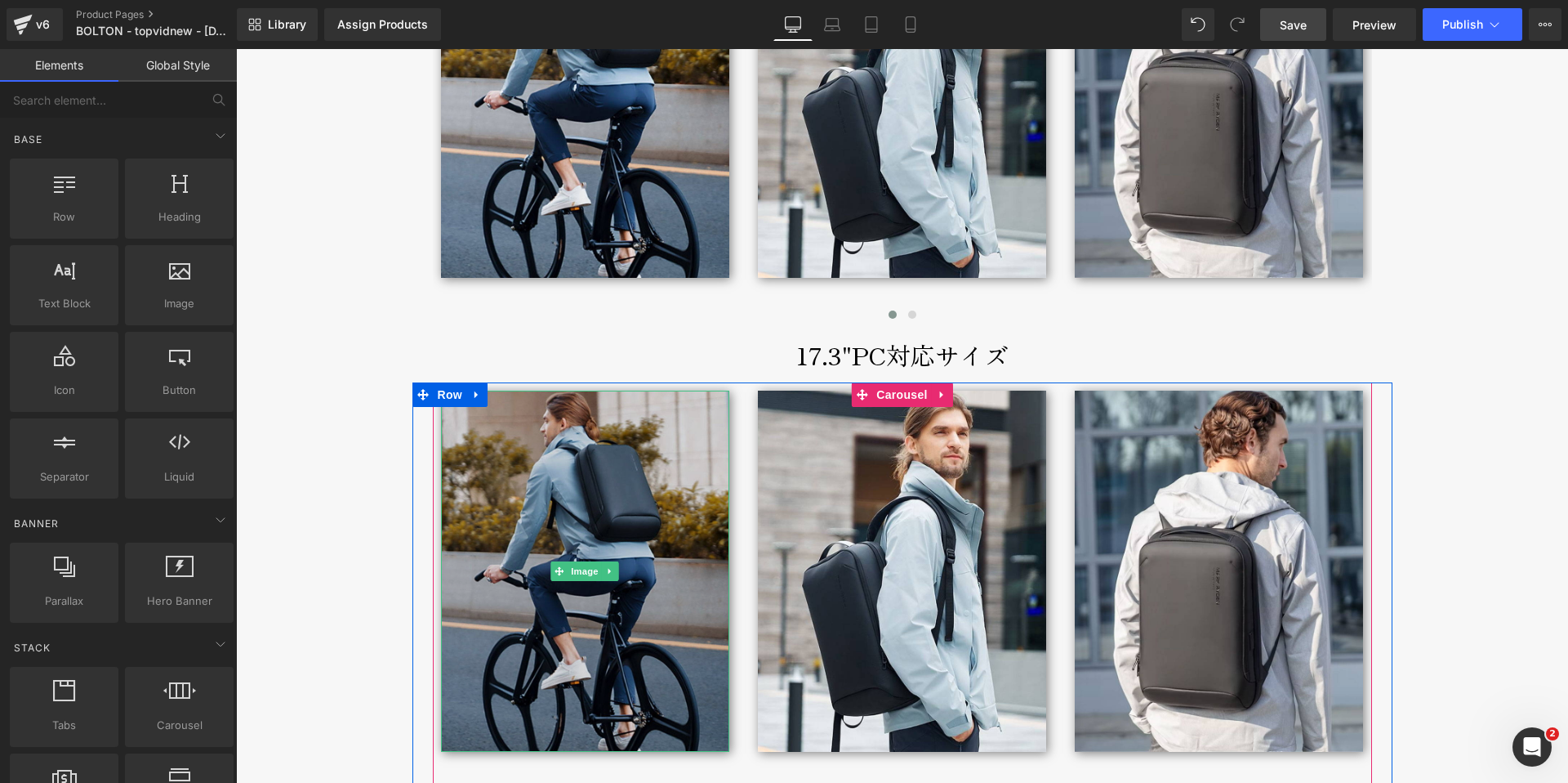
click at [672, 420] on img at bounding box center [585, 571] width 288 height 362
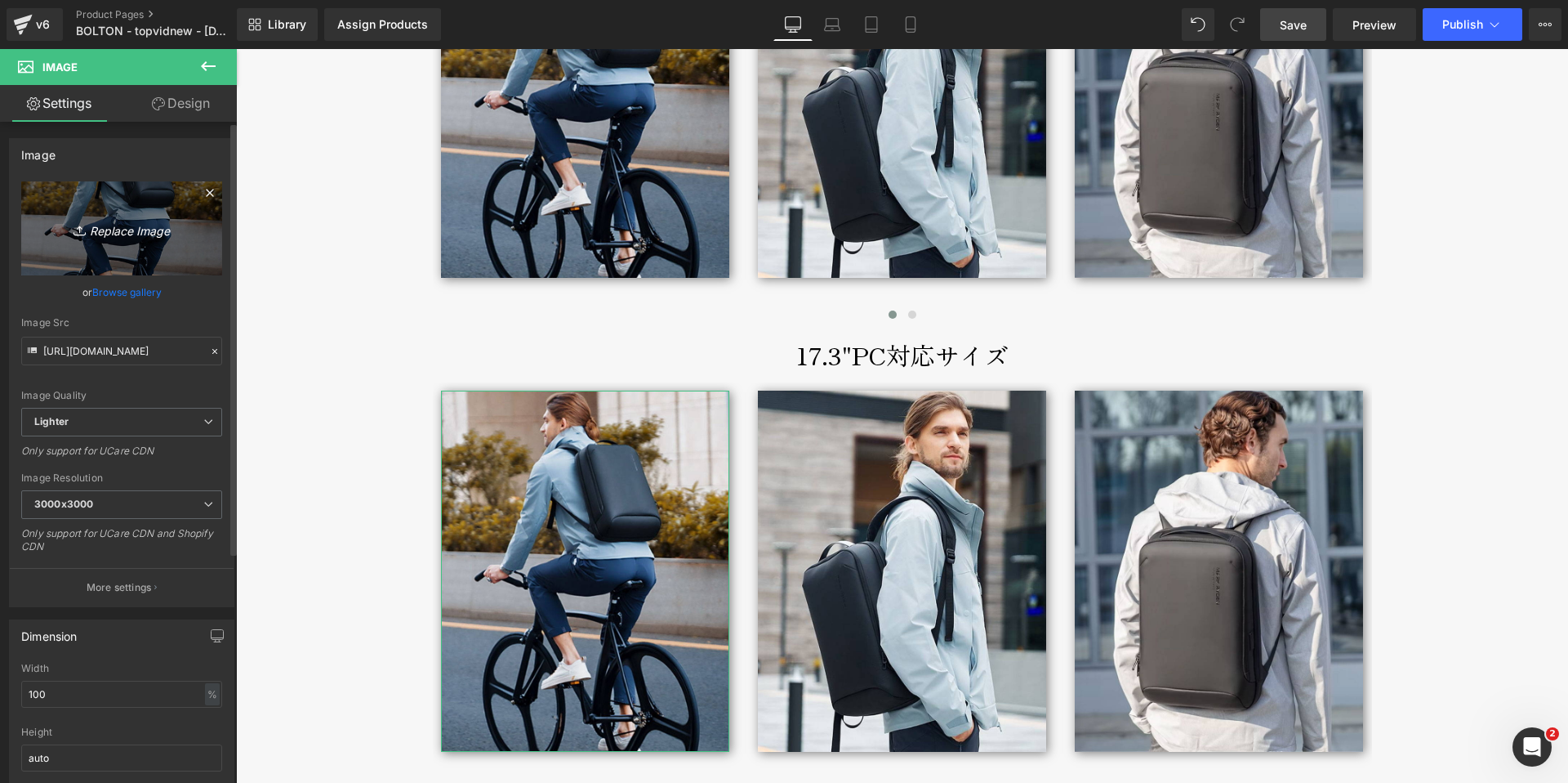
click at [125, 227] on icon "Replace Image" at bounding box center [121, 228] width 130 height 21
type input "C:\fakepath\bolton-backpack-broderik-life6-17inch-vert.jpg"
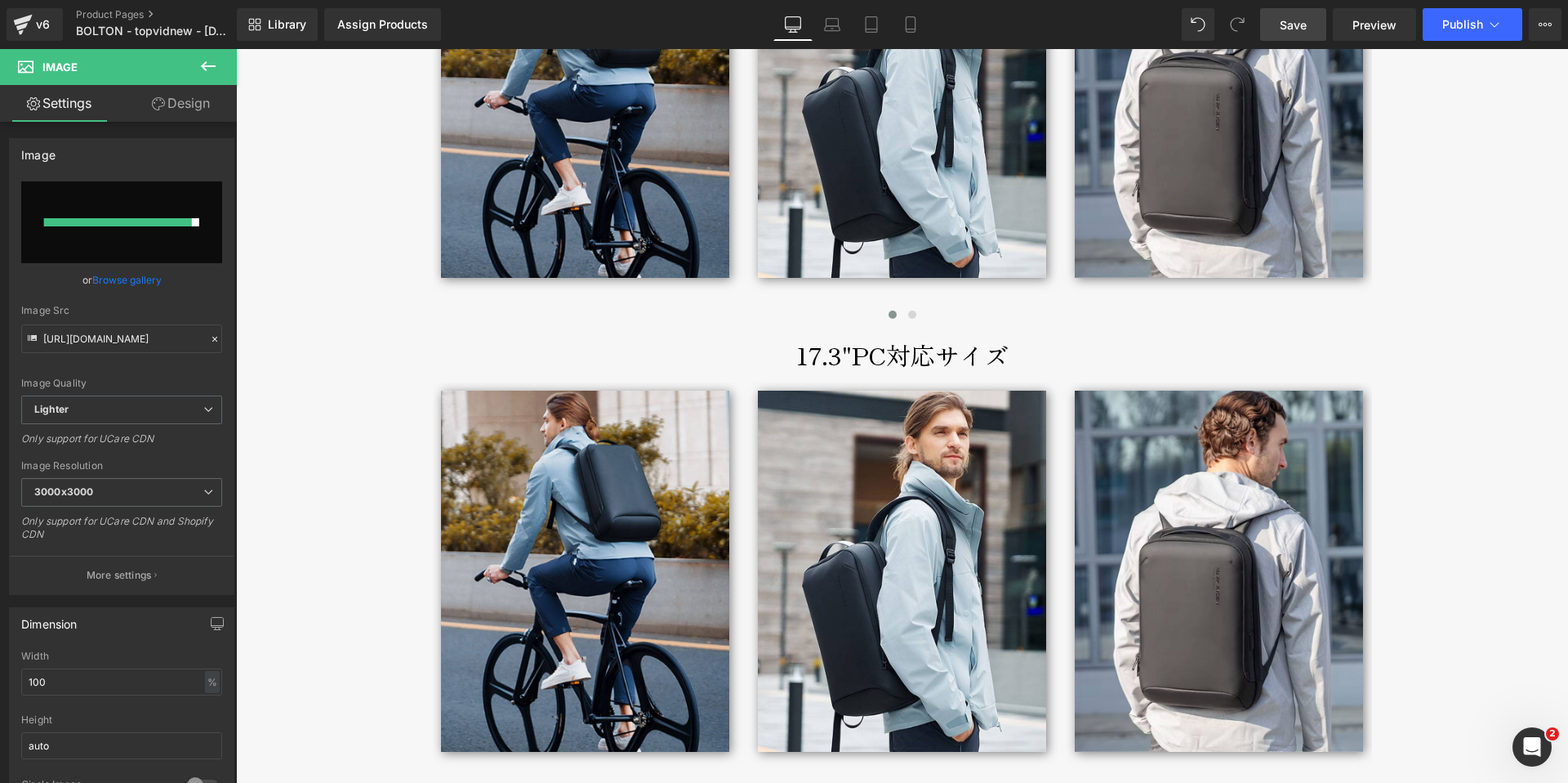
type input "[URL][DOMAIN_NAME]"
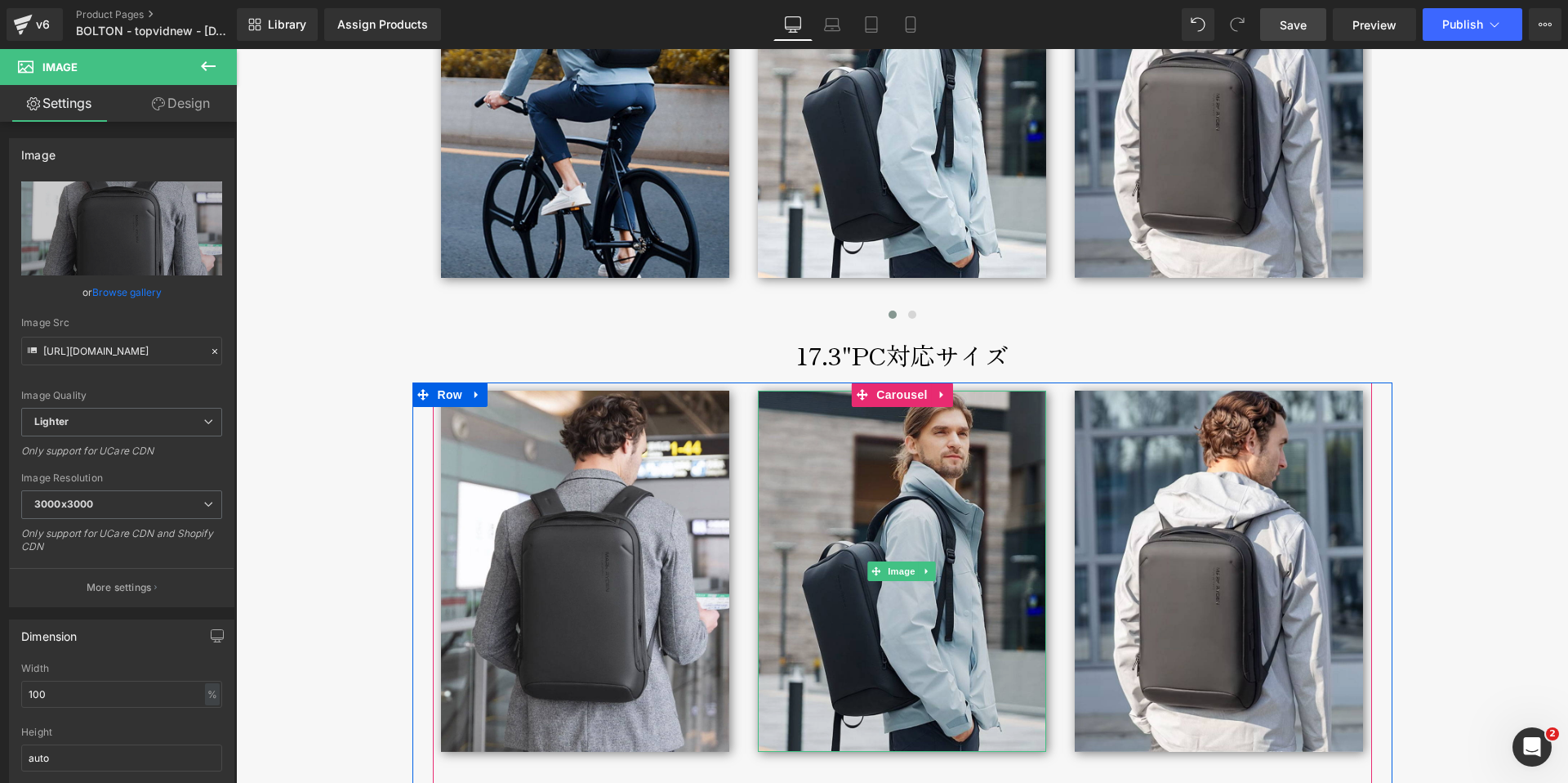
click at [963, 453] on img at bounding box center [902, 571] width 288 height 362
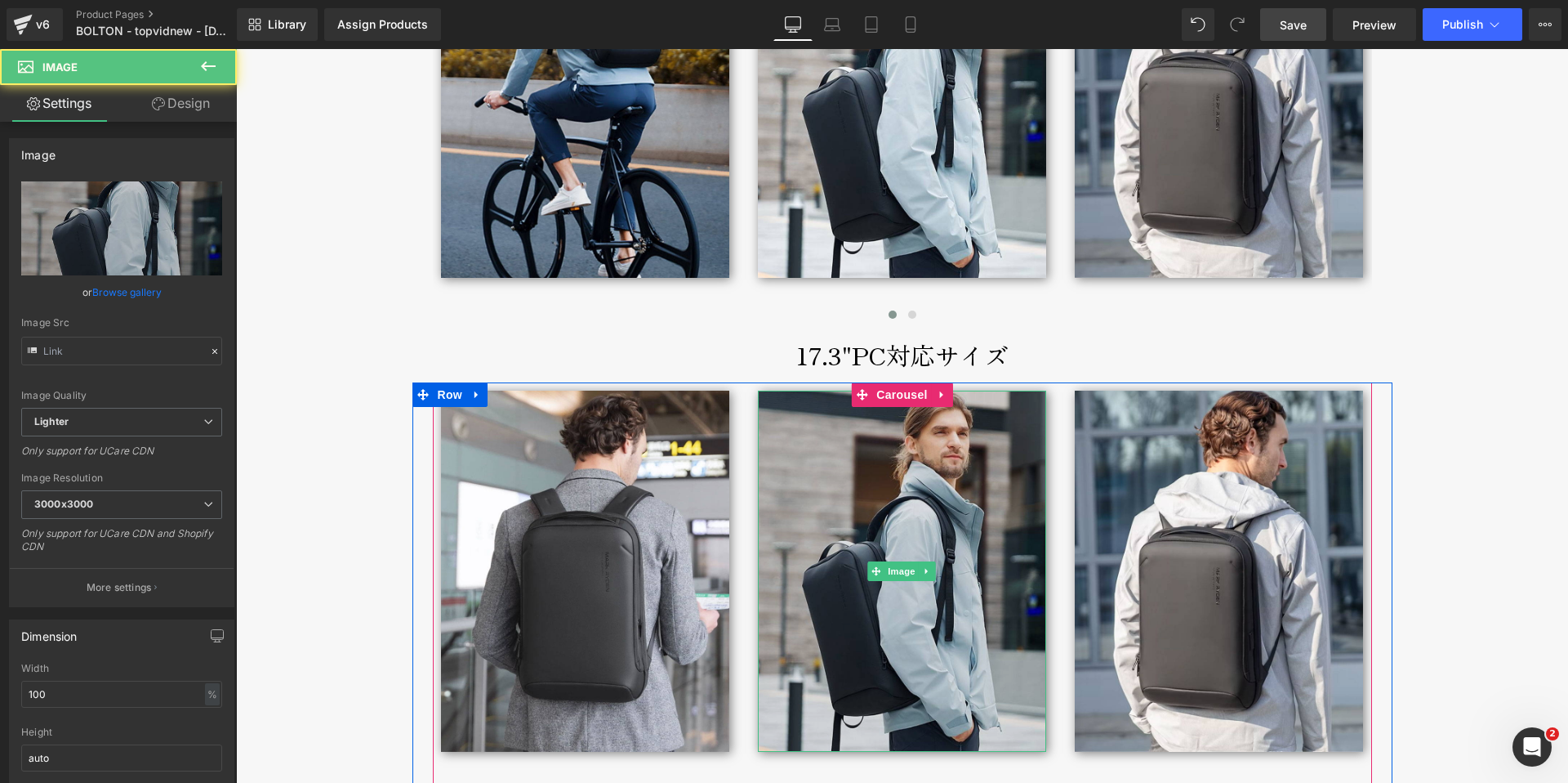
type input "[URL][DOMAIN_NAME]"
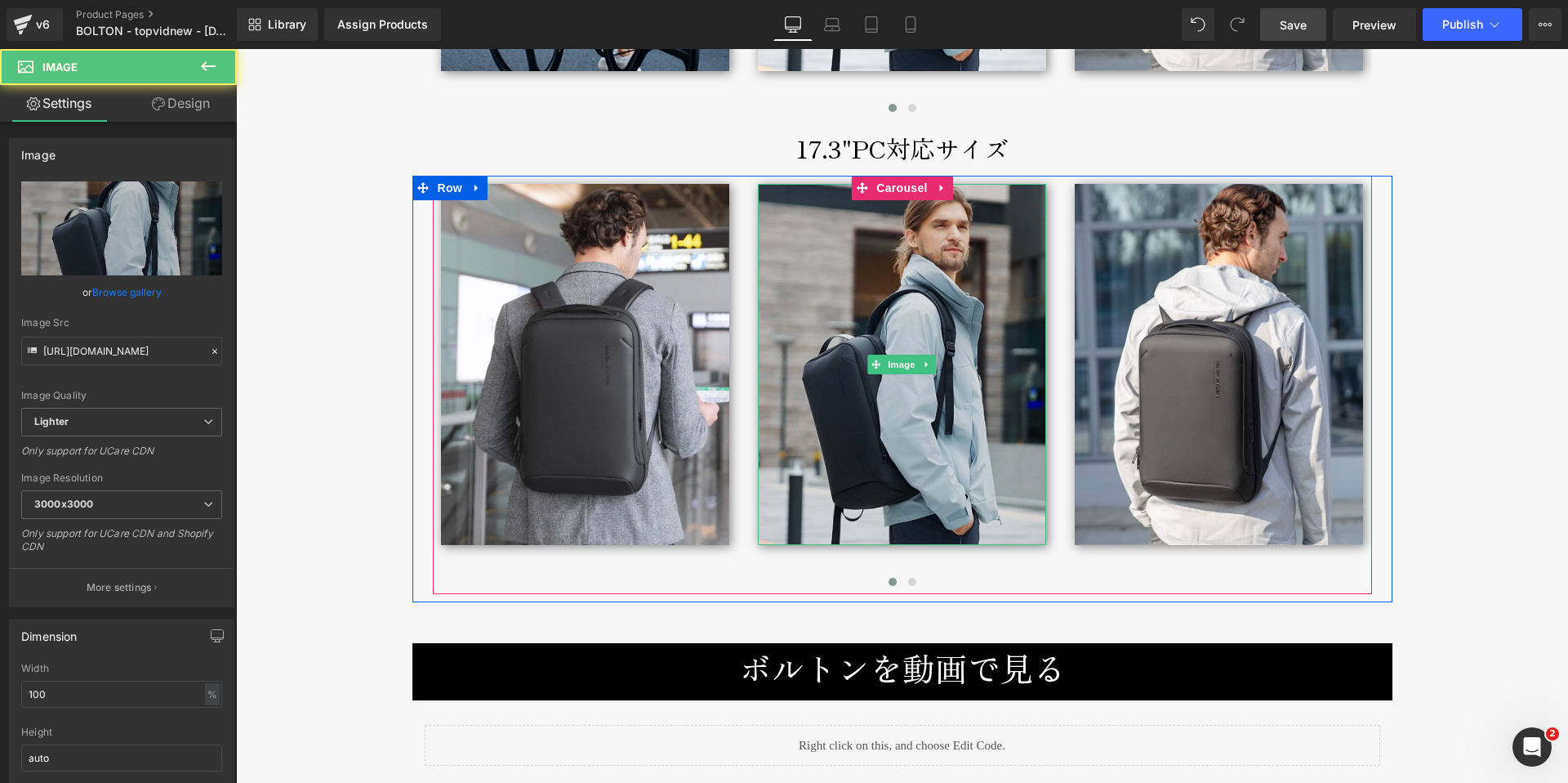
scroll to position [8796, 0]
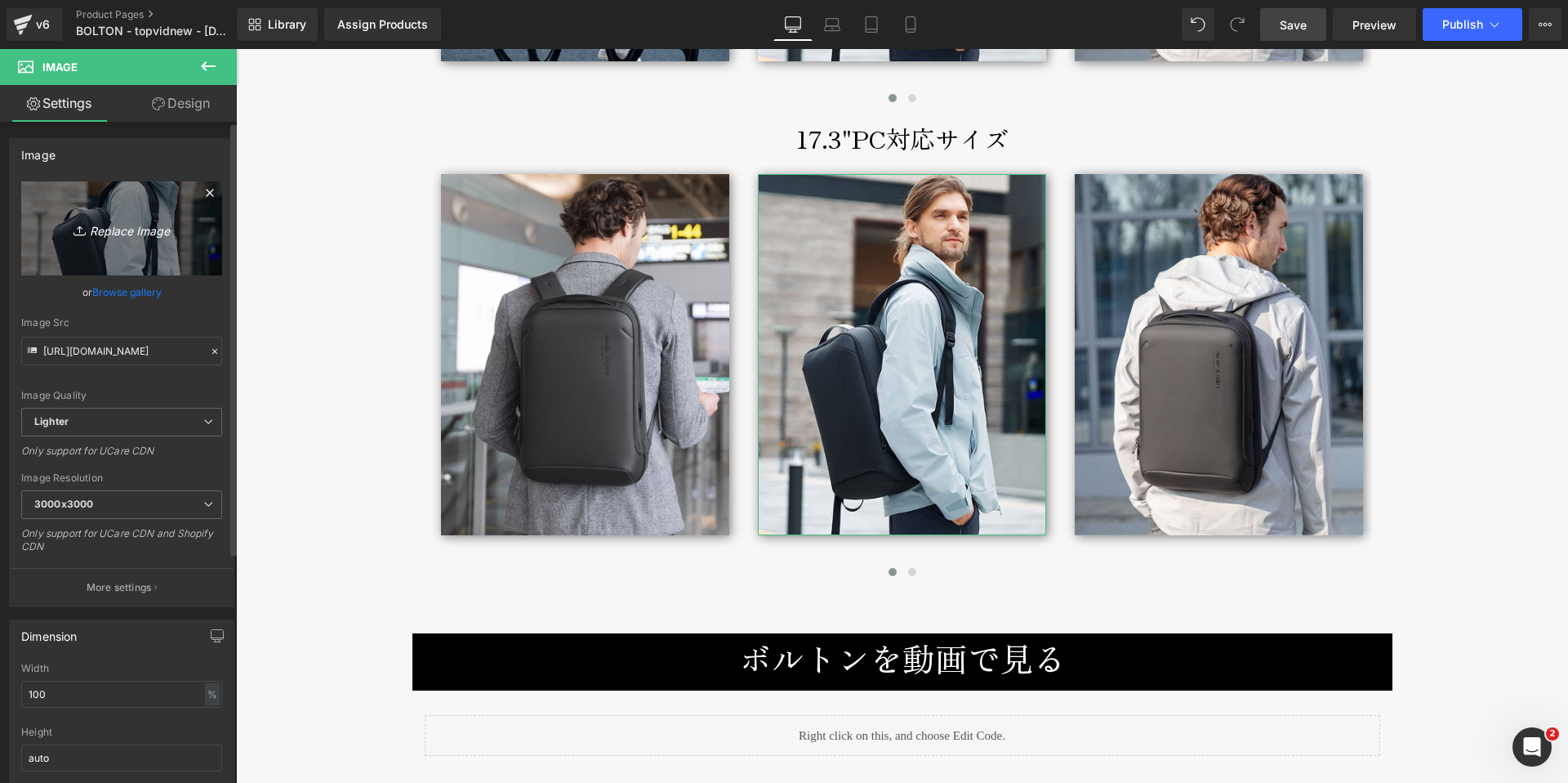
click at [123, 228] on icon "Replace Image" at bounding box center [121, 228] width 130 height 21
type input "C:\fakepath\bolton-backpack-broderik-life7-17inch-vert.jpg"
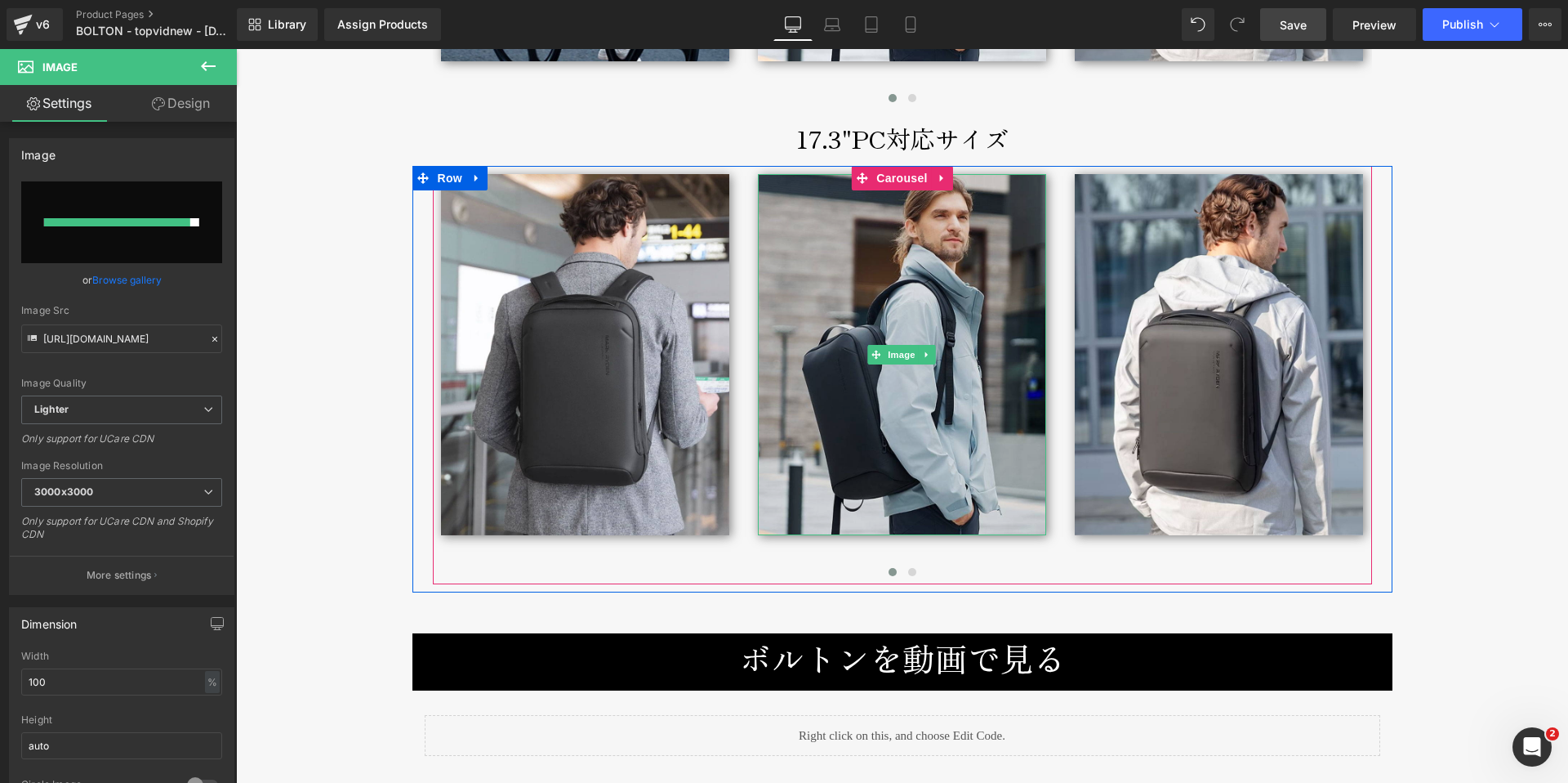
type input "[URL][DOMAIN_NAME]"
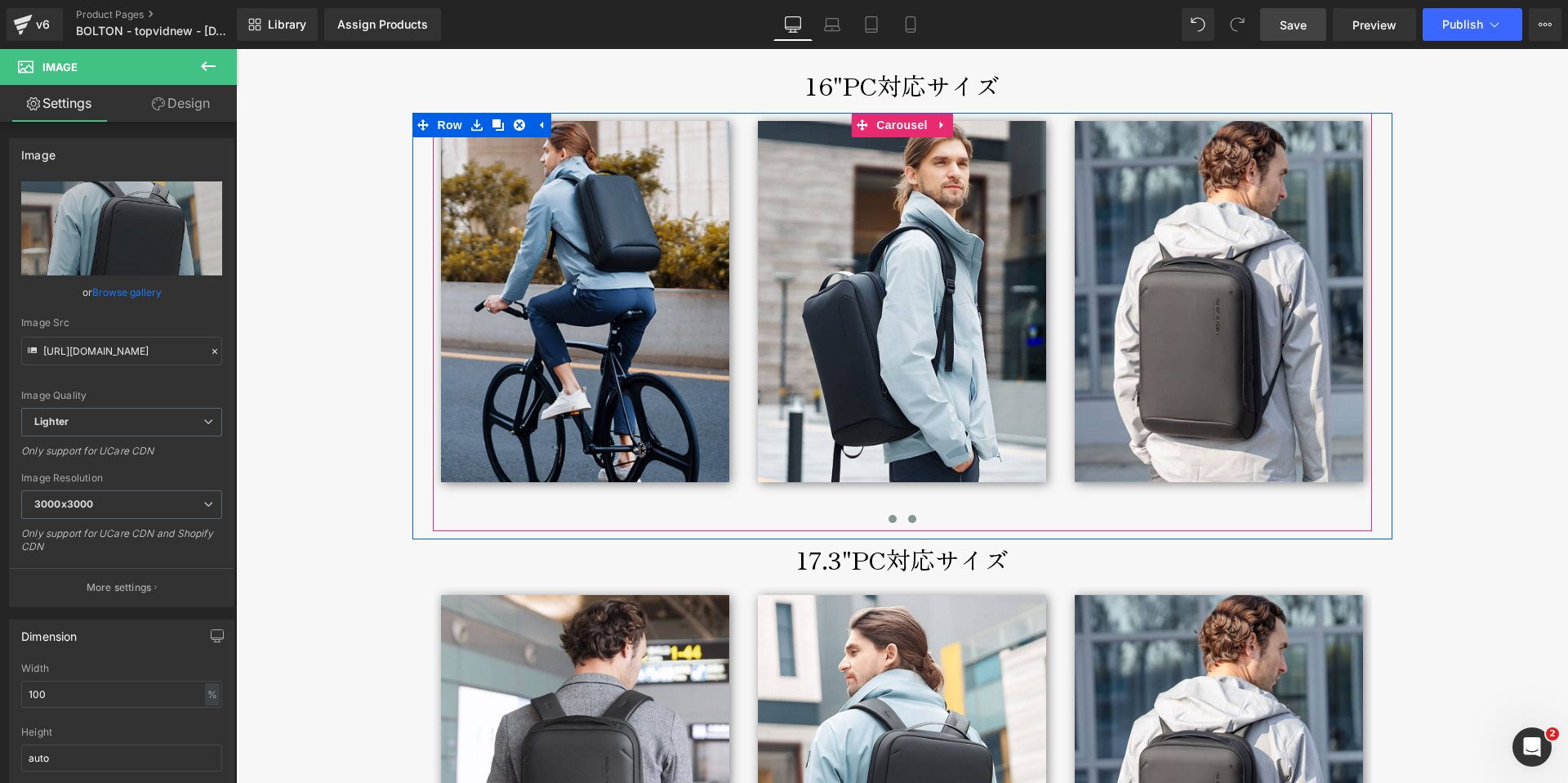
scroll to position [8366, 0]
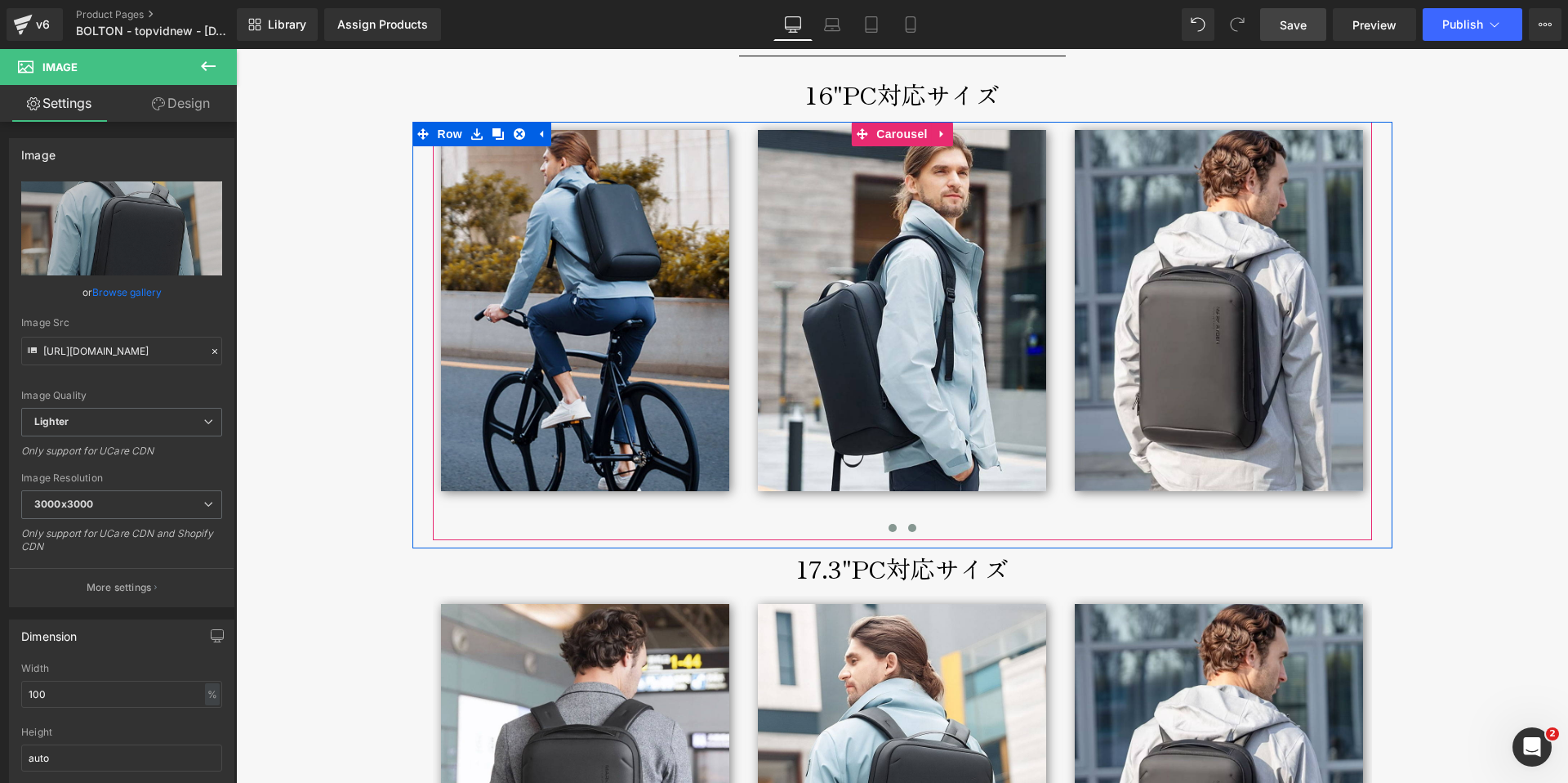
click at [909, 524] on span at bounding box center [913, 528] width 8 height 8
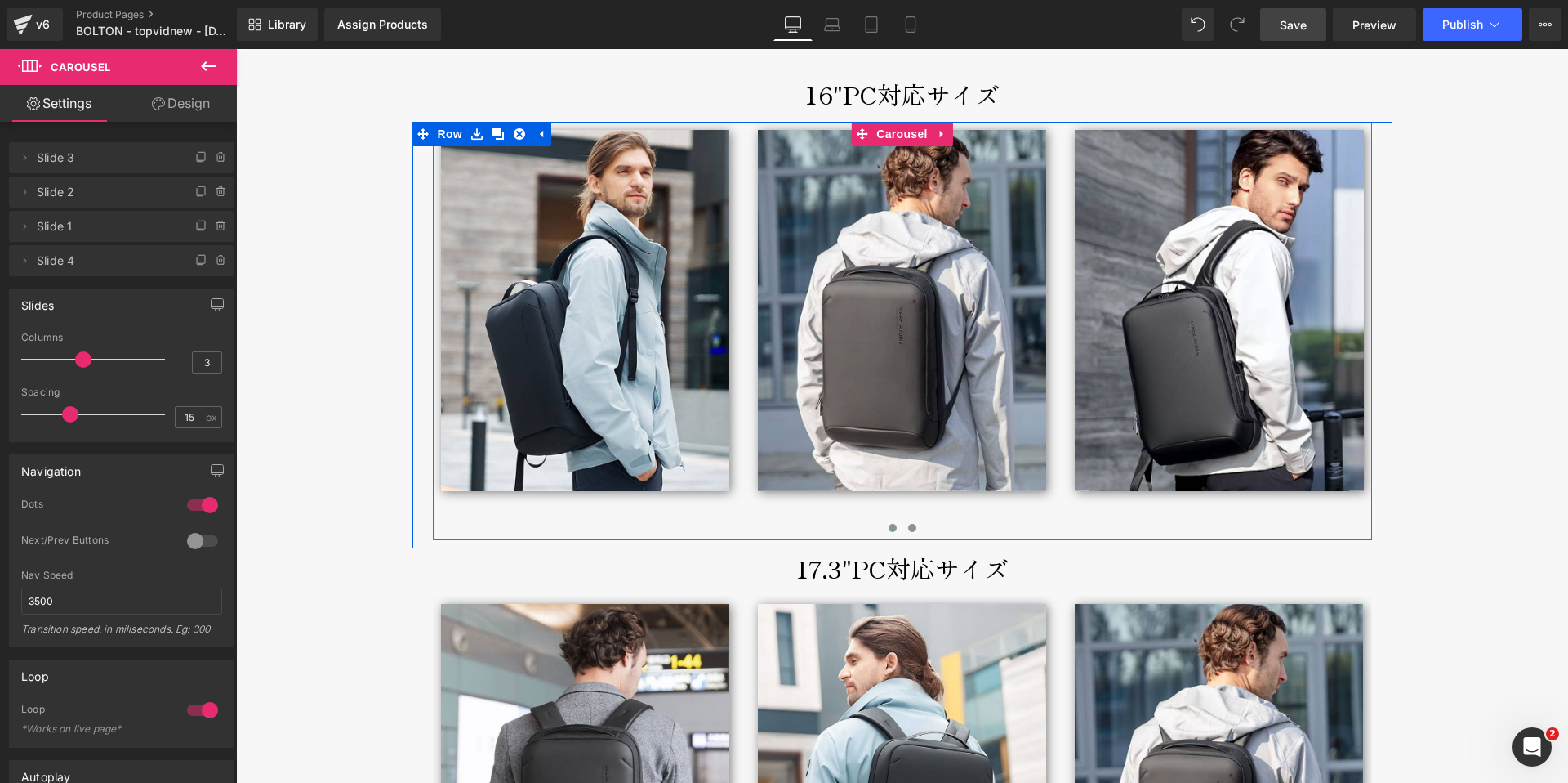
click at [889, 524] on span at bounding box center [893, 528] width 8 height 8
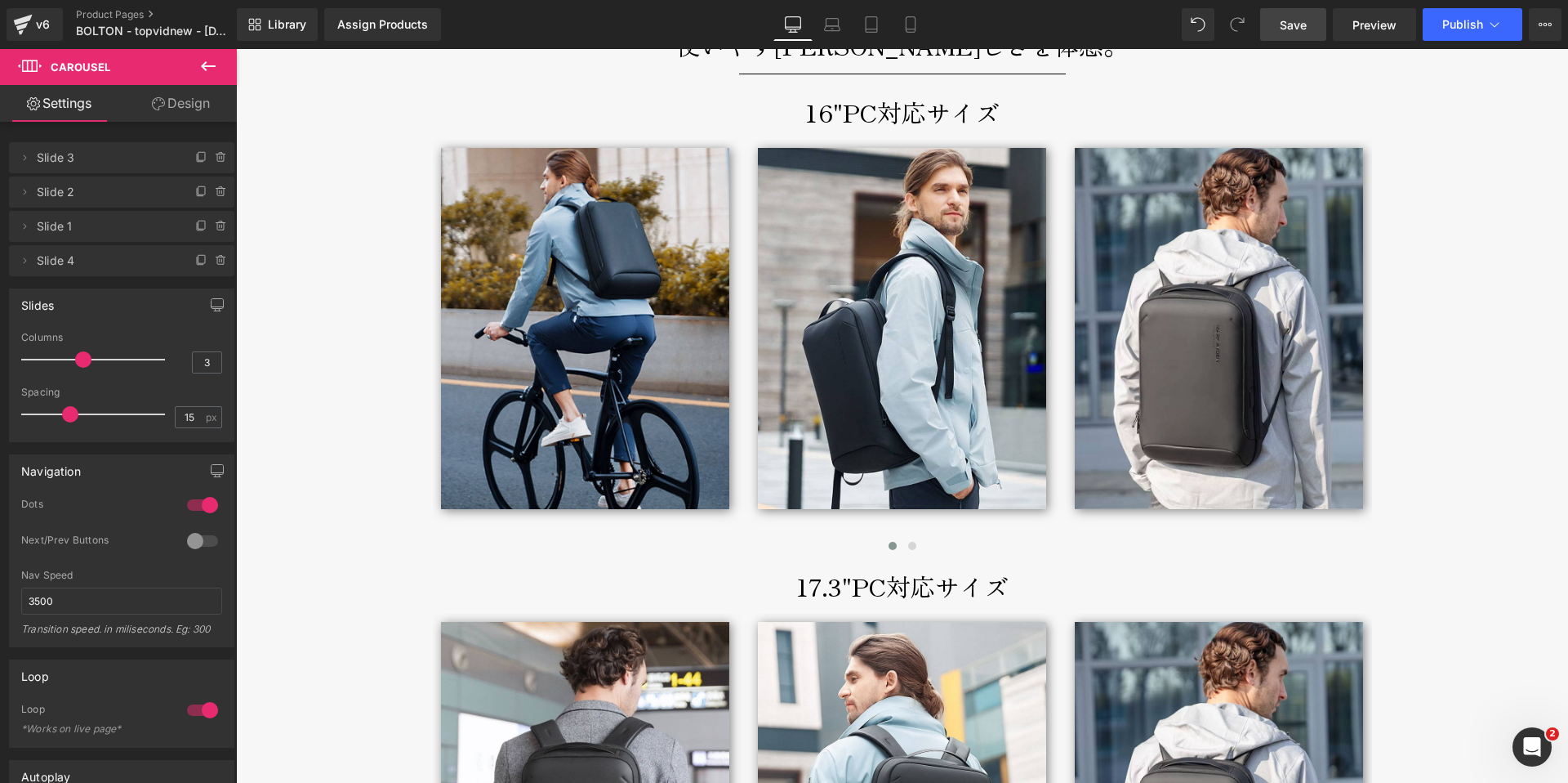
scroll to position [8339, 0]
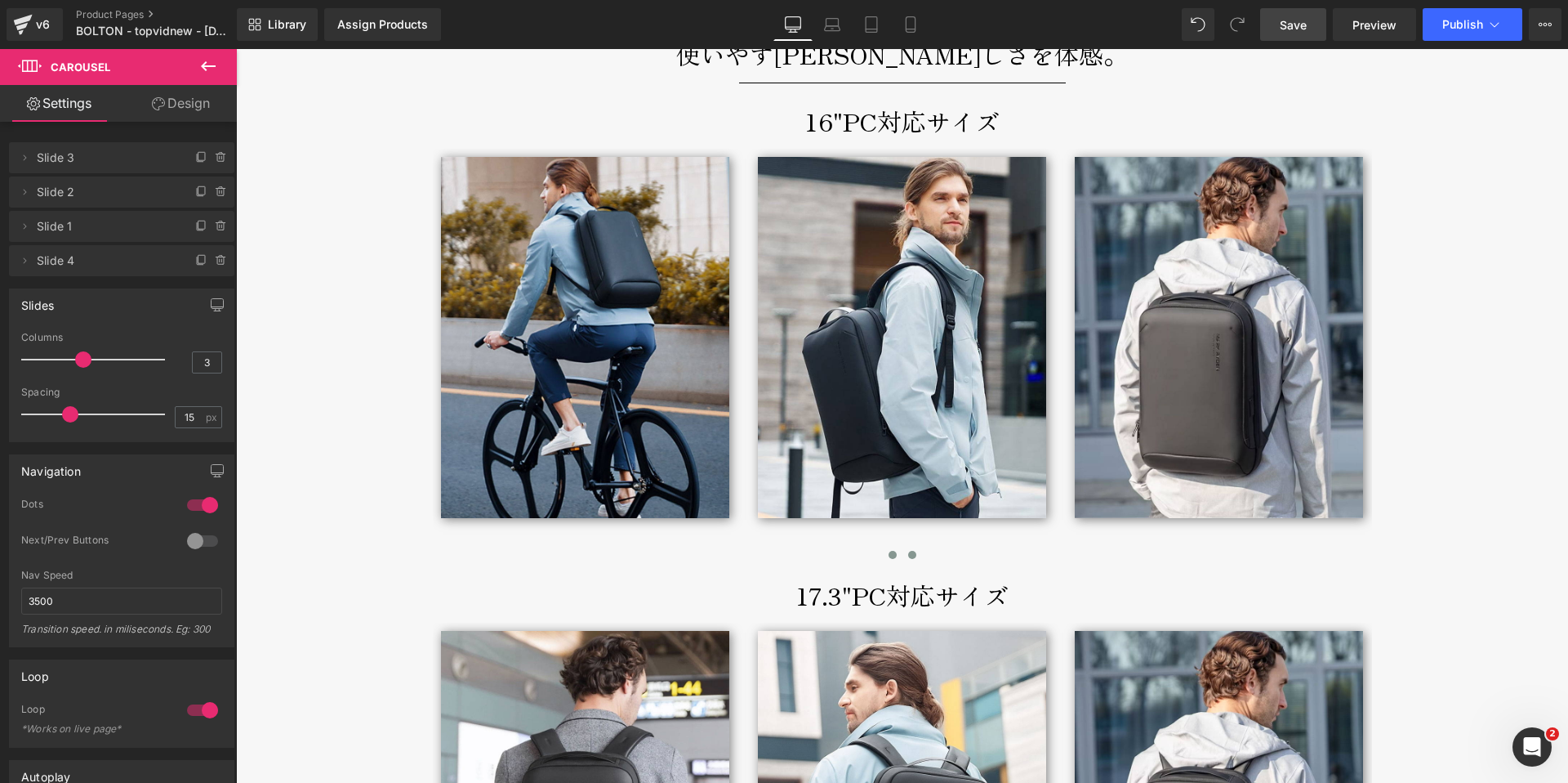
click at [909, 551] on span at bounding box center [913, 555] width 8 height 8
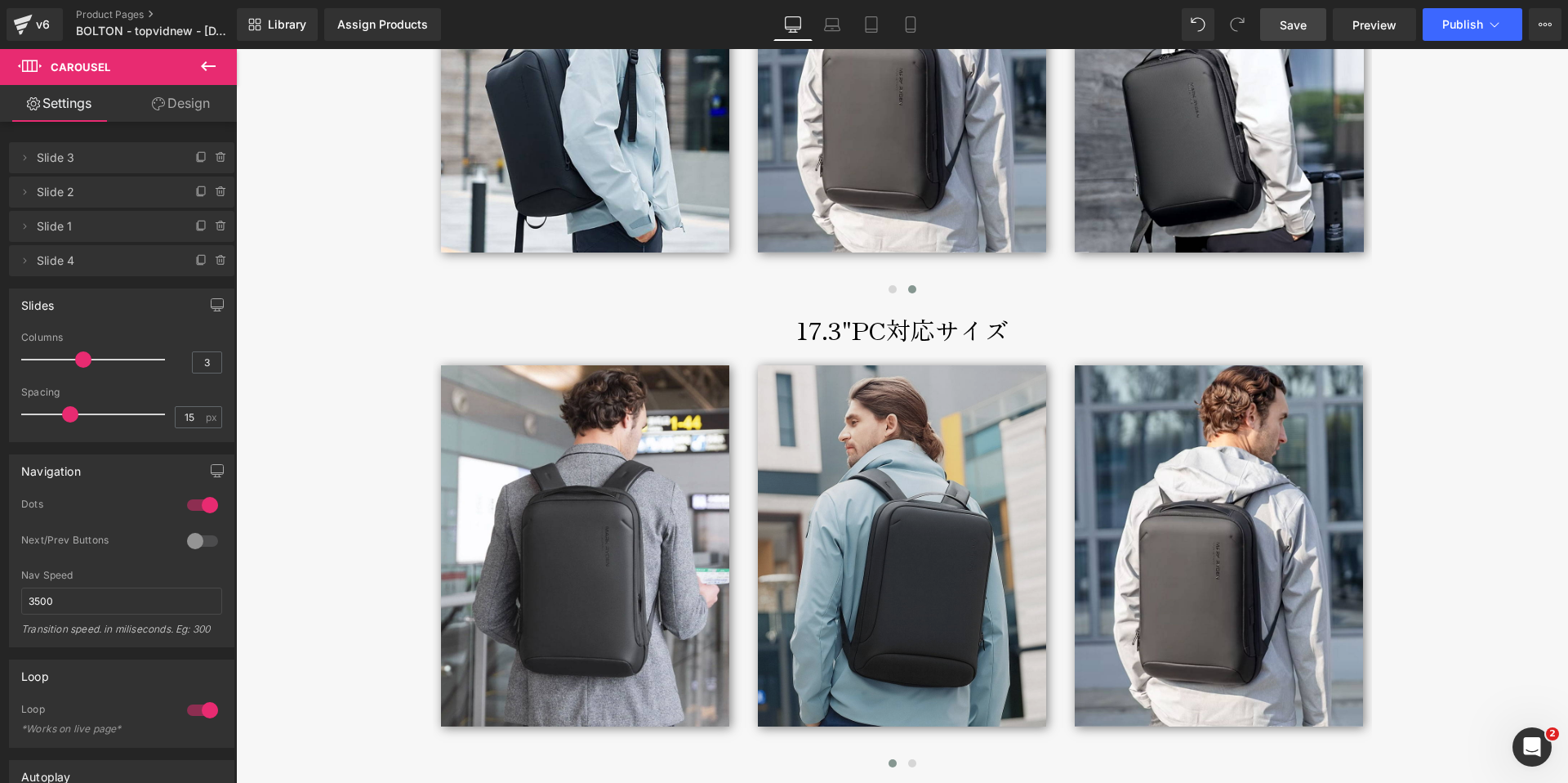
scroll to position [8654, 0]
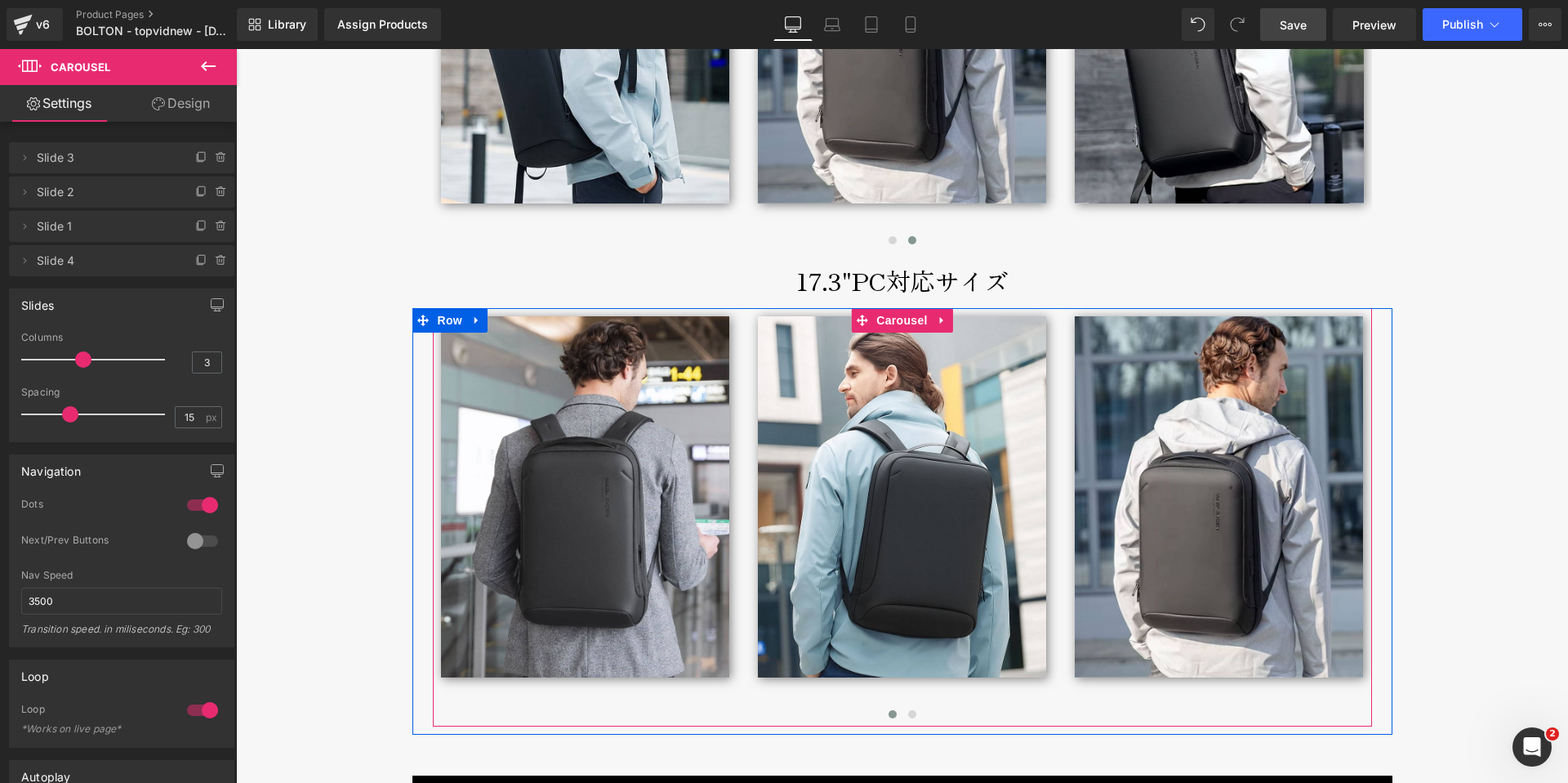
click at [909, 692] on div "Image" at bounding box center [902, 516] width 305 height 418
click at [909, 707] on button at bounding box center [913, 714] width 20 height 17
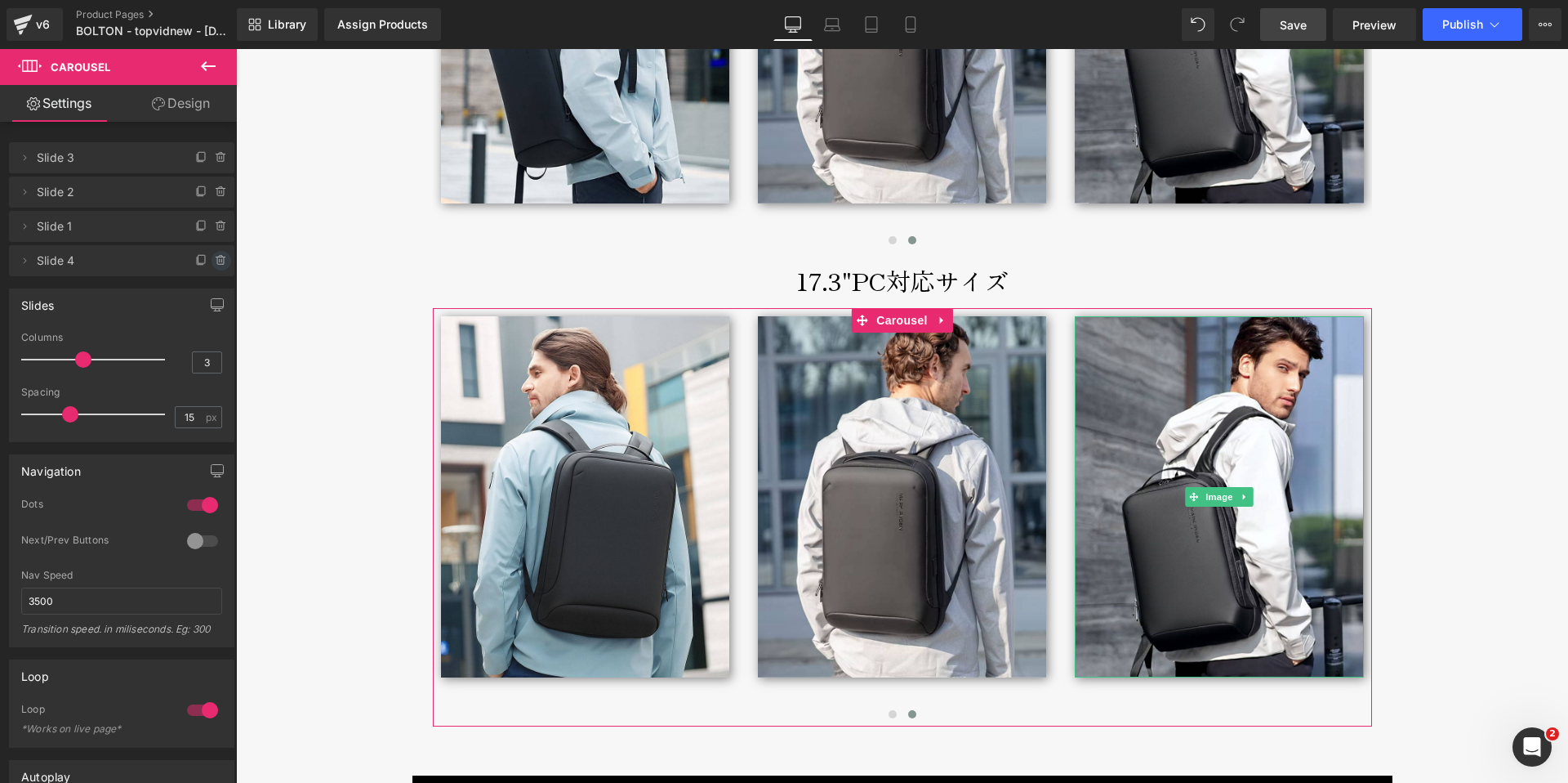
click at [218, 261] on icon at bounding box center [220, 260] width 13 height 13
click at [218, 261] on button "Delete" at bounding box center [204, 262] width 52 height 22
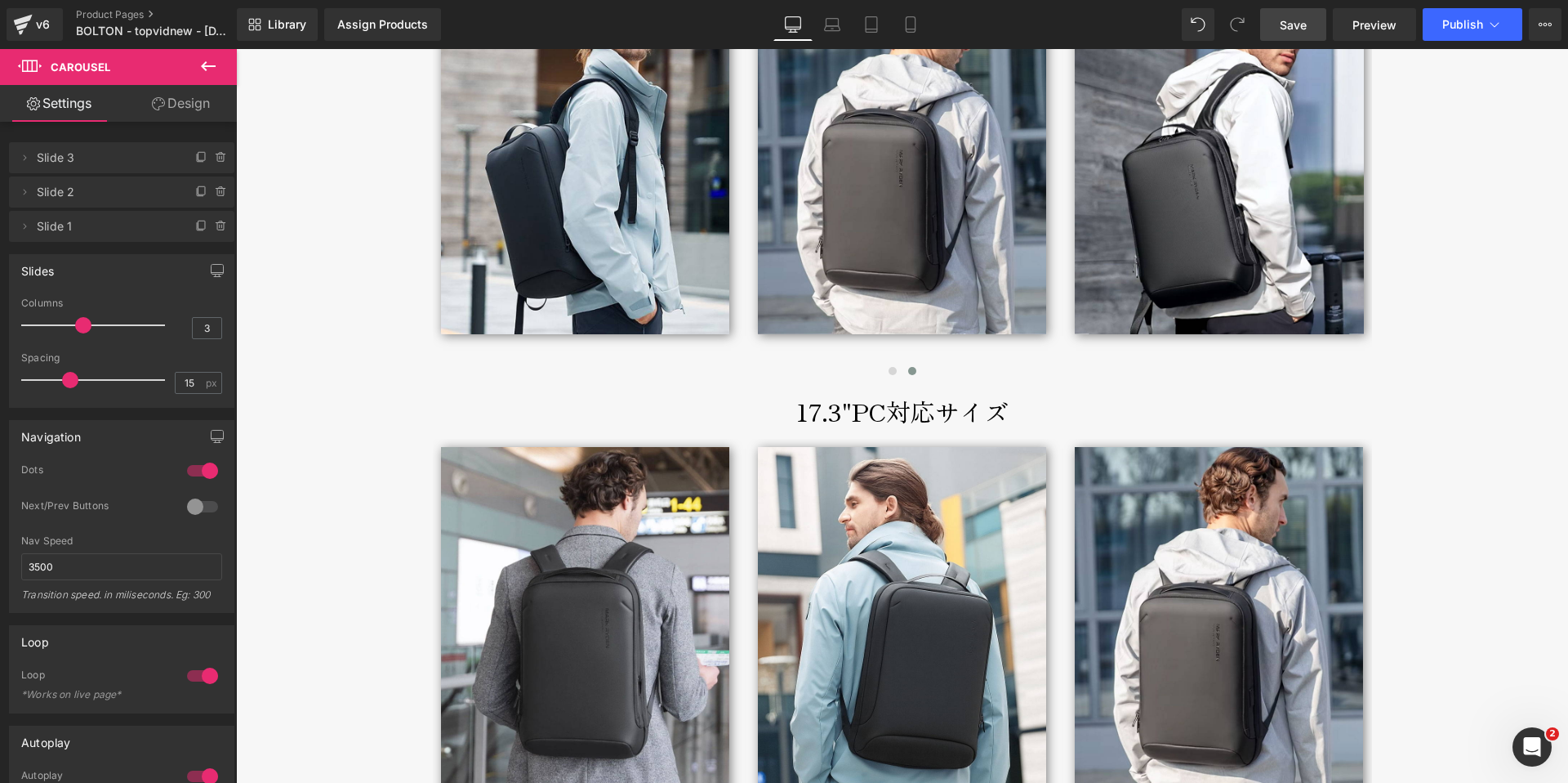
scroll to position [8543, 0]
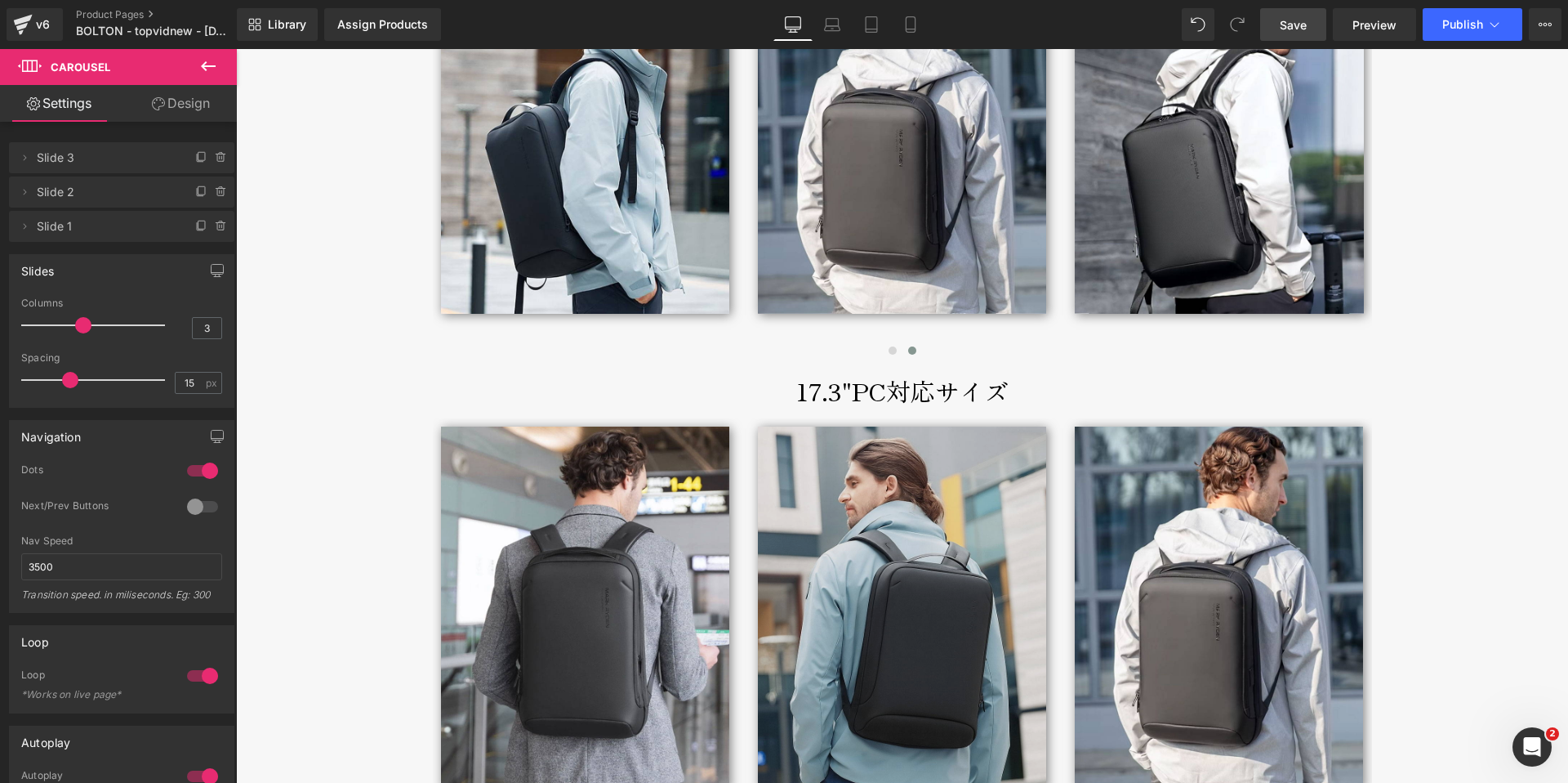
click at [866, 467] on img at bounding box center [902, 607] width 288 height 362
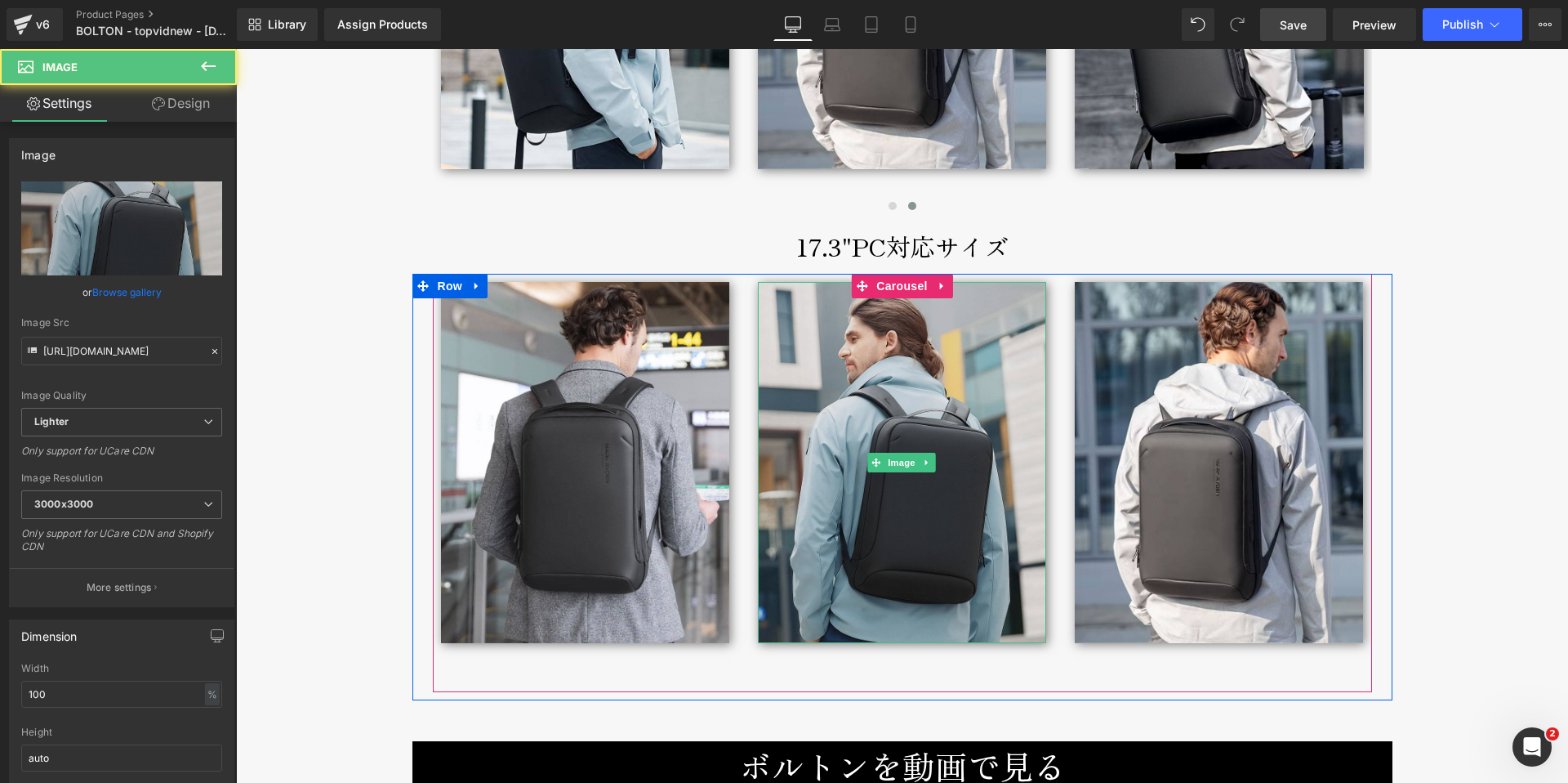
scroll to position [8770, 0]
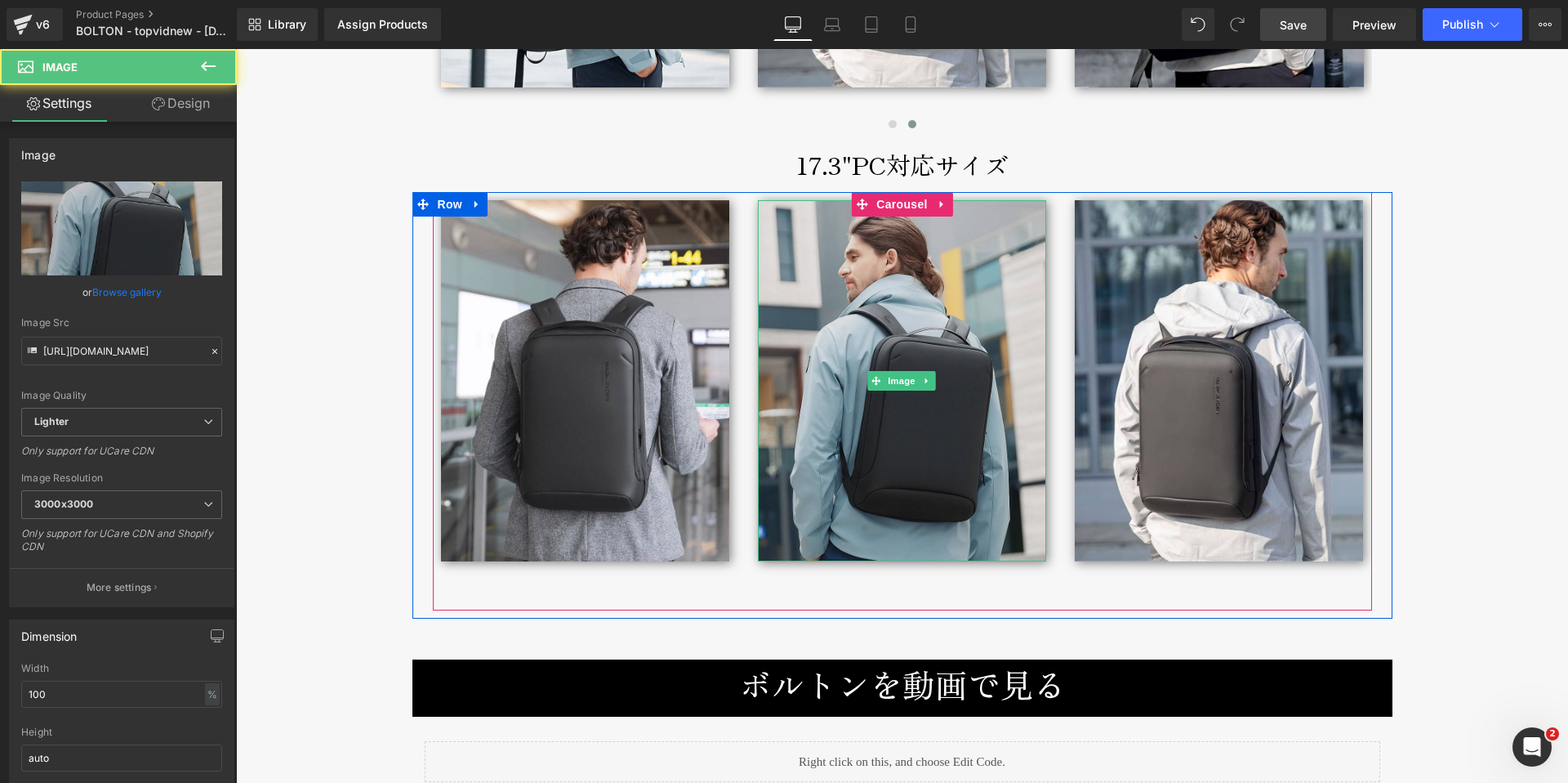
click at [882, 308] on img at bounding box center [902, 380] width 288 height 362
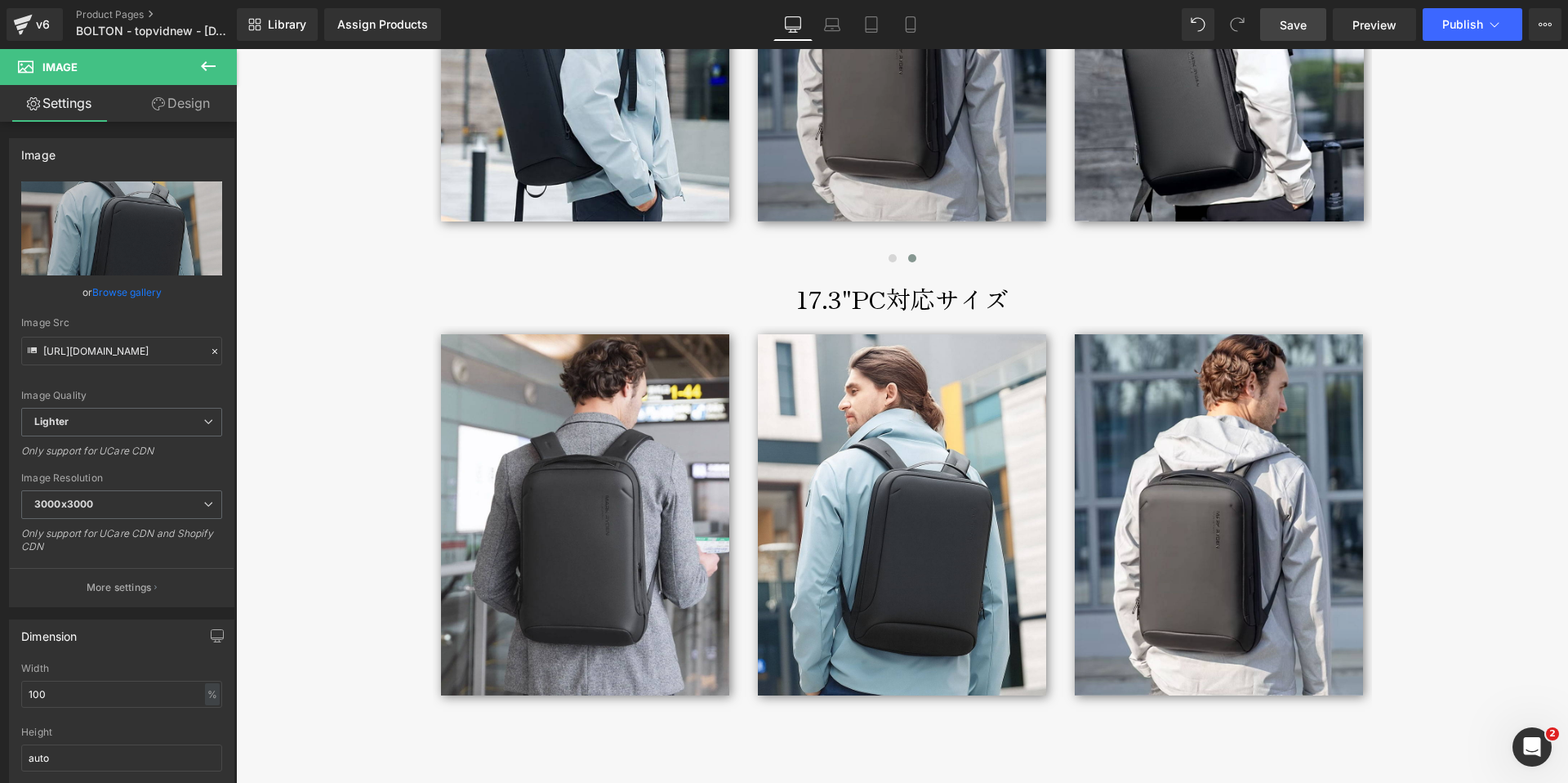
scroll to position [8639, 0]
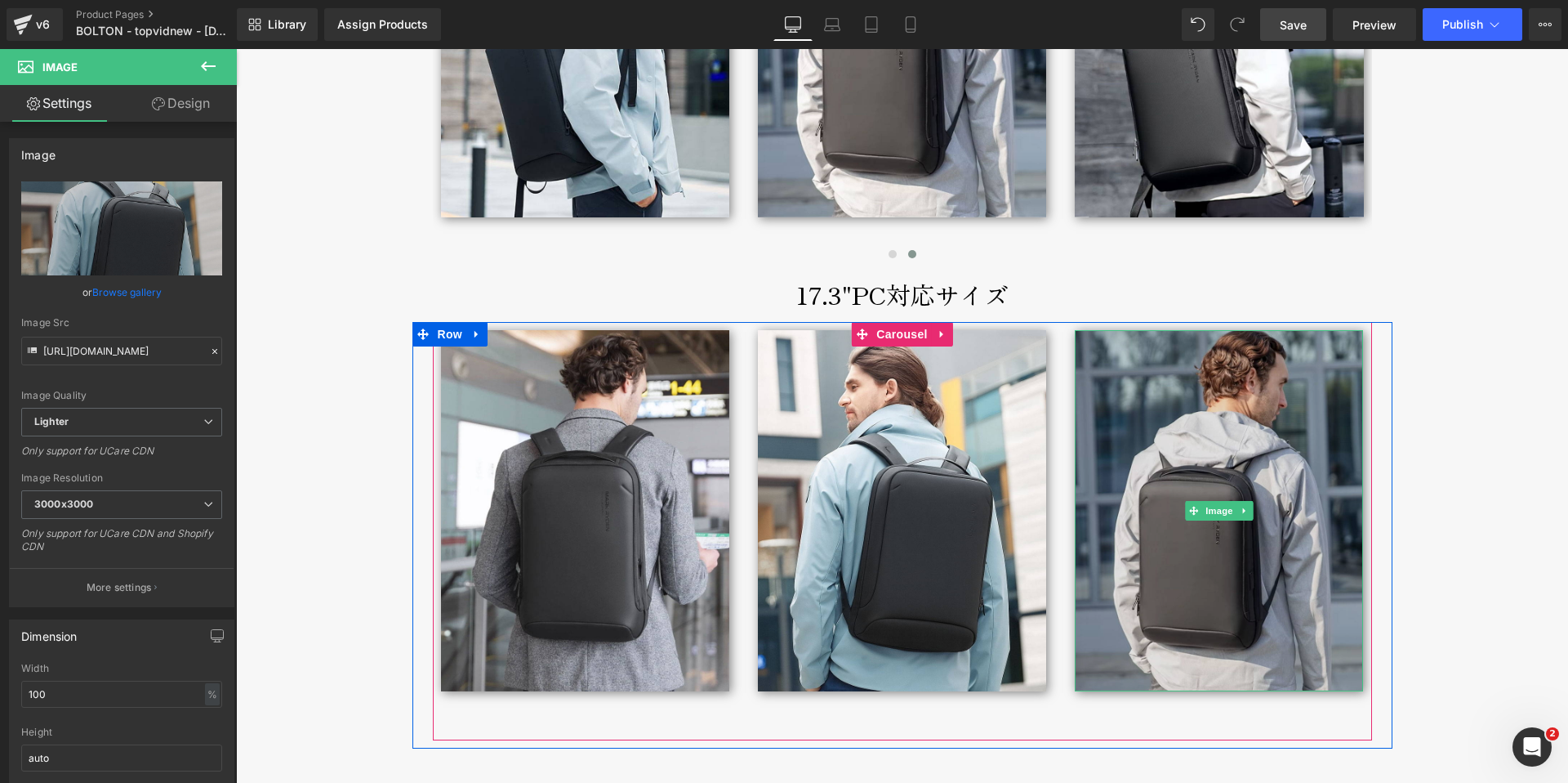
click at [1192, 392] on img at bounding box center [1219, 511] width 288 height 362
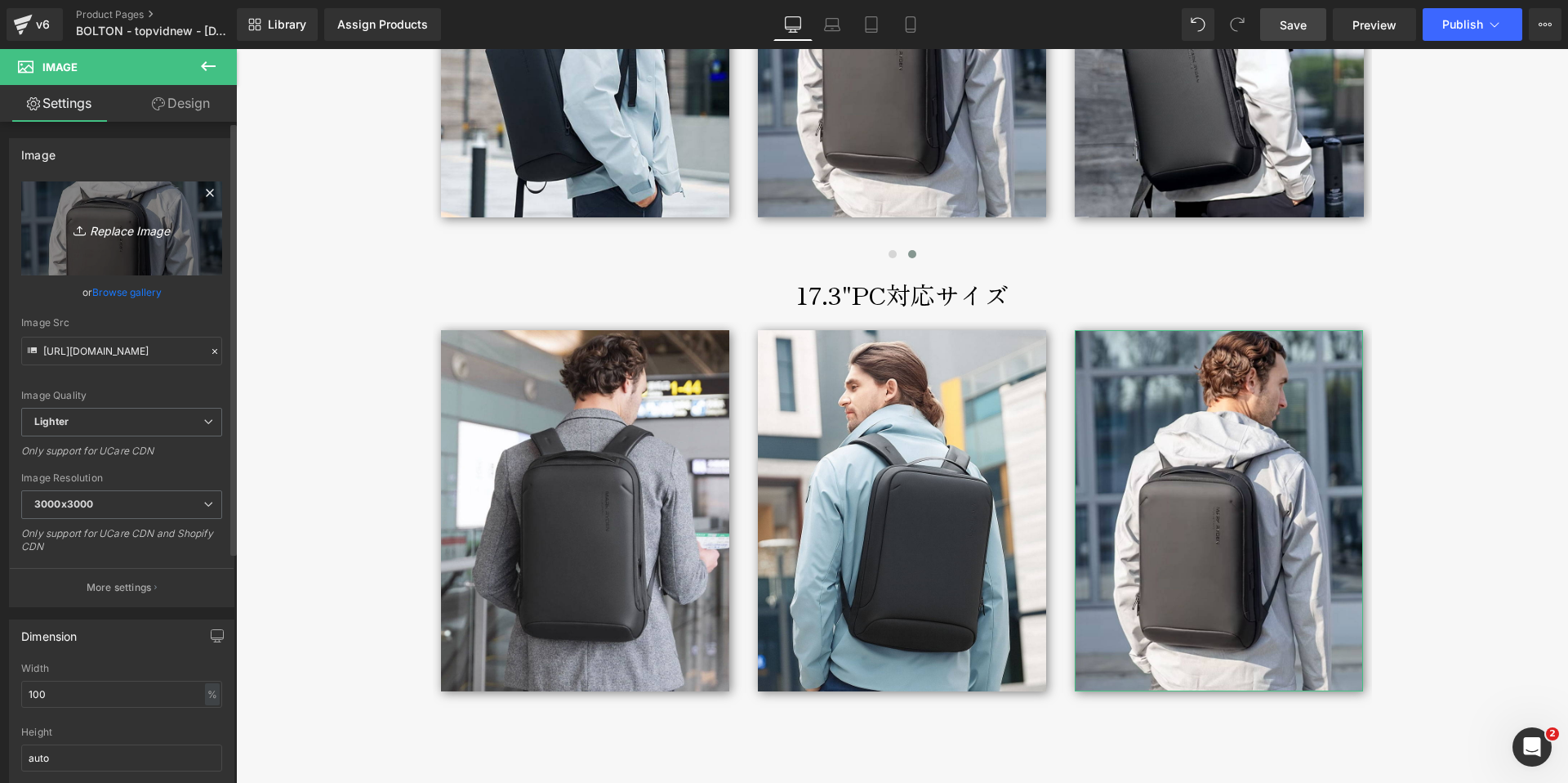
click at [139, 228] on icon "Replace Image" at bounding box center [121, 228] width 130 height 21
type input "C:\fakepath\bolton-backpack-broderik-life9-17inch-vert.jpg"
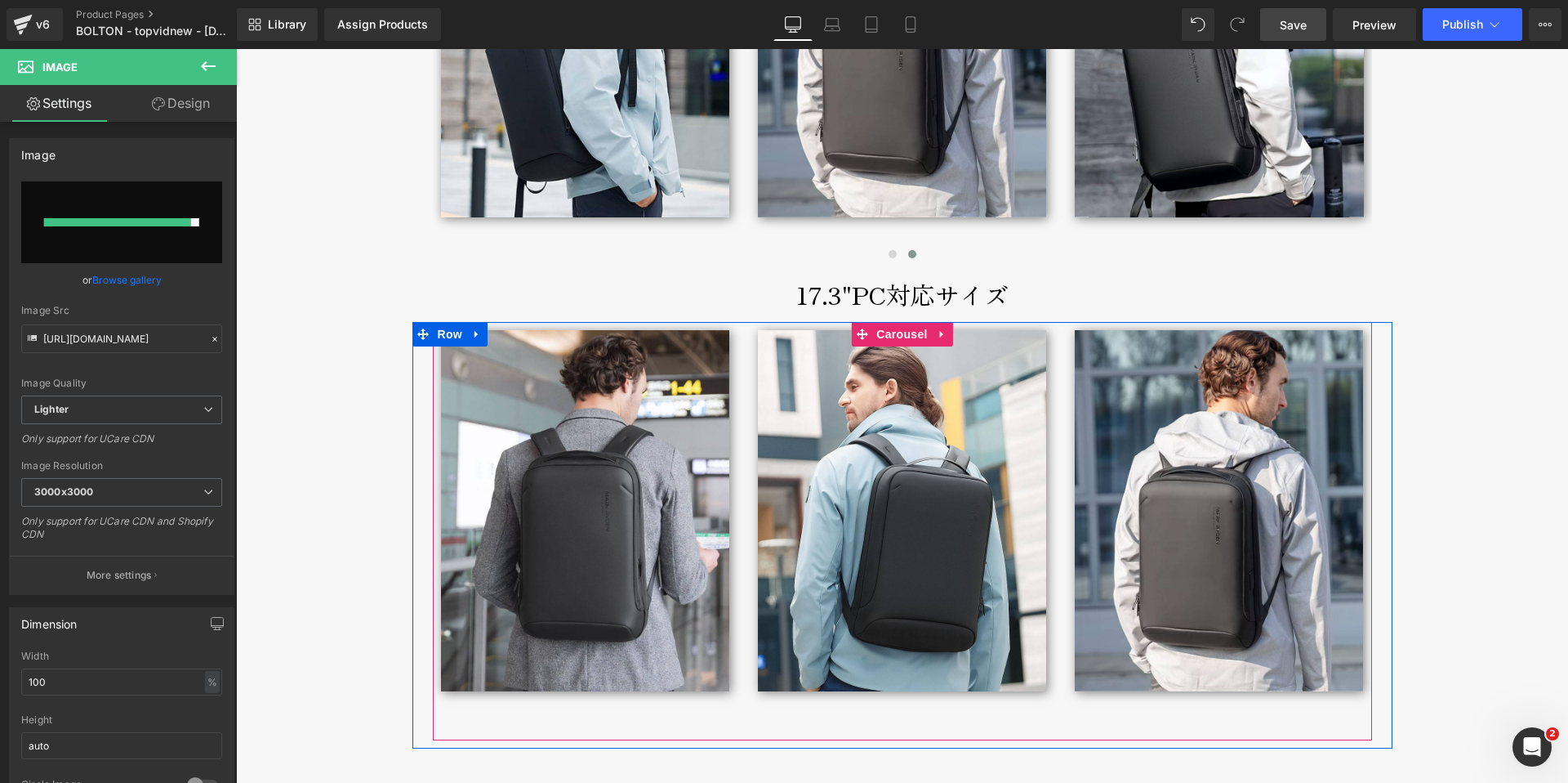
type input "[URL][DOMAIN_NAME]"
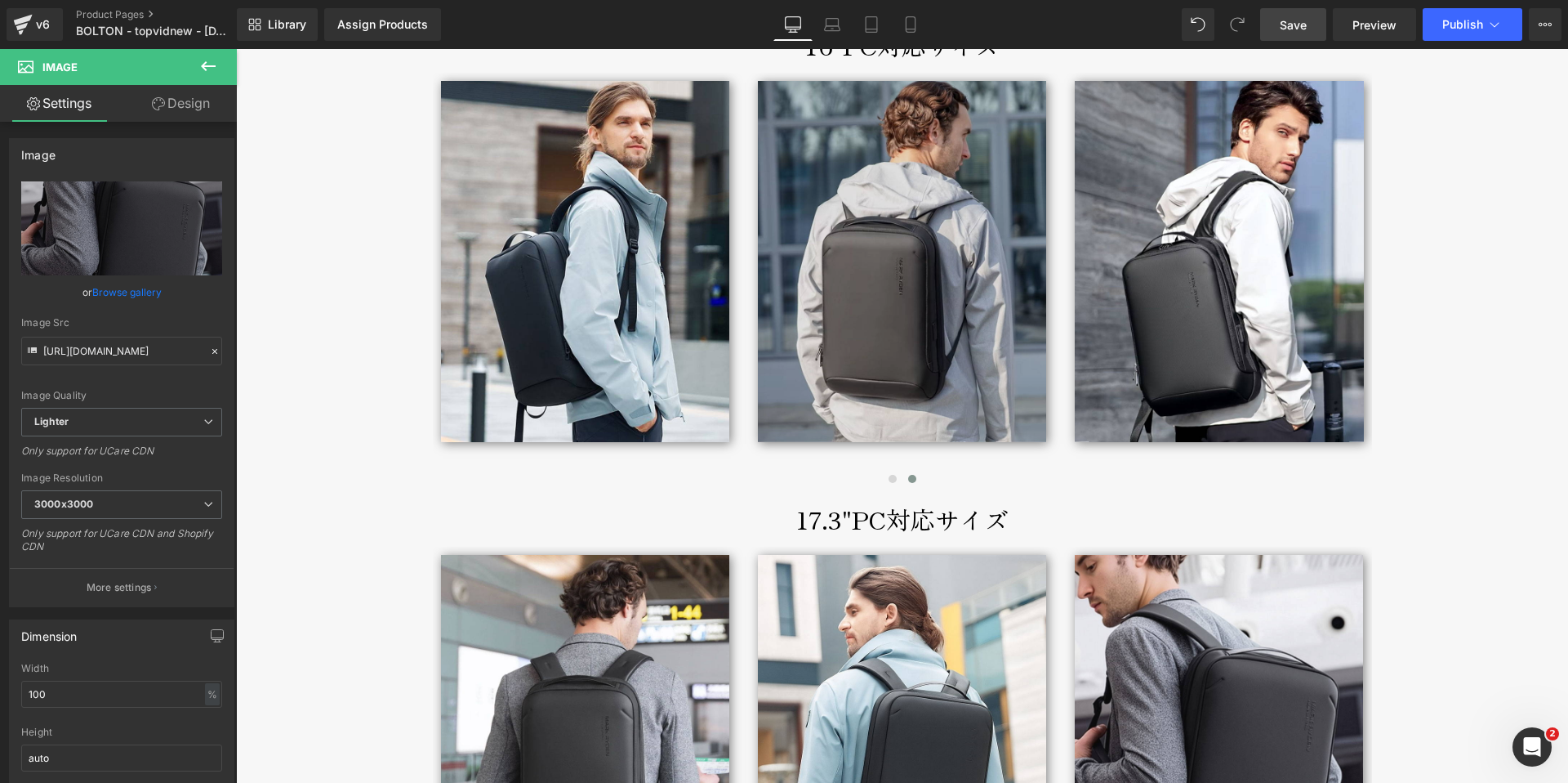
scroll to position [8358, 0]
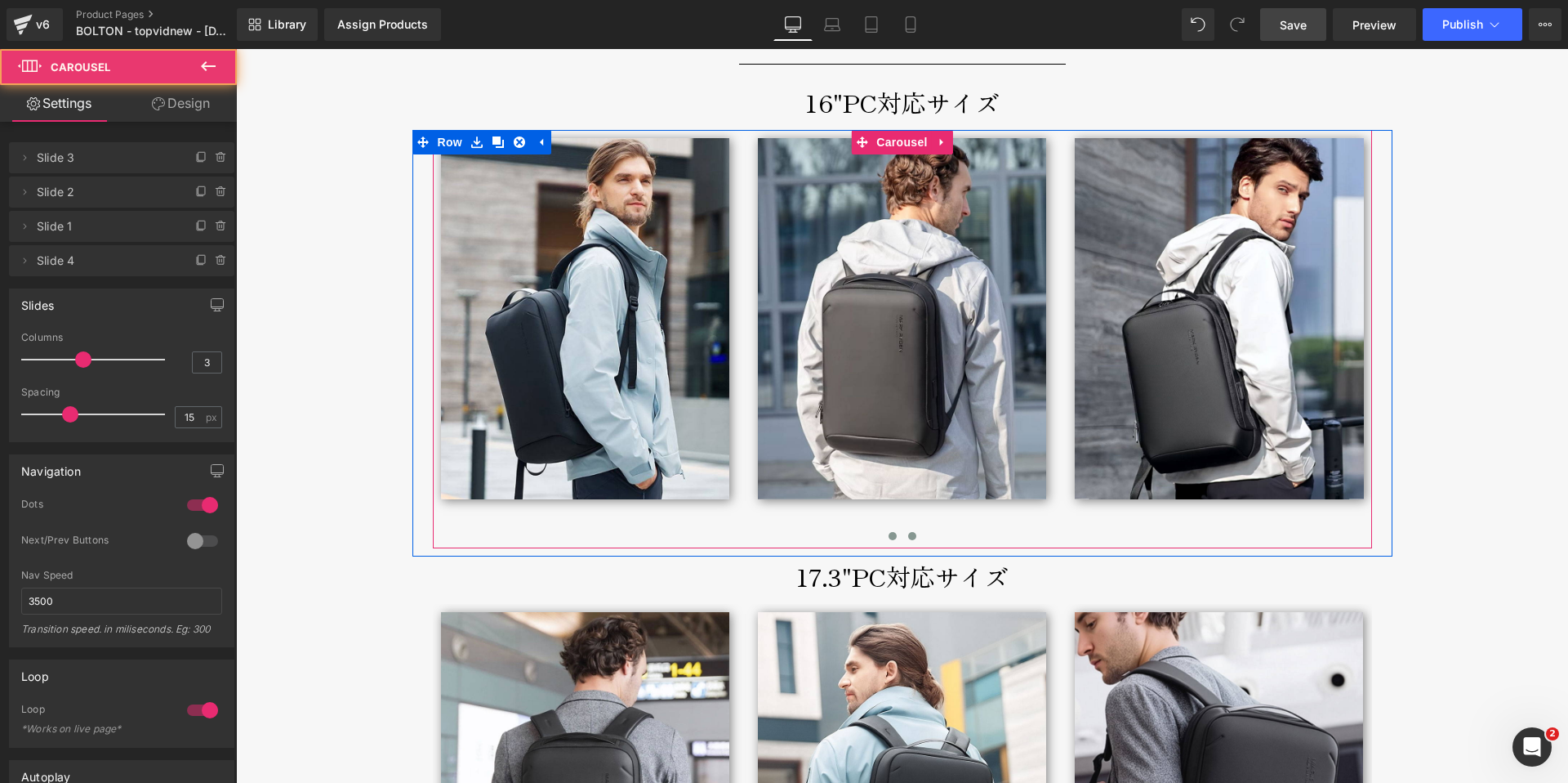
click at [883, 528] on button at bounding box center [893, 536] width 20 height 17
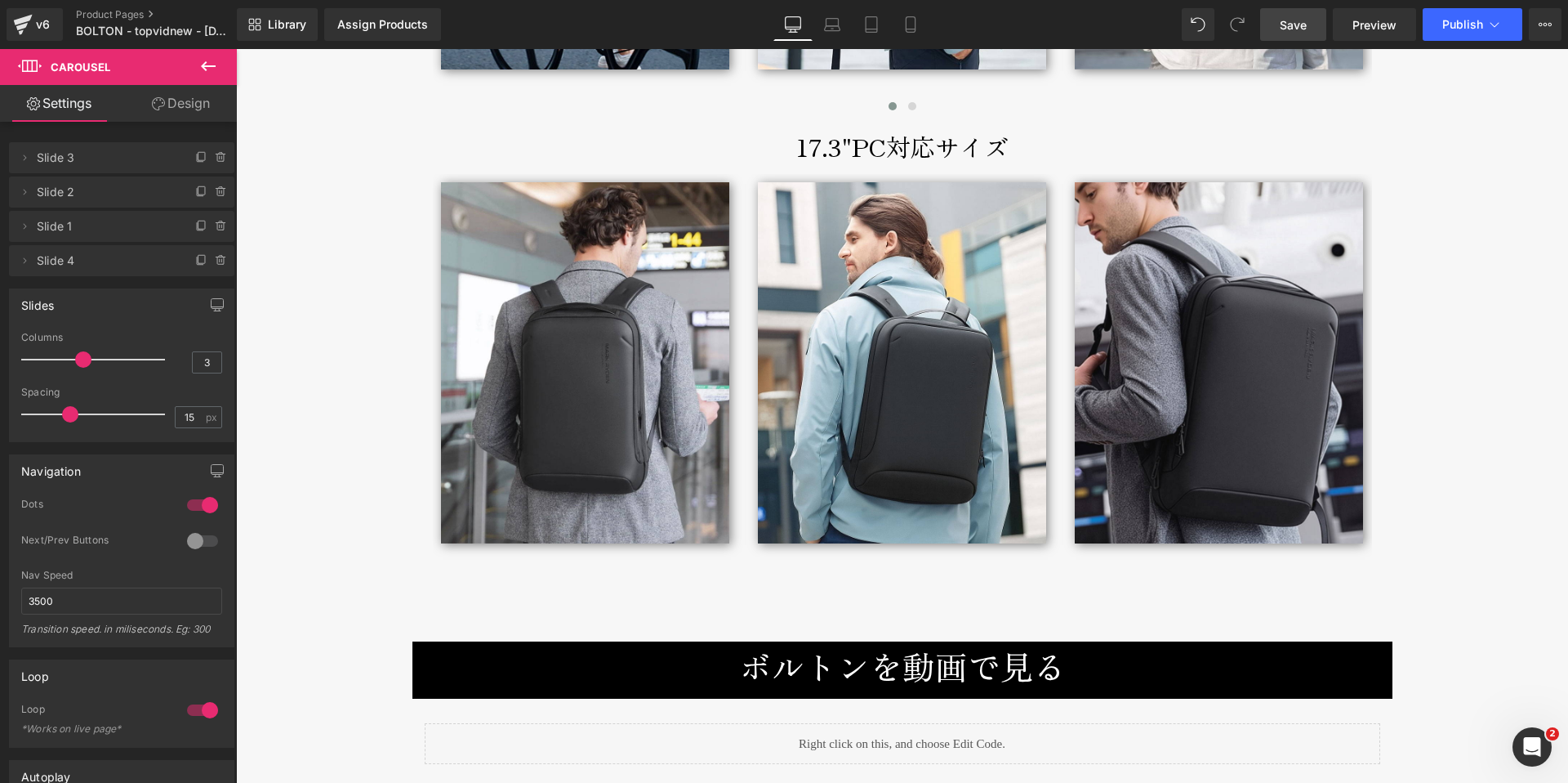
scroll to position [9136, 0]
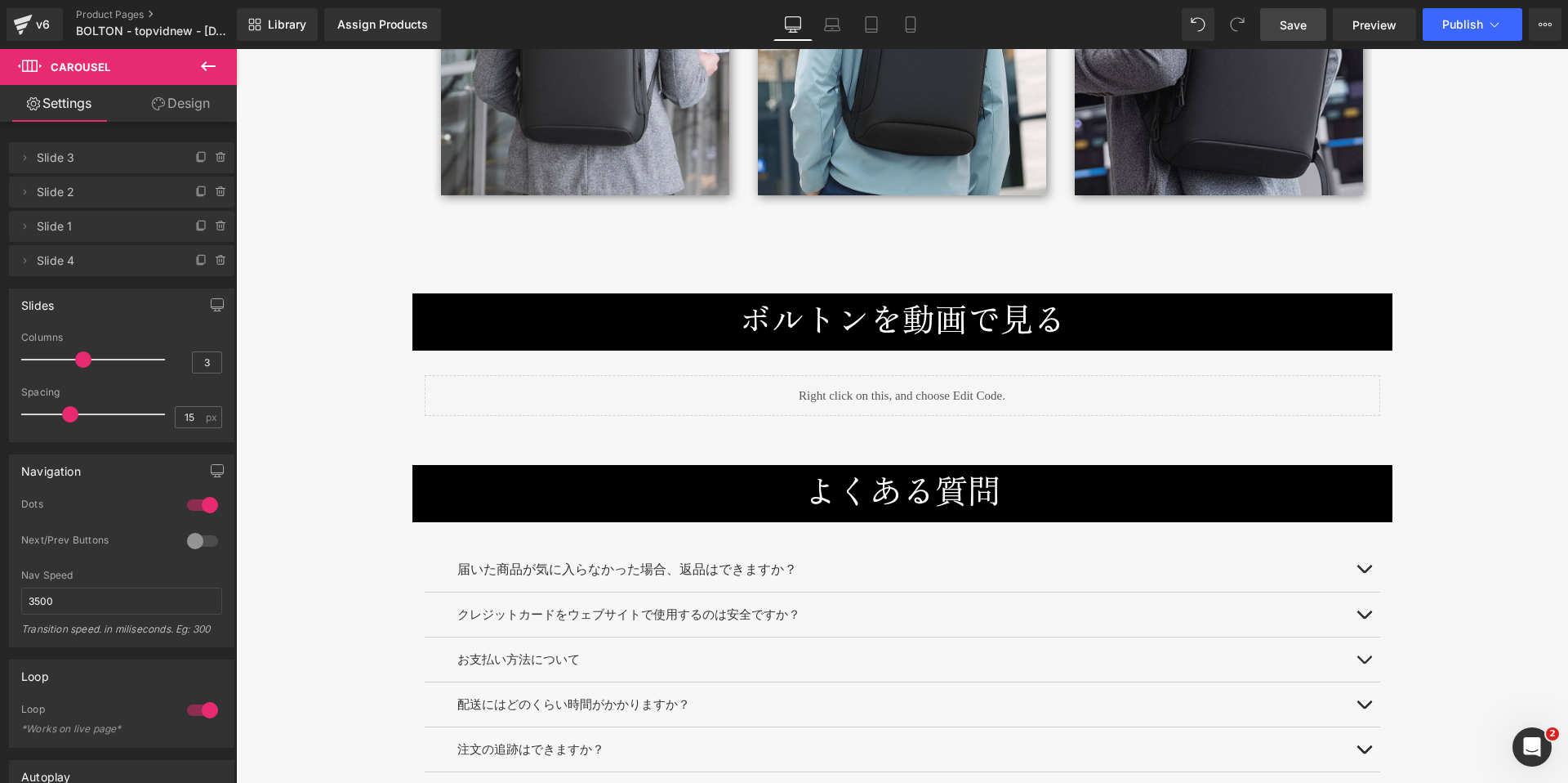
click at [1307, 24] on span "Save" at bounding box center [1294, 25] width 27 height 18
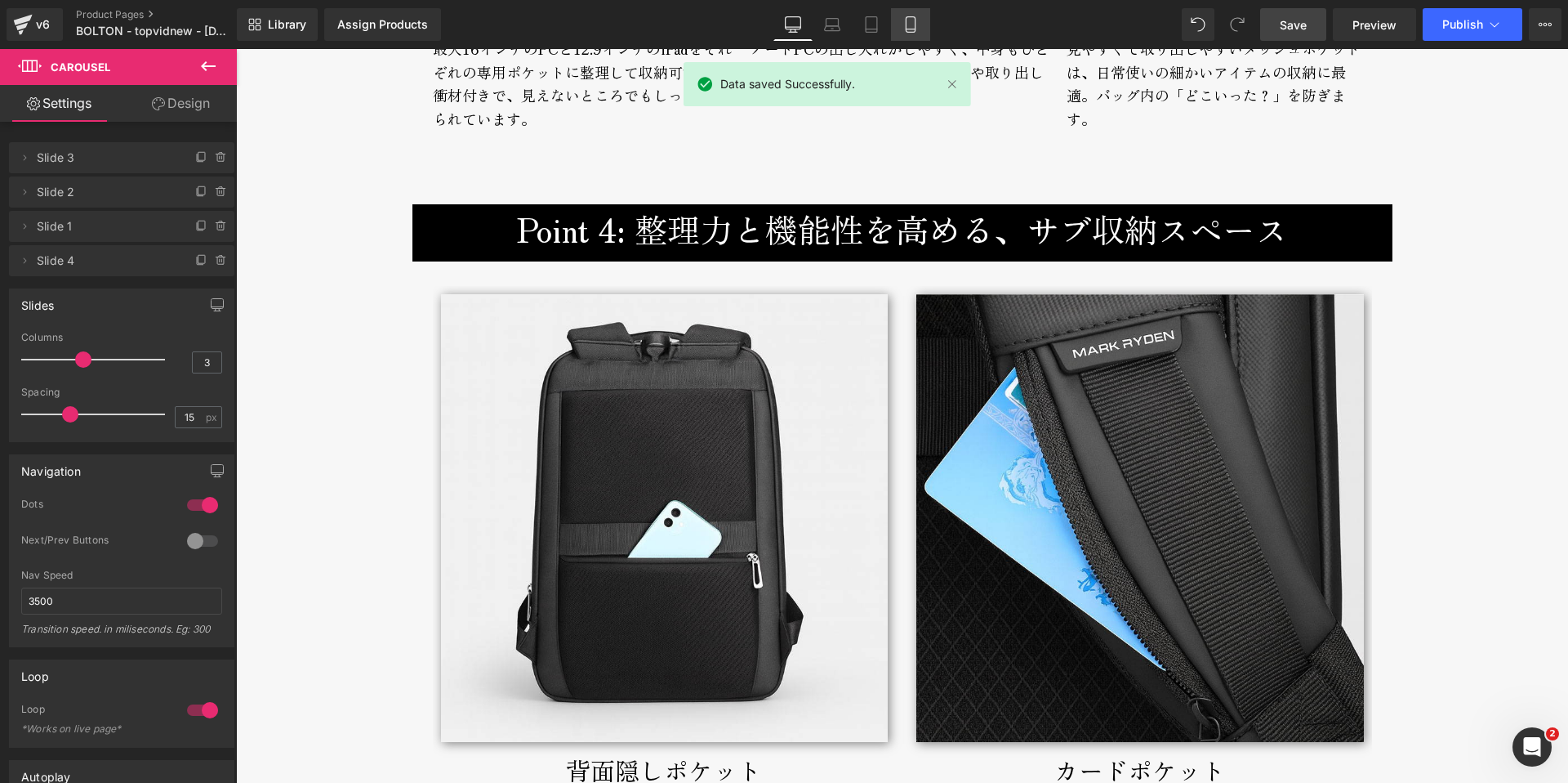
click at [915, 19] on icon at bounding box center [911, 24] width 17 height 17
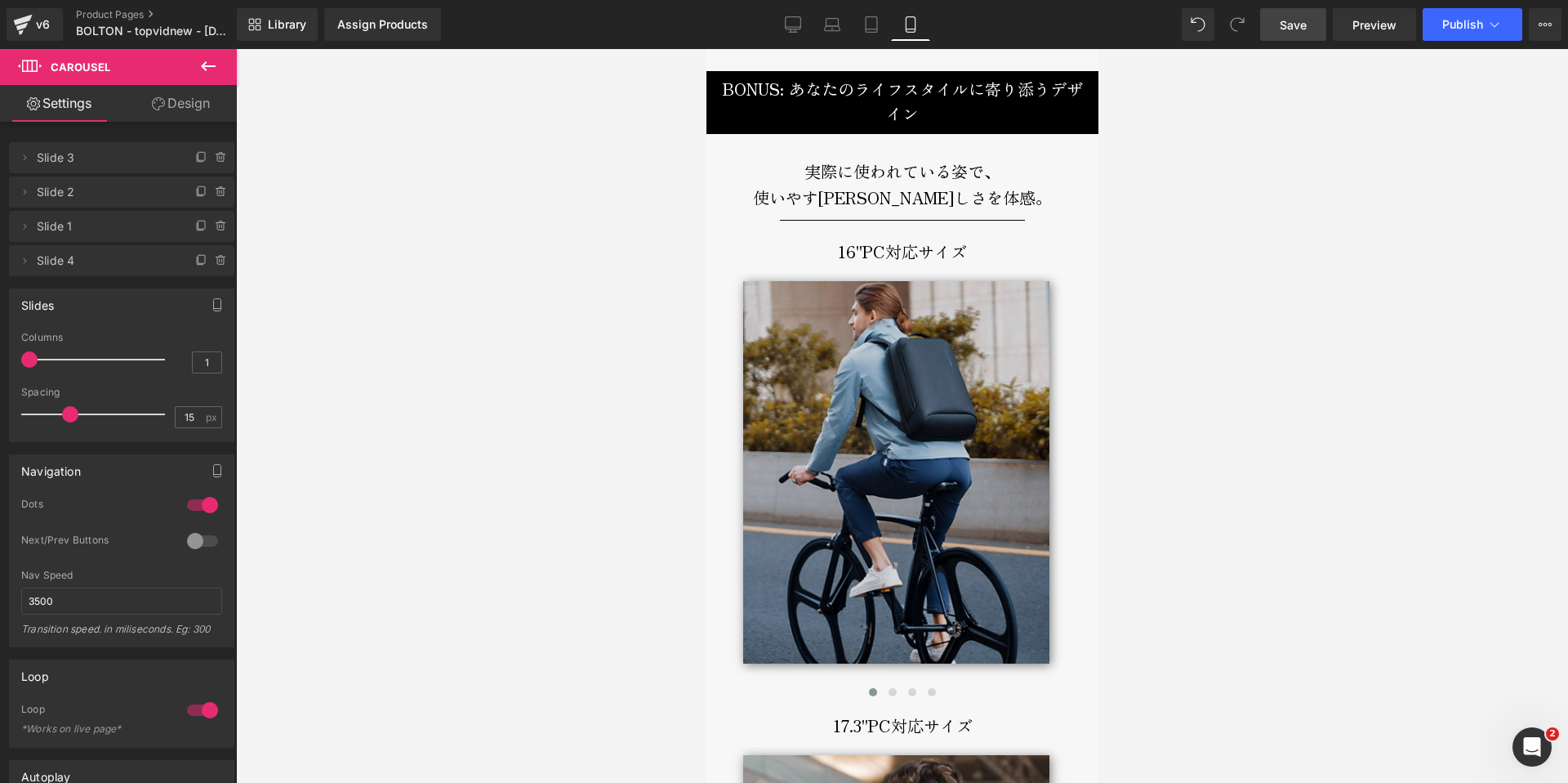
scroll to position [7301, 0]
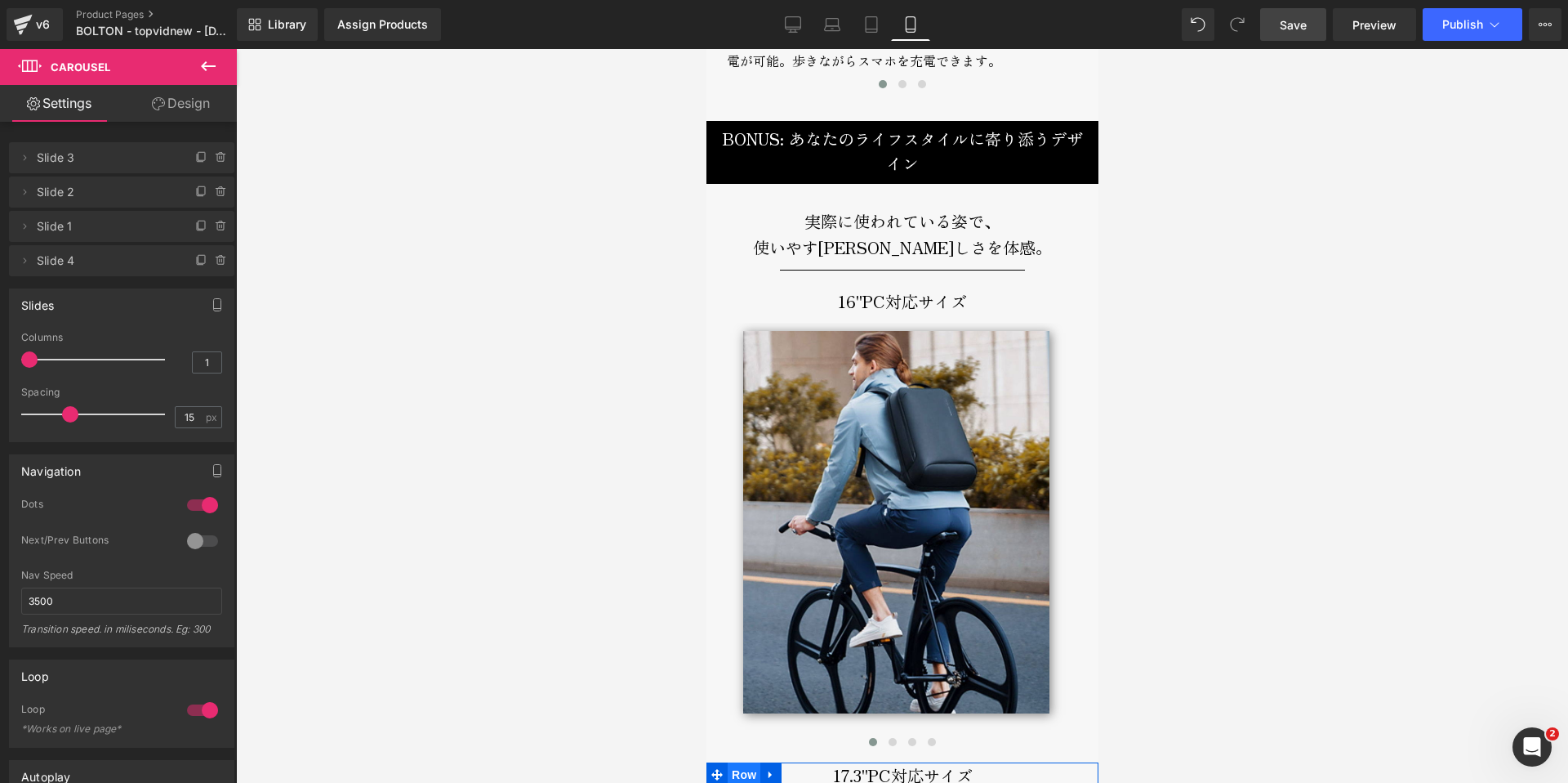
click at [741, 762] on span "Row" at bounding box center [742, 774] width 32 height 24
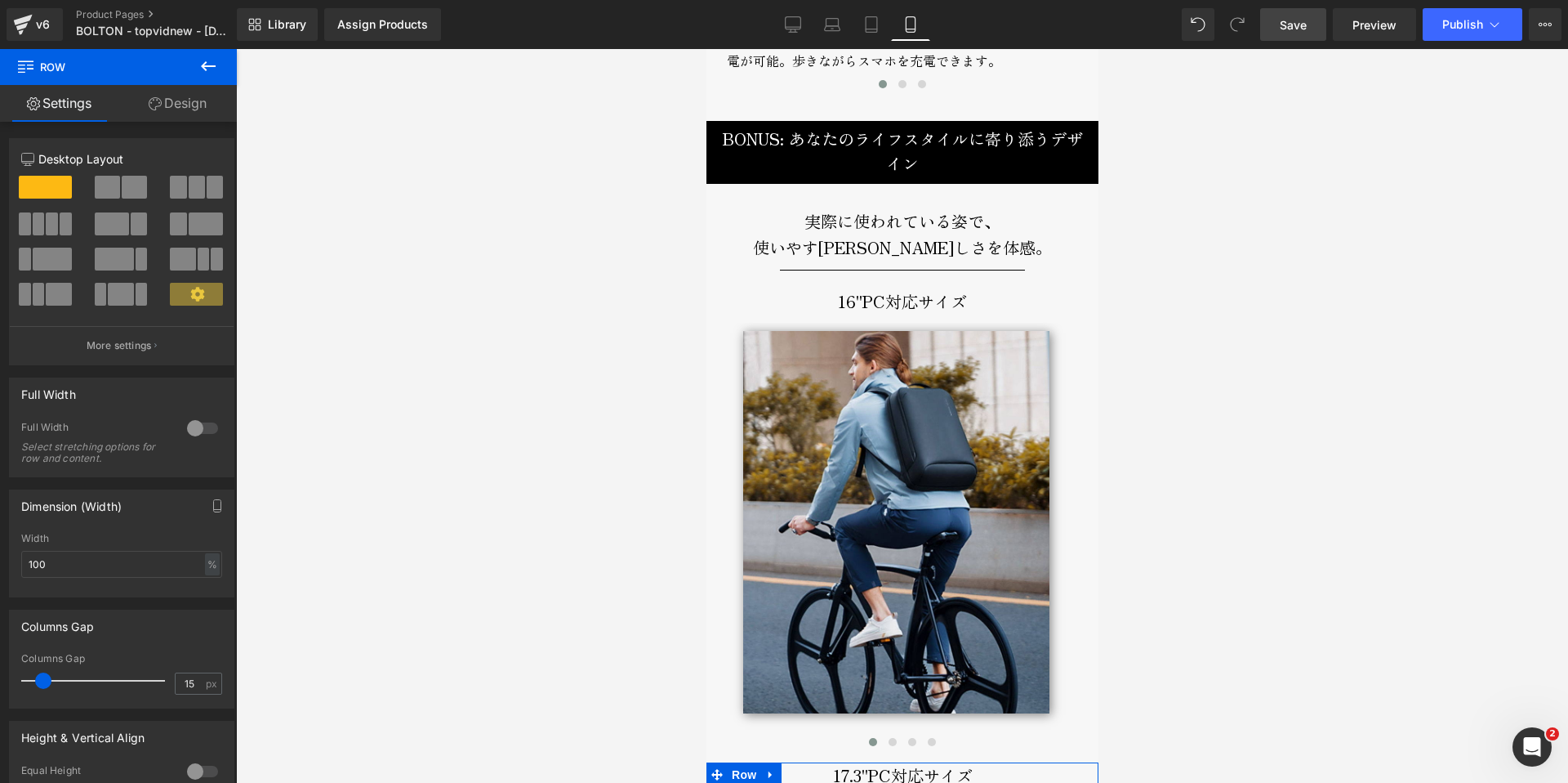
click at [181, 96] on link "Design" at bounding box center [177, 104] width 119 height 37
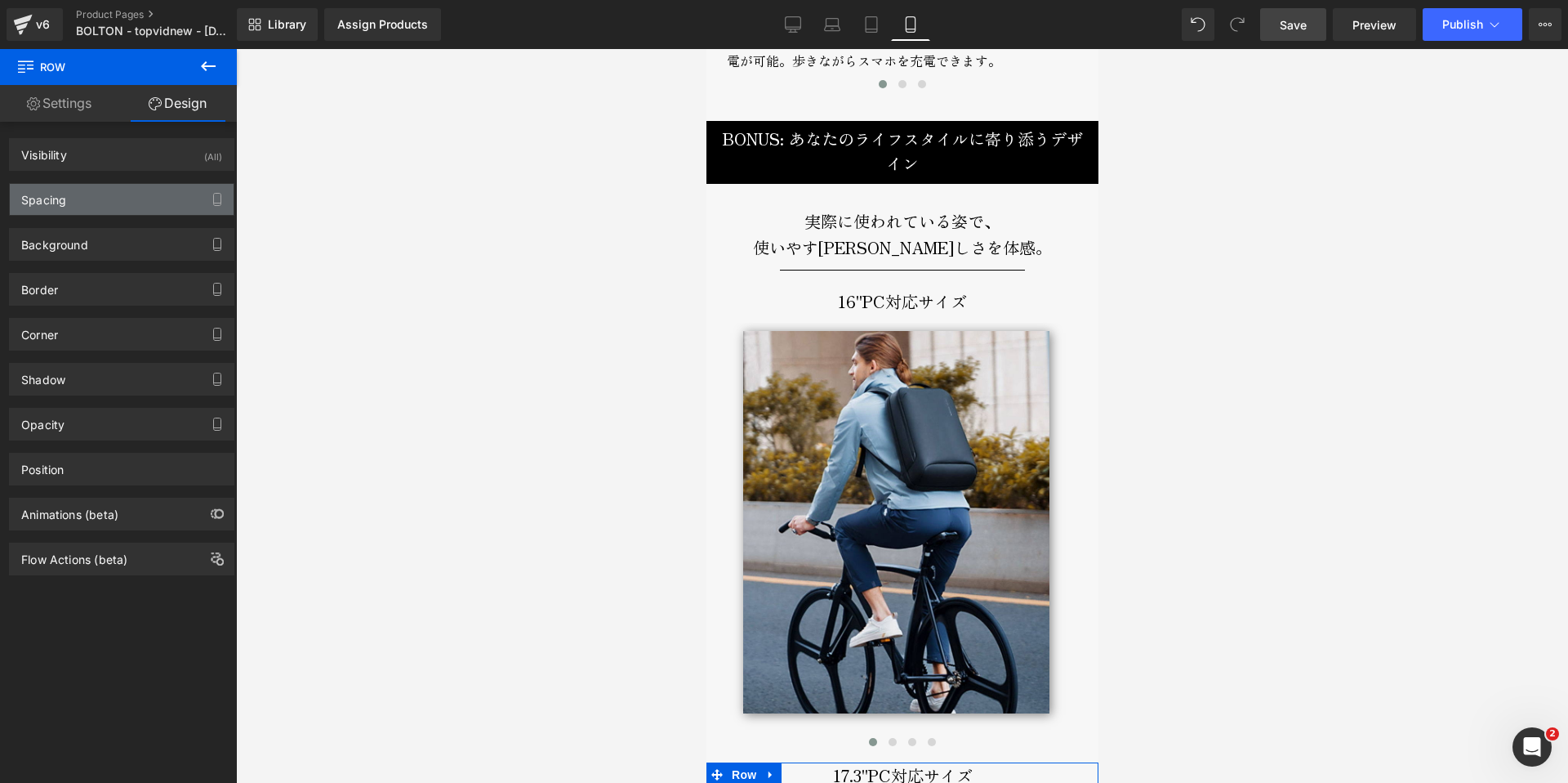
click at [64, 195] on div "Spacing" at bounding box center [44, 195] width 45 height 23
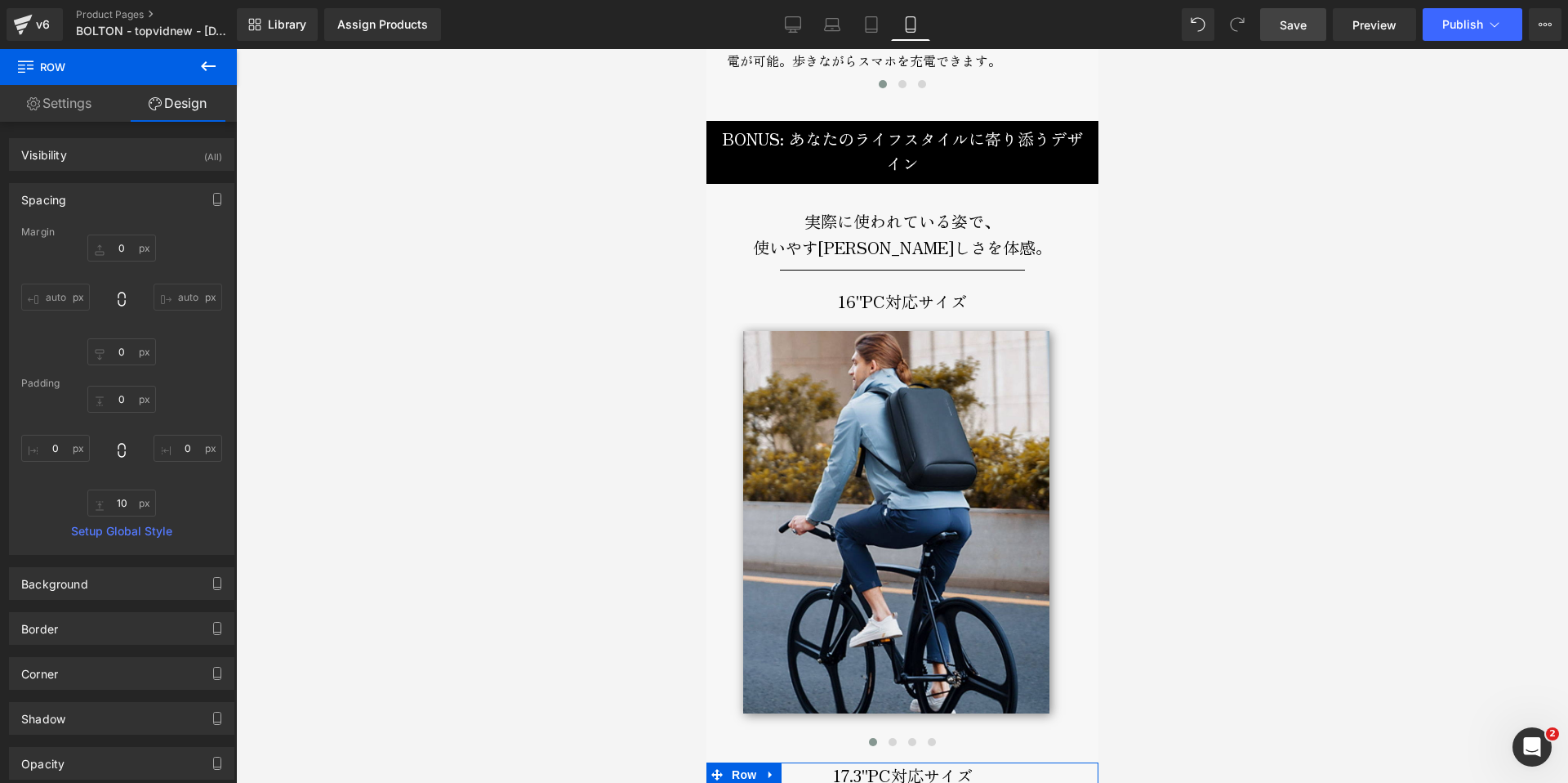
click at [107, 236] on div "Margin" at bounding box center [121, 232] width 201 height 12
click at [109, 244] on input "0" at bounding box center [121, 248] width 69 height 27
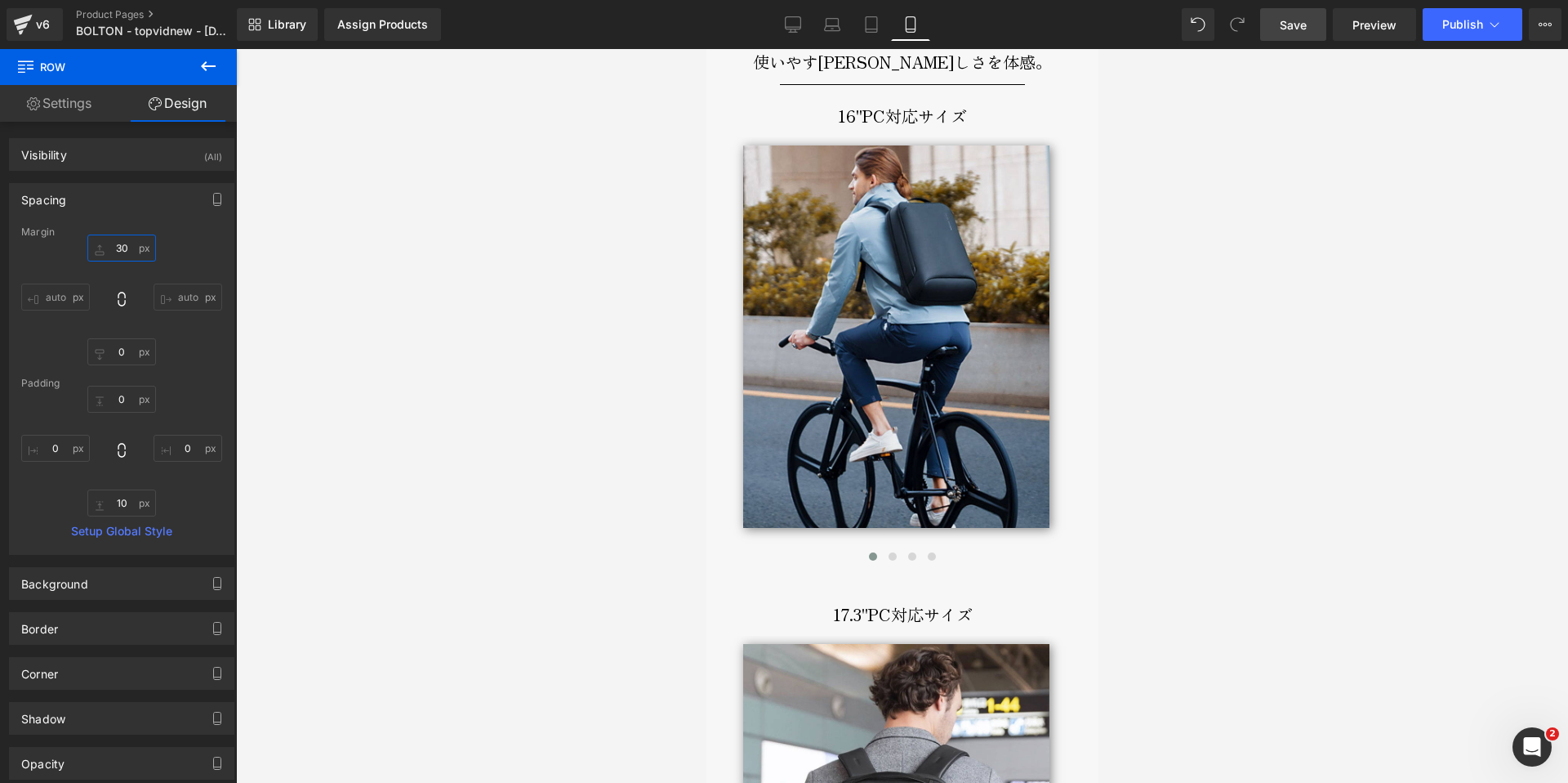
scroll to position [7515, 0]
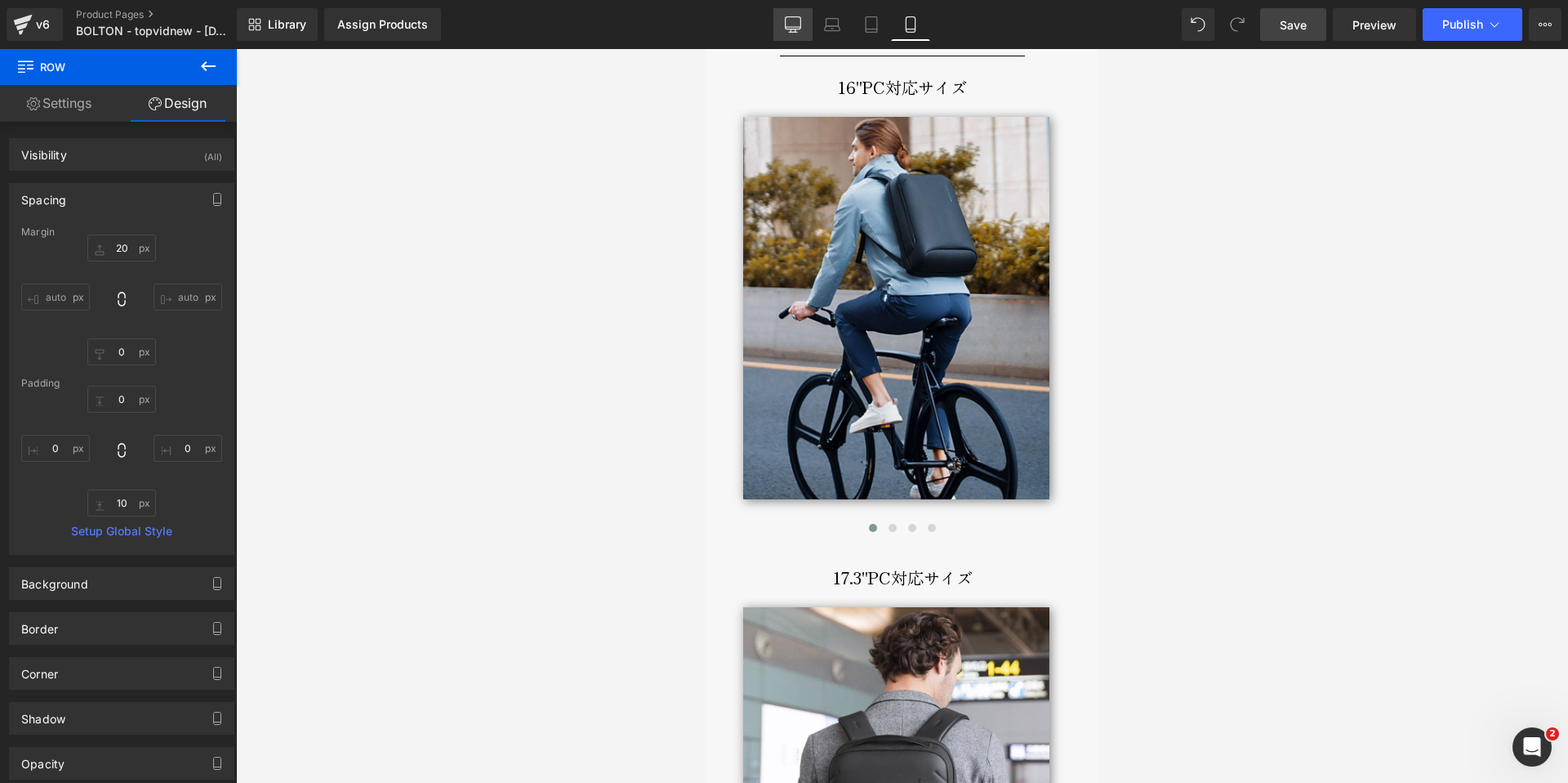
click at [795, 24] on icon at bounding box center [793, 24] width 17 height 17
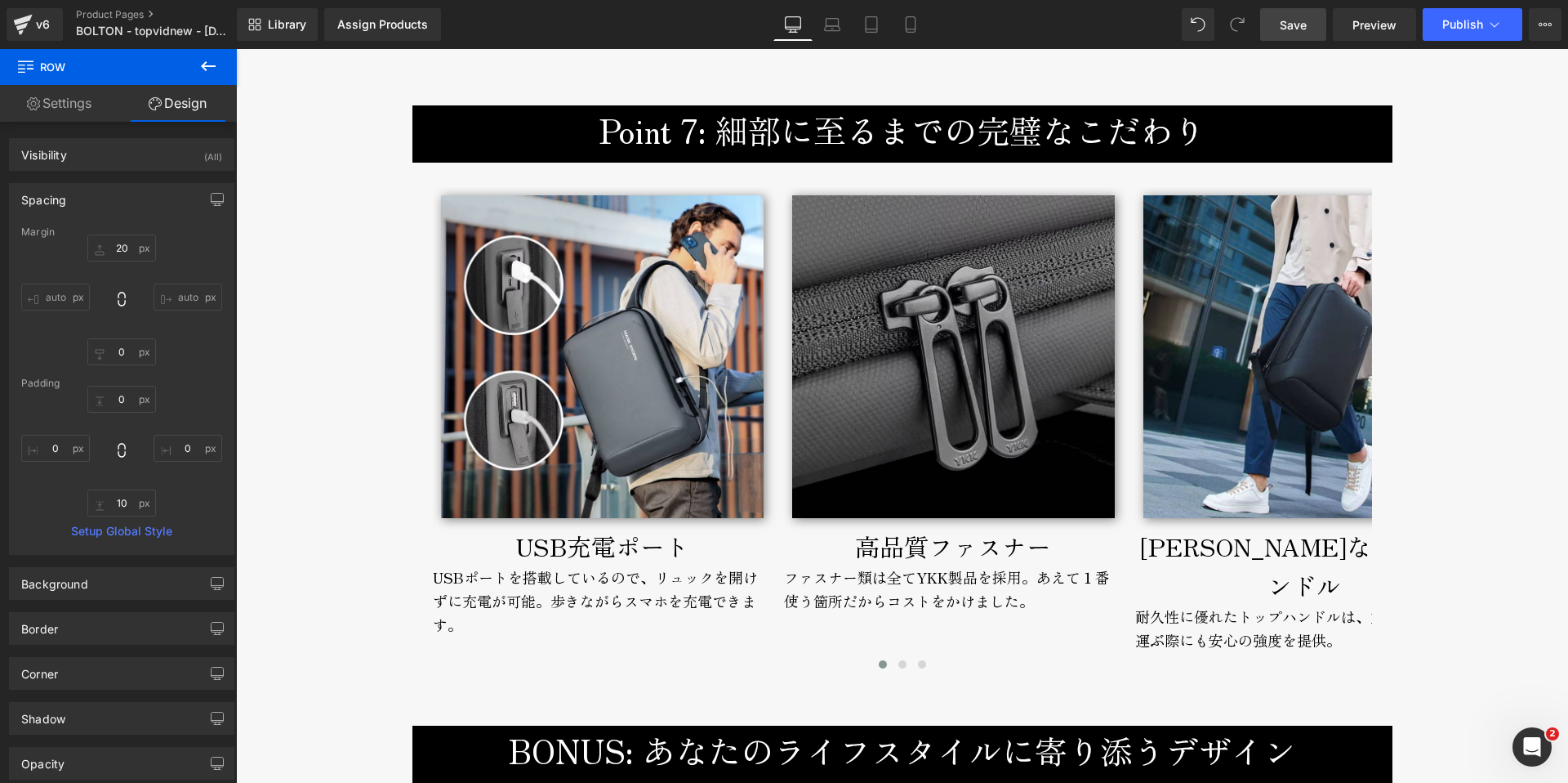
type input "0"
type input "10"
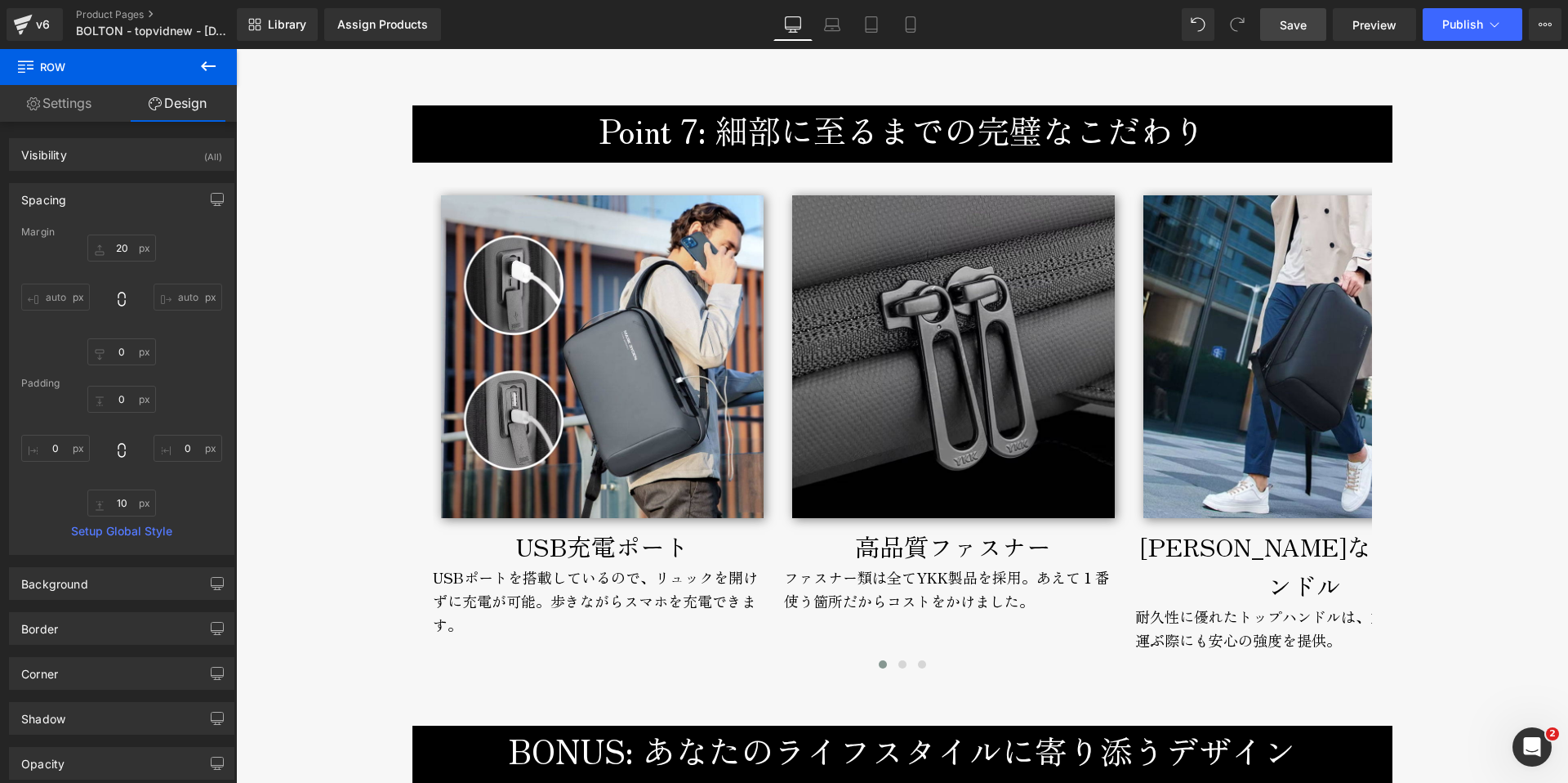
type input "0"
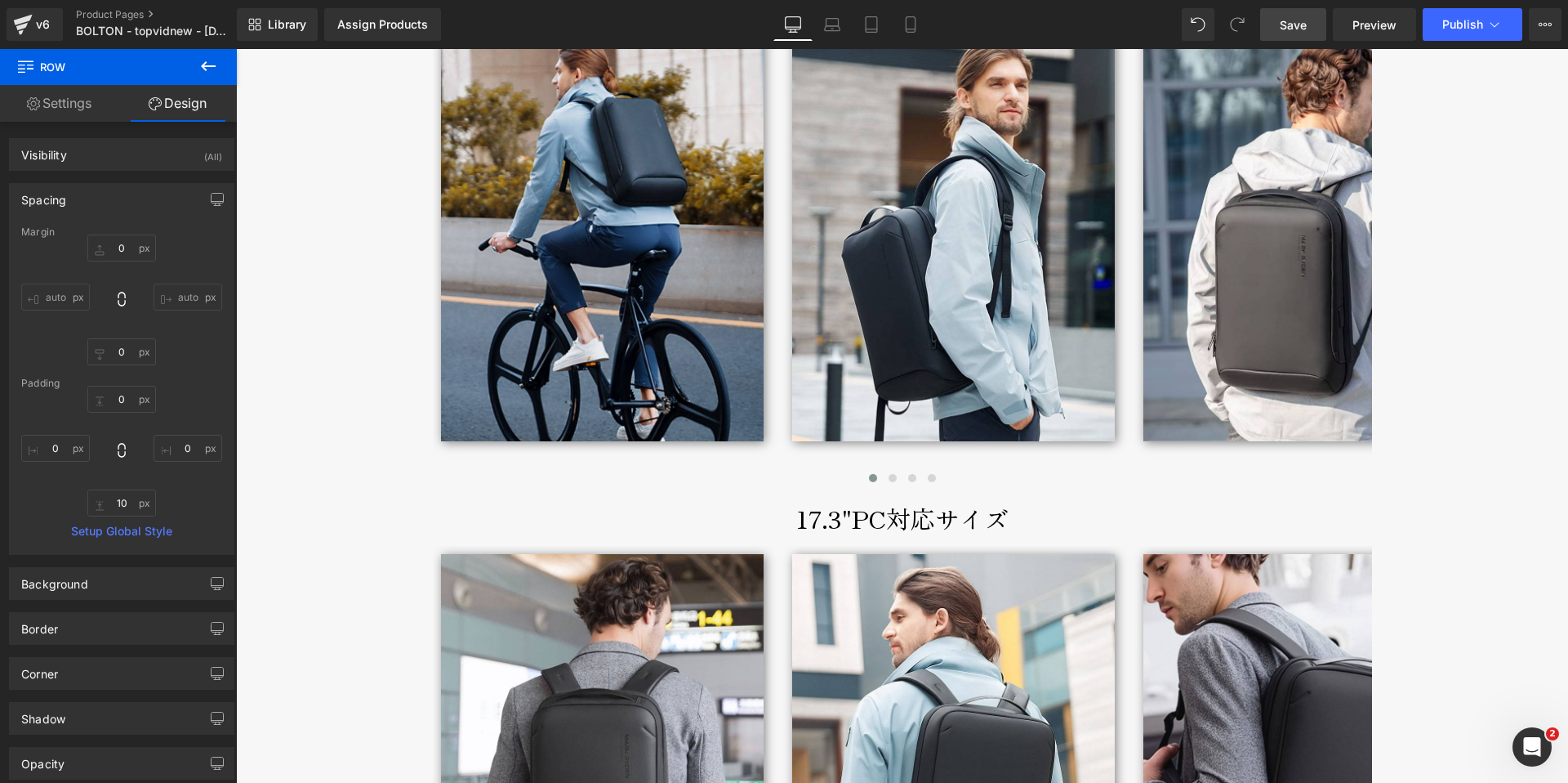
scroll to position [8458, 0]
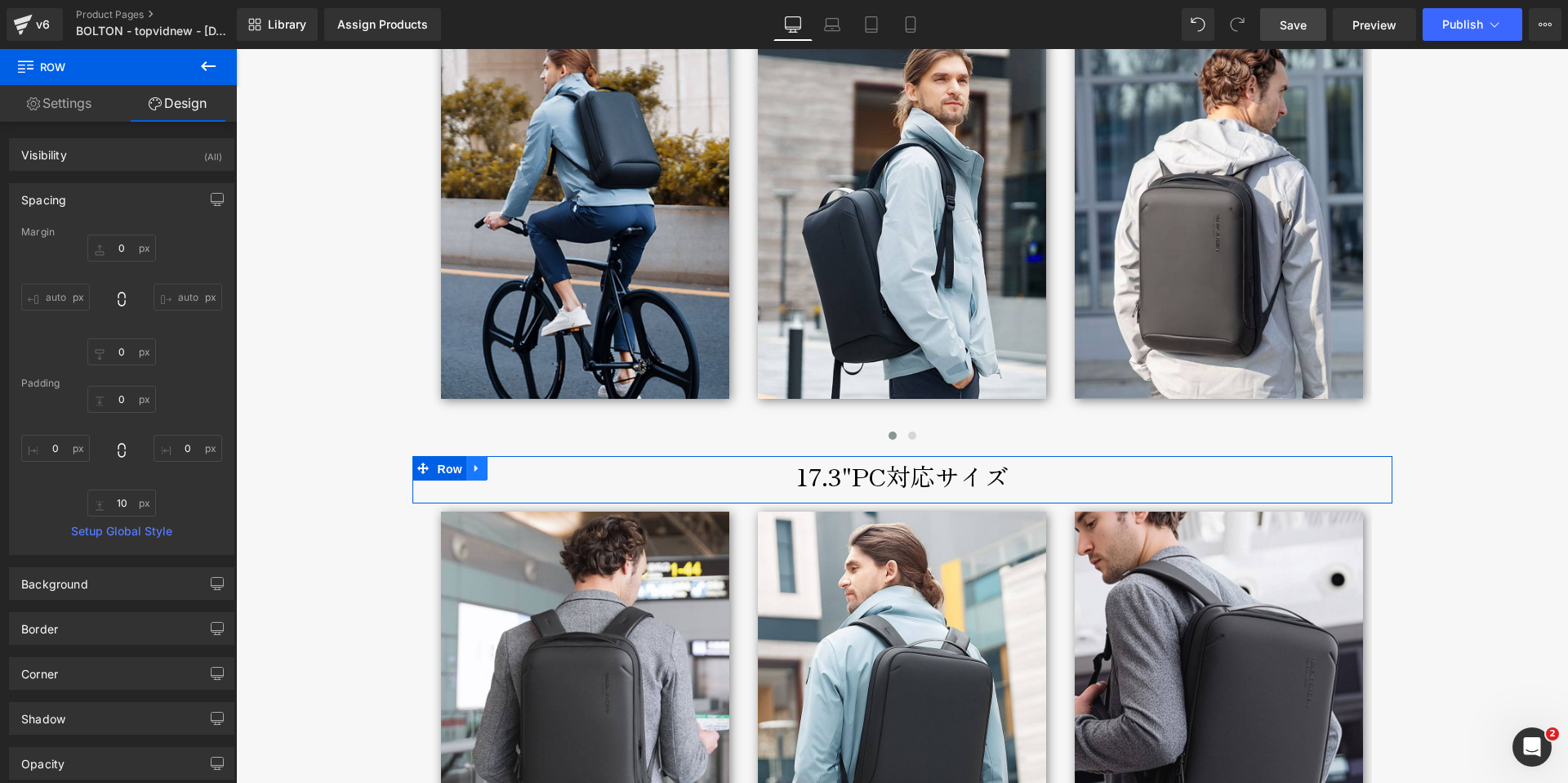
drag, startPoint x: 441, startPoint y: 456, endPoint x: 474, endPoint y: 465, distance: 34.2
click at [441, 457] on span "Row" at bounding box center [450, 468] width 32 height 24
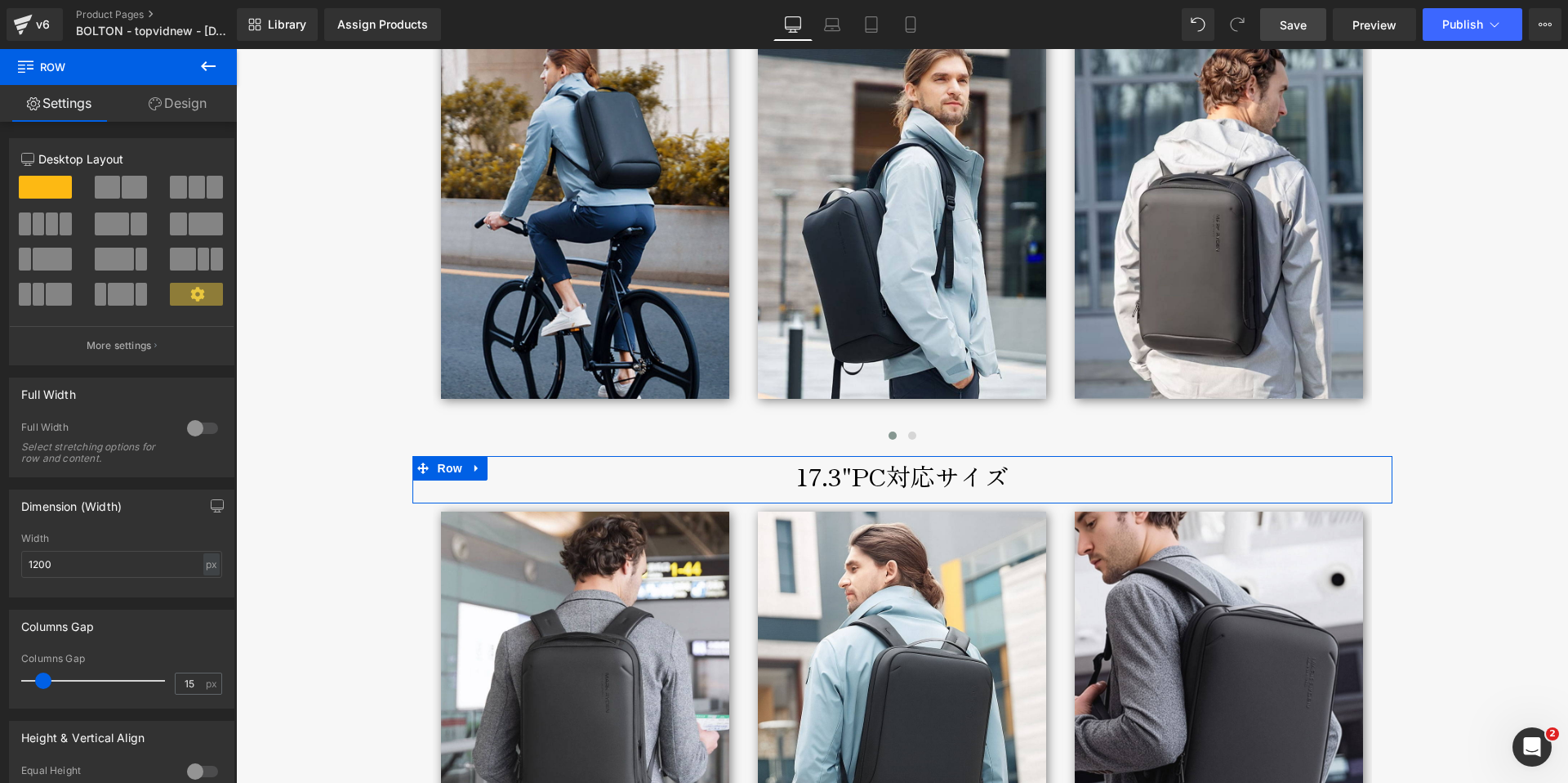
click at [171, 111] on link "Design" at bounding box center [177, 104] width 119 height 37
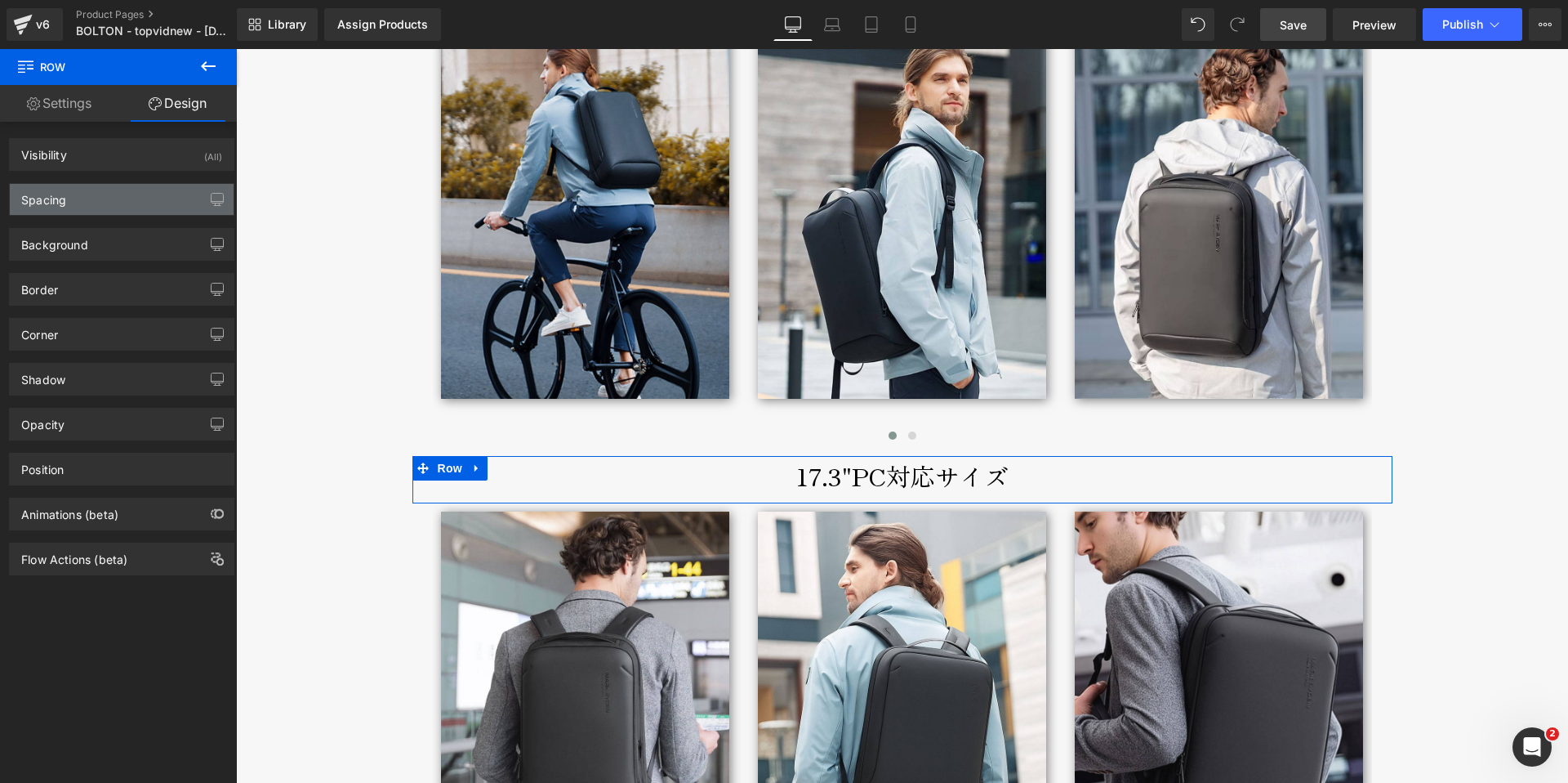
click at [61, 200] on div "Spacing" at bounding box center [44, 195] width 45 height 23
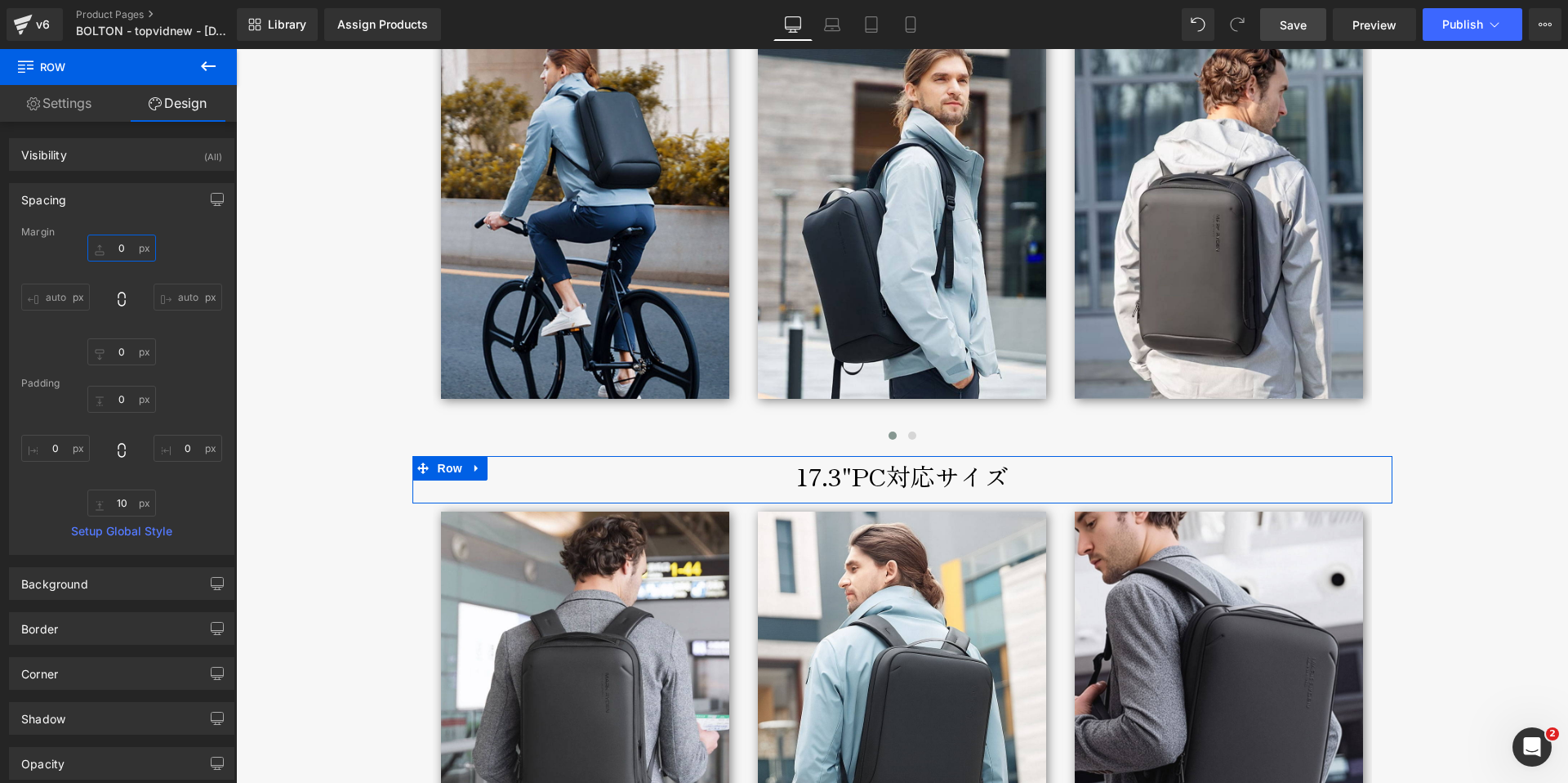
click at [116, 249] on input "0" at bounding box center [121, 248] width 69 height 27
click at [108, 249] on input "0" at bounding box center [121, 248] width 69 height 27
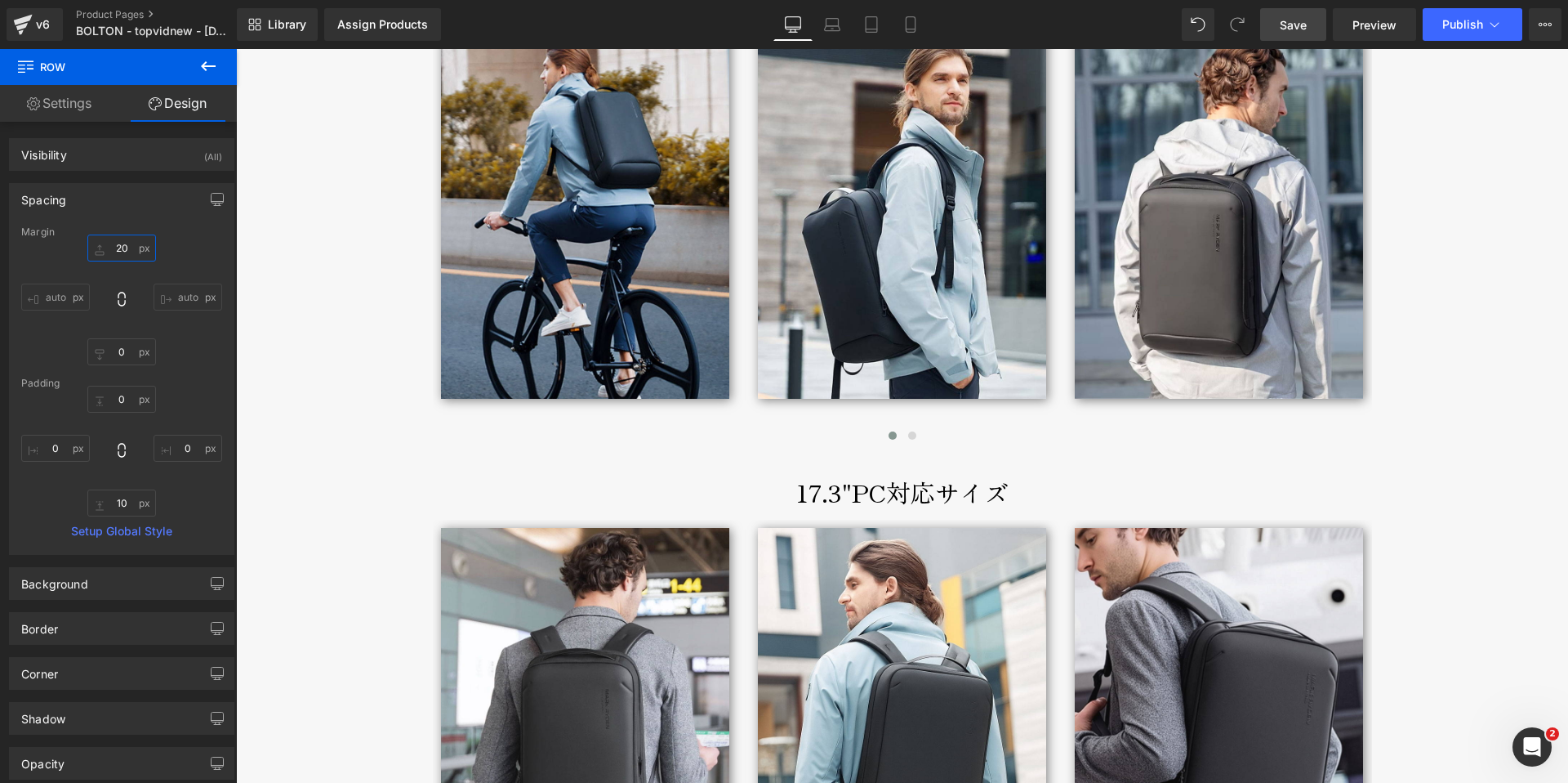
type input "20"
click at [1302, 21] on span "Save" at bounding box center [1294, 25] width 27 height 18
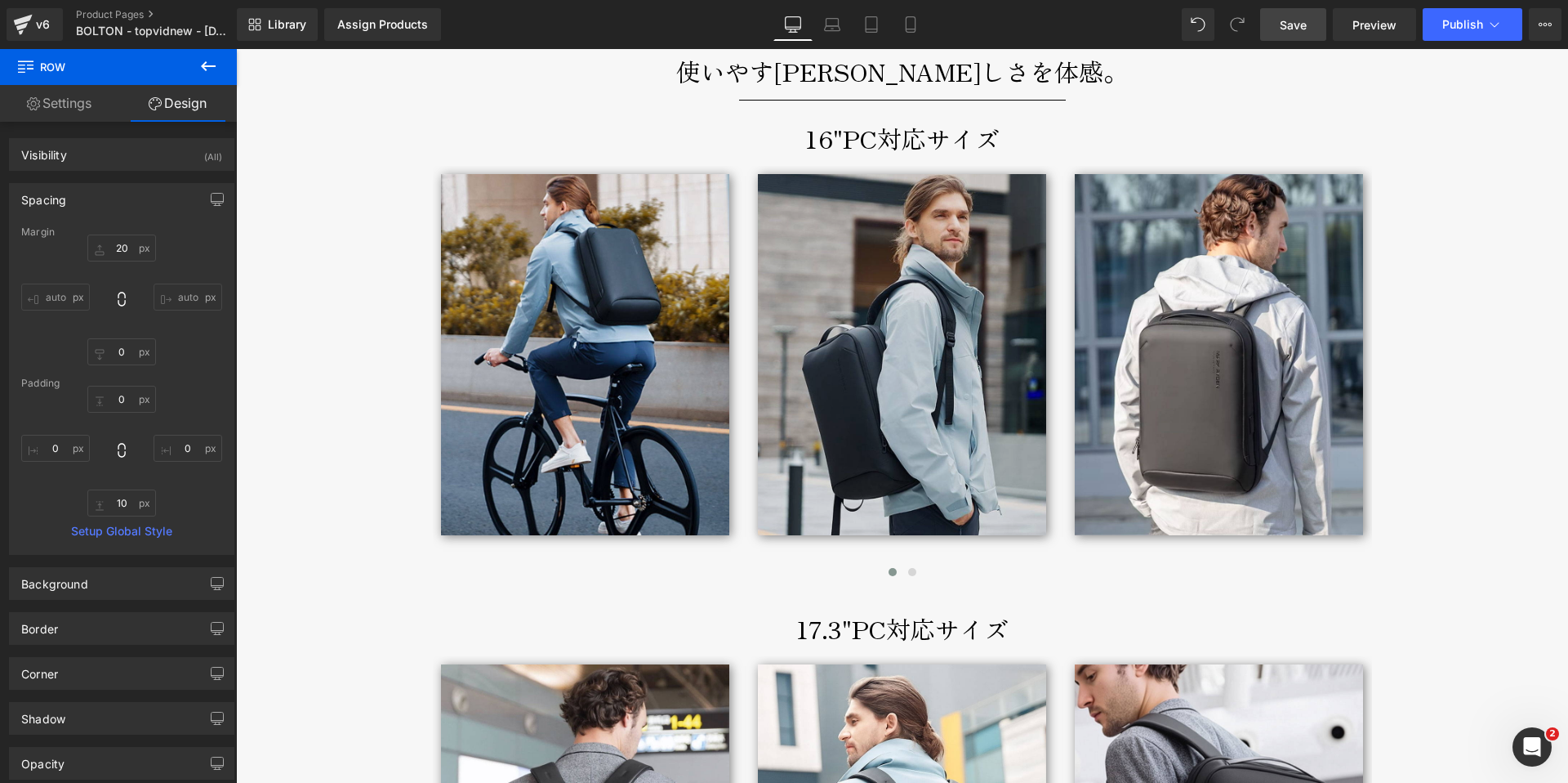
scroll to position [8323, 0]
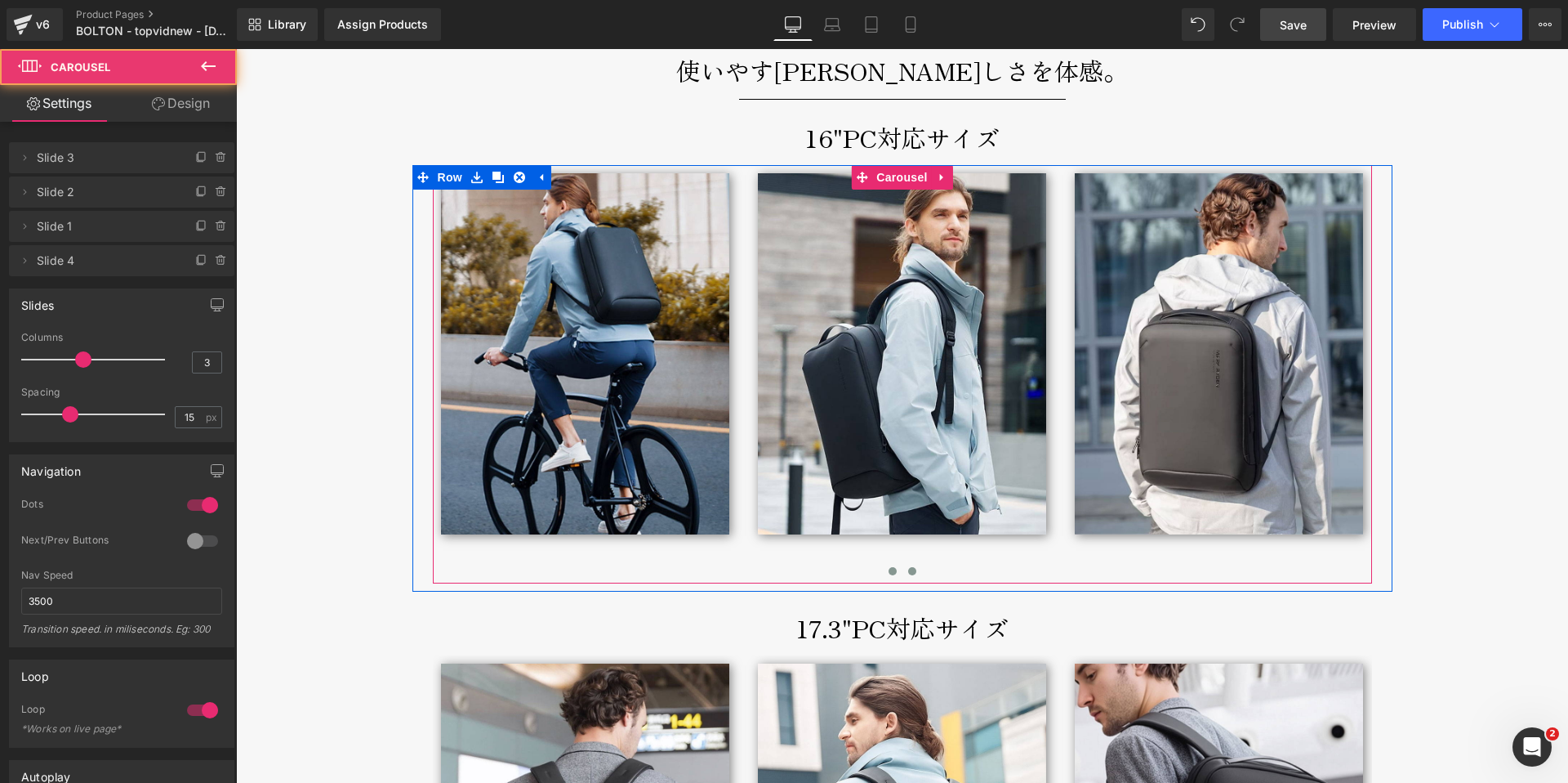
click at [909, 567] on span at bounding box center [913, 571] width 8 height 8
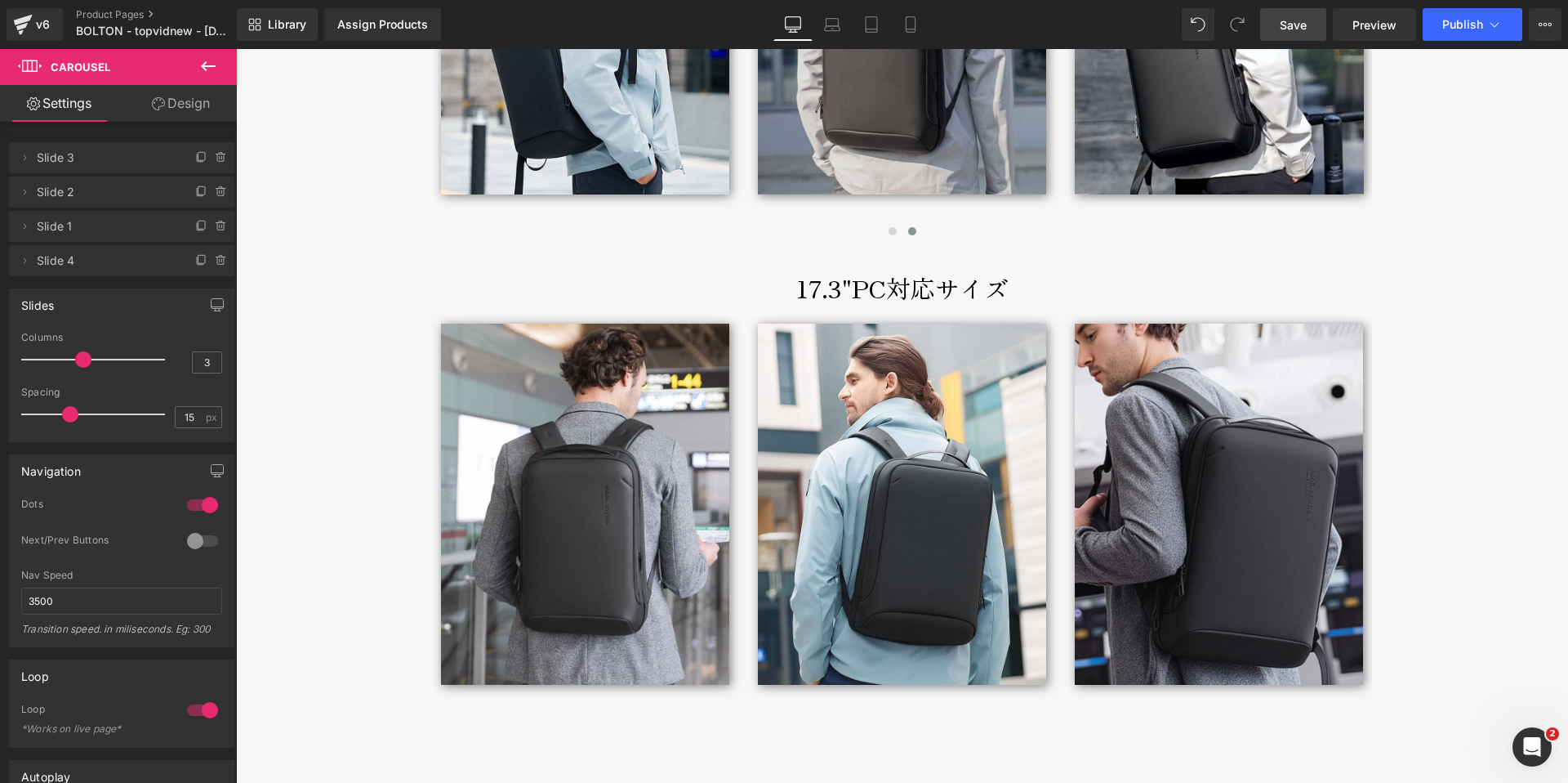
scroll to position [8651, 0]
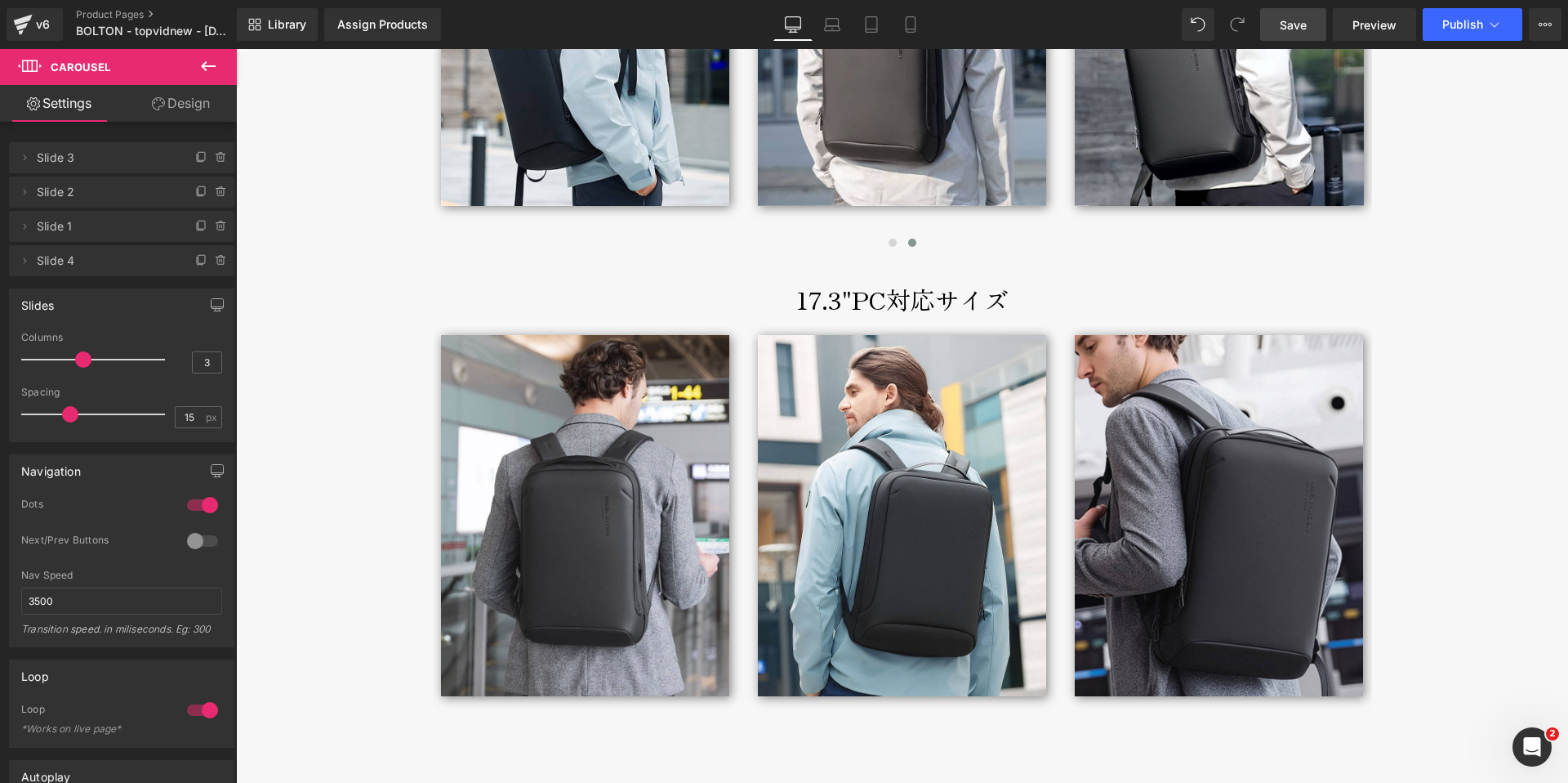
click at [1299, 31] on span "Save" at bounding box center [1294, 25] width 27 height 18
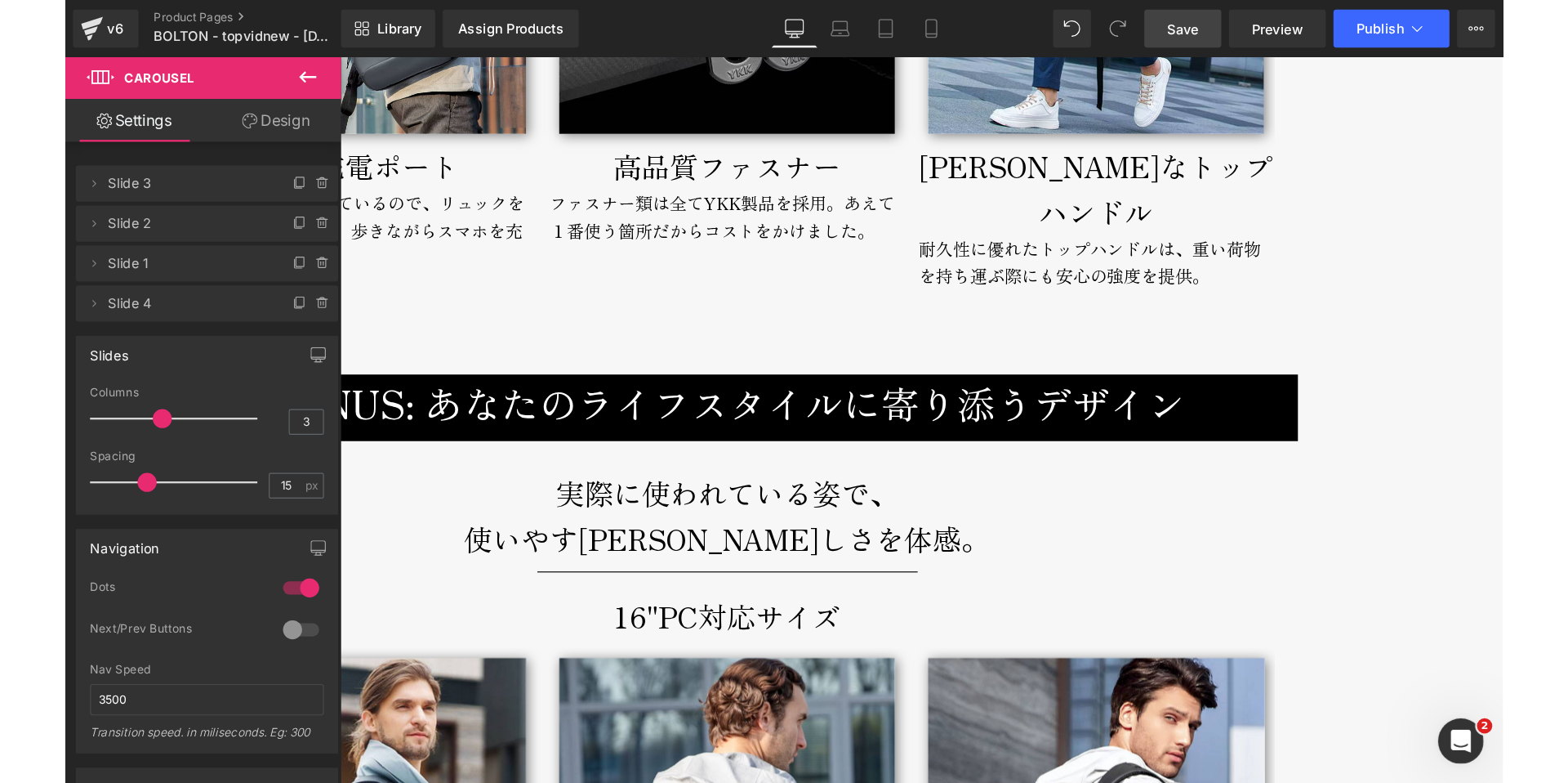
scroll to position [7932, 0]
